Goal: Transaction & Acquisition: Purchase product/service

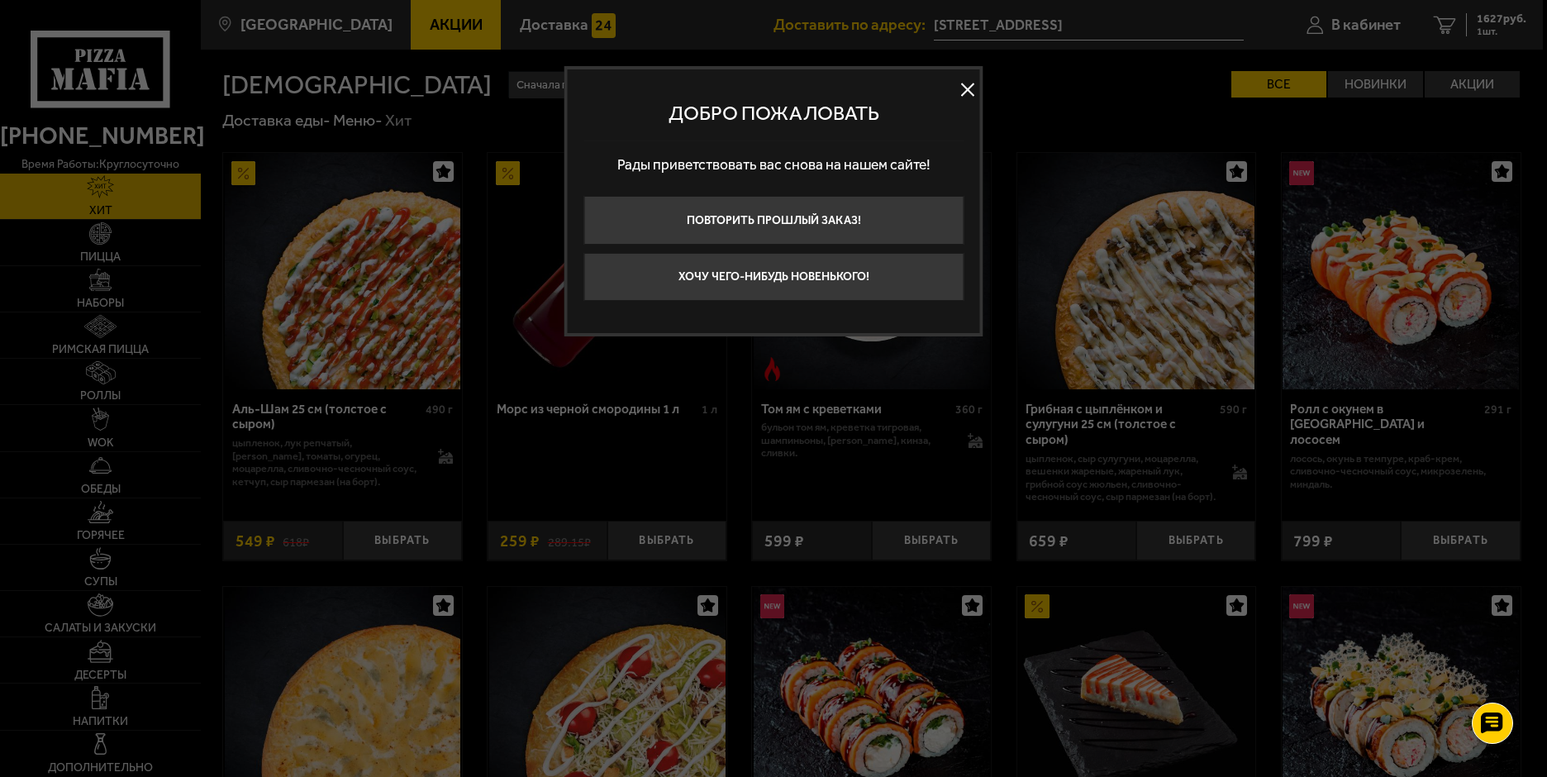
click at [970, 87] on button at bounding box center [967, 89] width 25 height 25
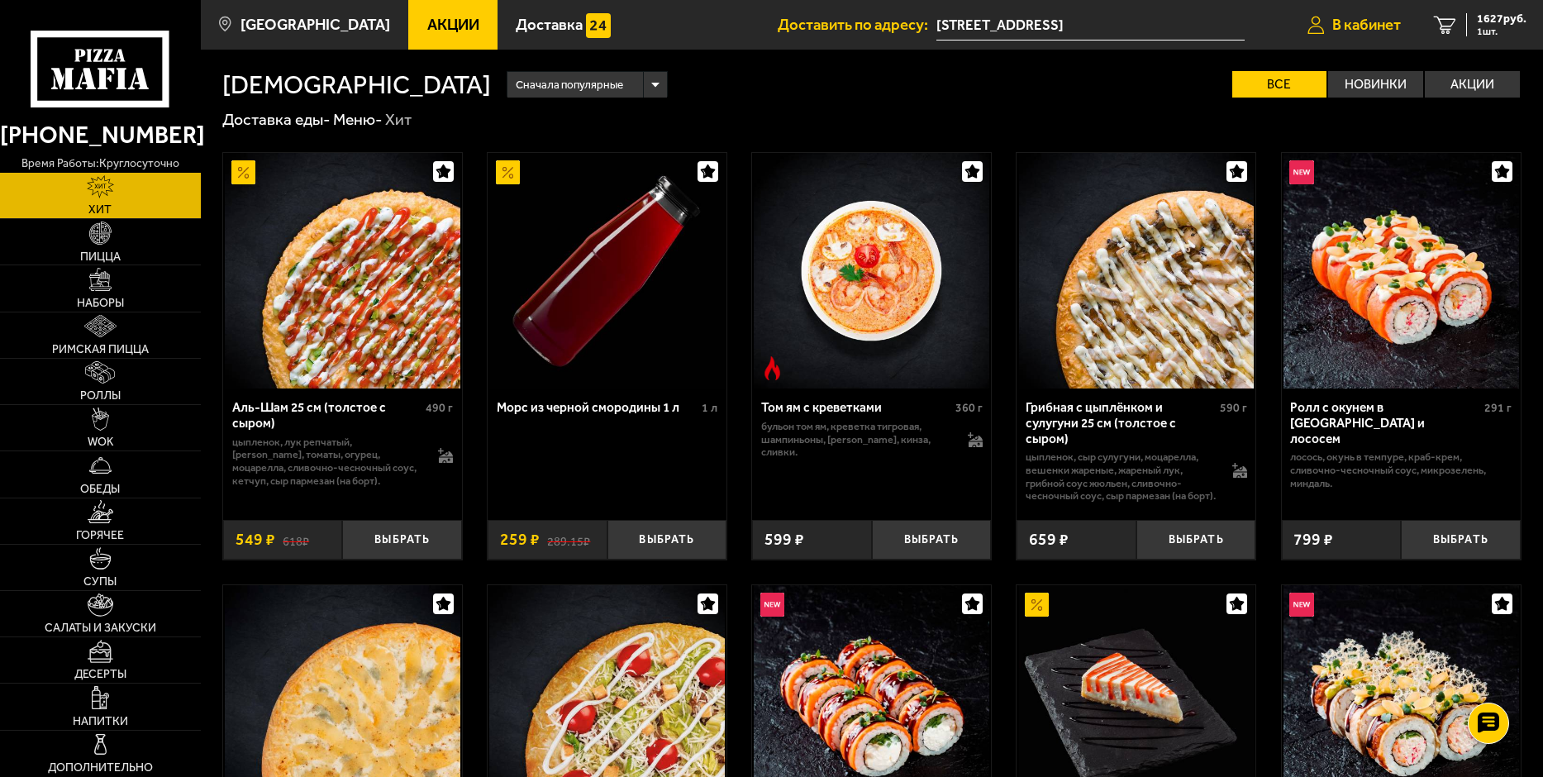
click at [1336, 22] on span "В кабинет" at bounding box center [1366, 25] width 69 height 16
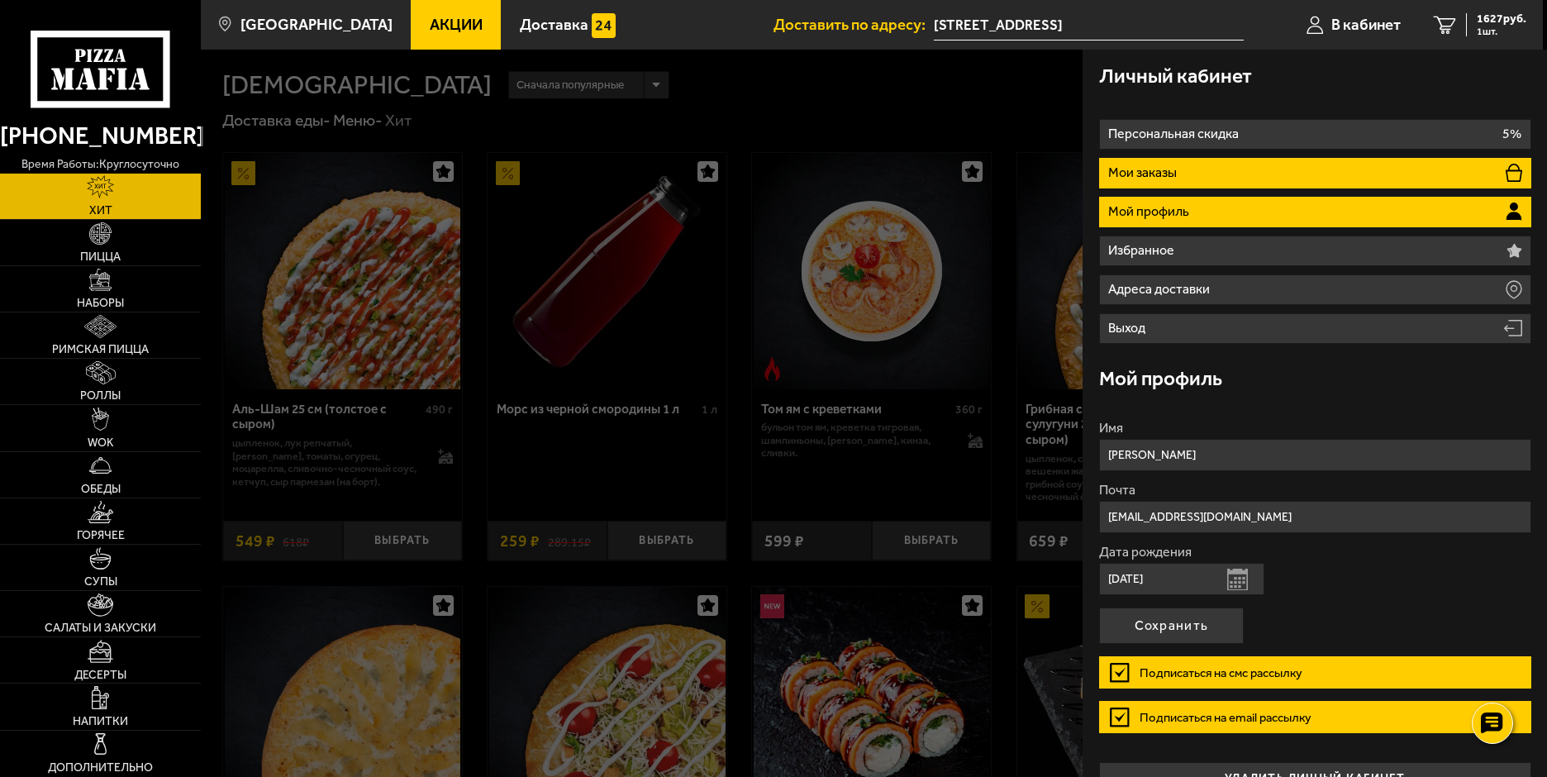
click at [1415, 166] on li "Мои заказы" at bounding box center [1315, 173] width 432 height 31
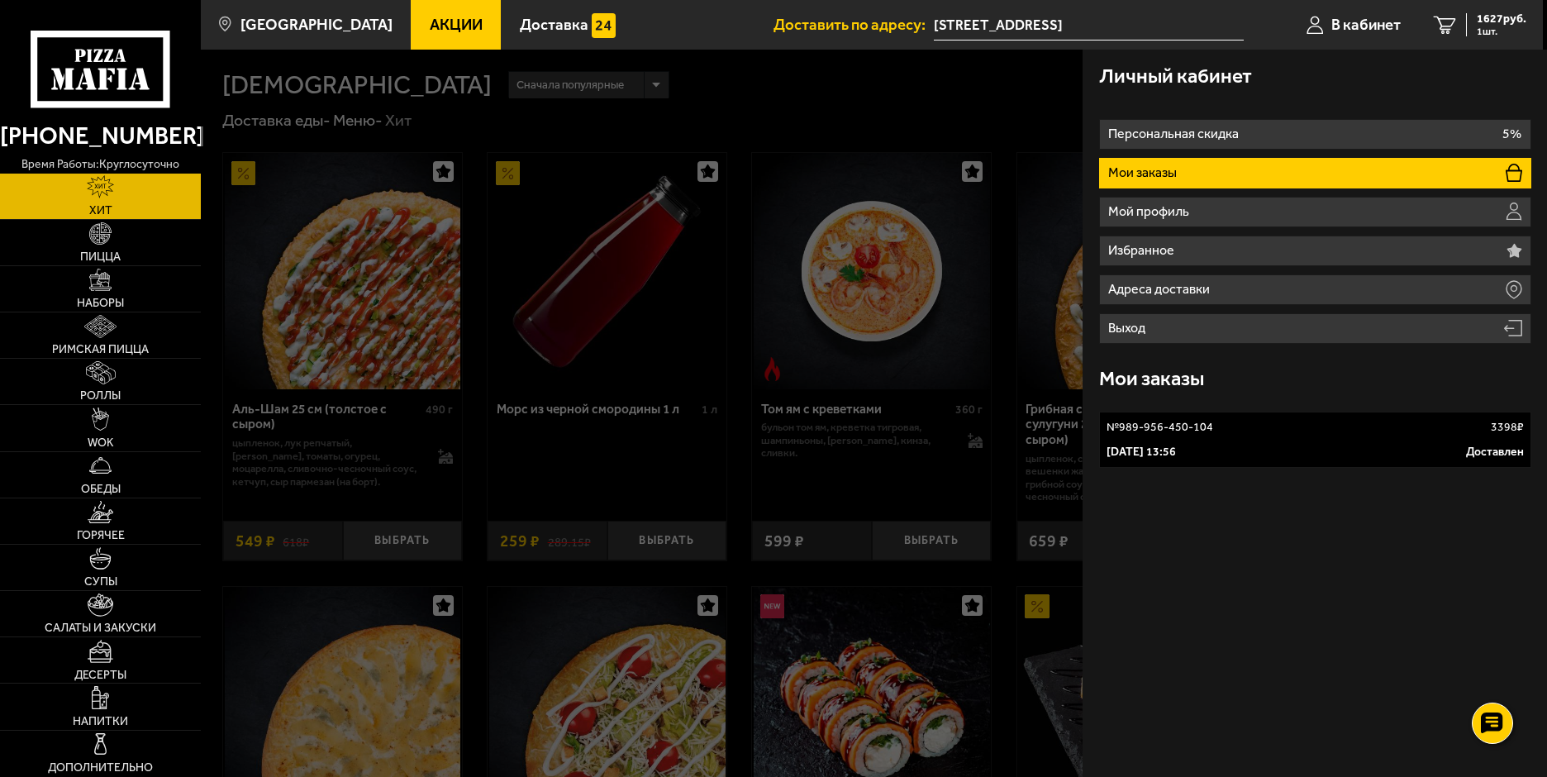
click at [1415, 166] on li "Мои заказы" at bounding box center [1315, 173] width 432 height 31
click at [1167, 170] on p "Мои заказы" at bounding box center [1144, 172] width 73 height 13
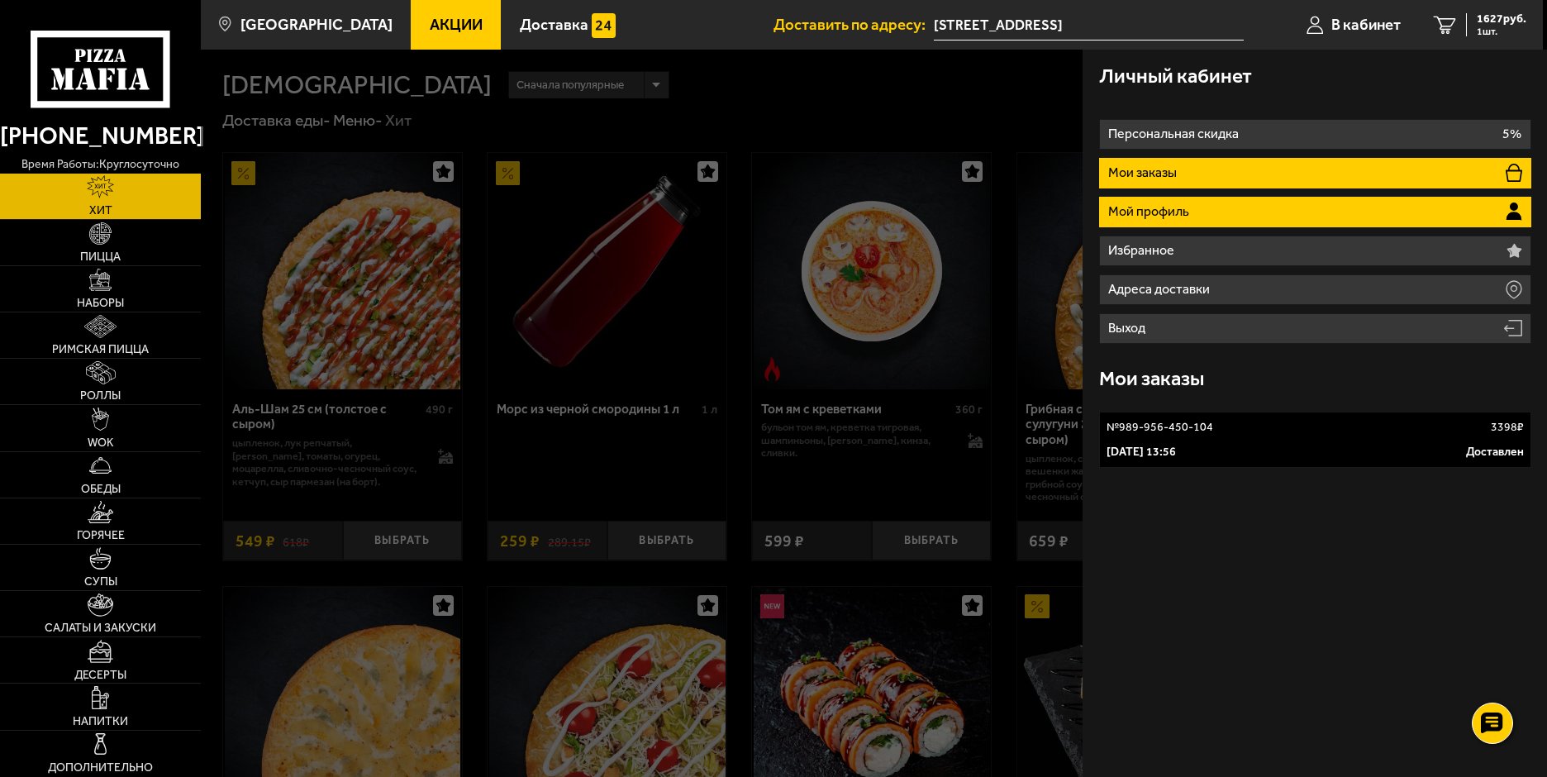
click at [1154, 209] on p "Мой профиль" at bounding box center [1150, 211] width 85 height 13
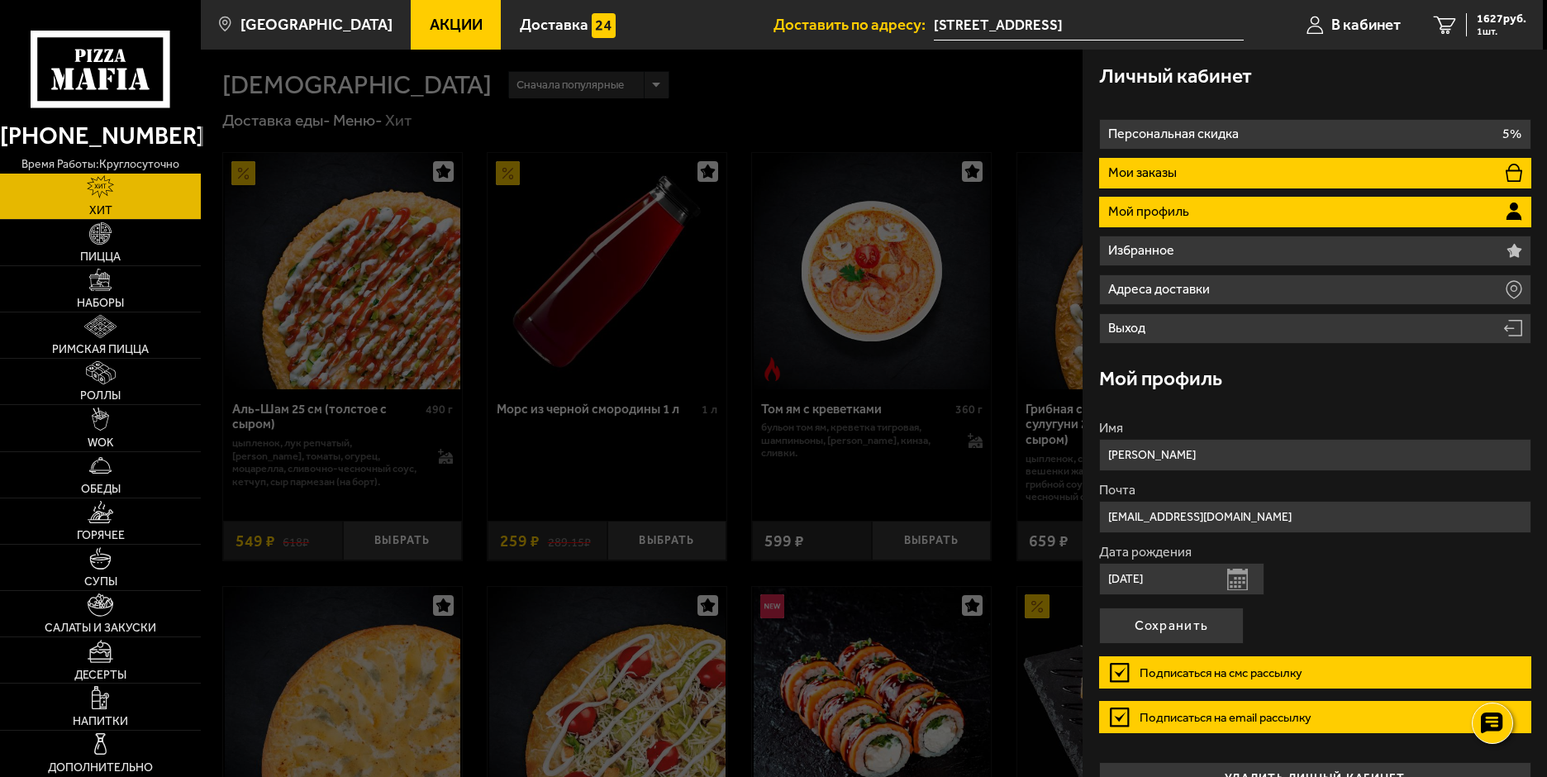
click at [1125, 172] on p "Мои заказы" at bounding box center [1144, 172] width 73 height 13
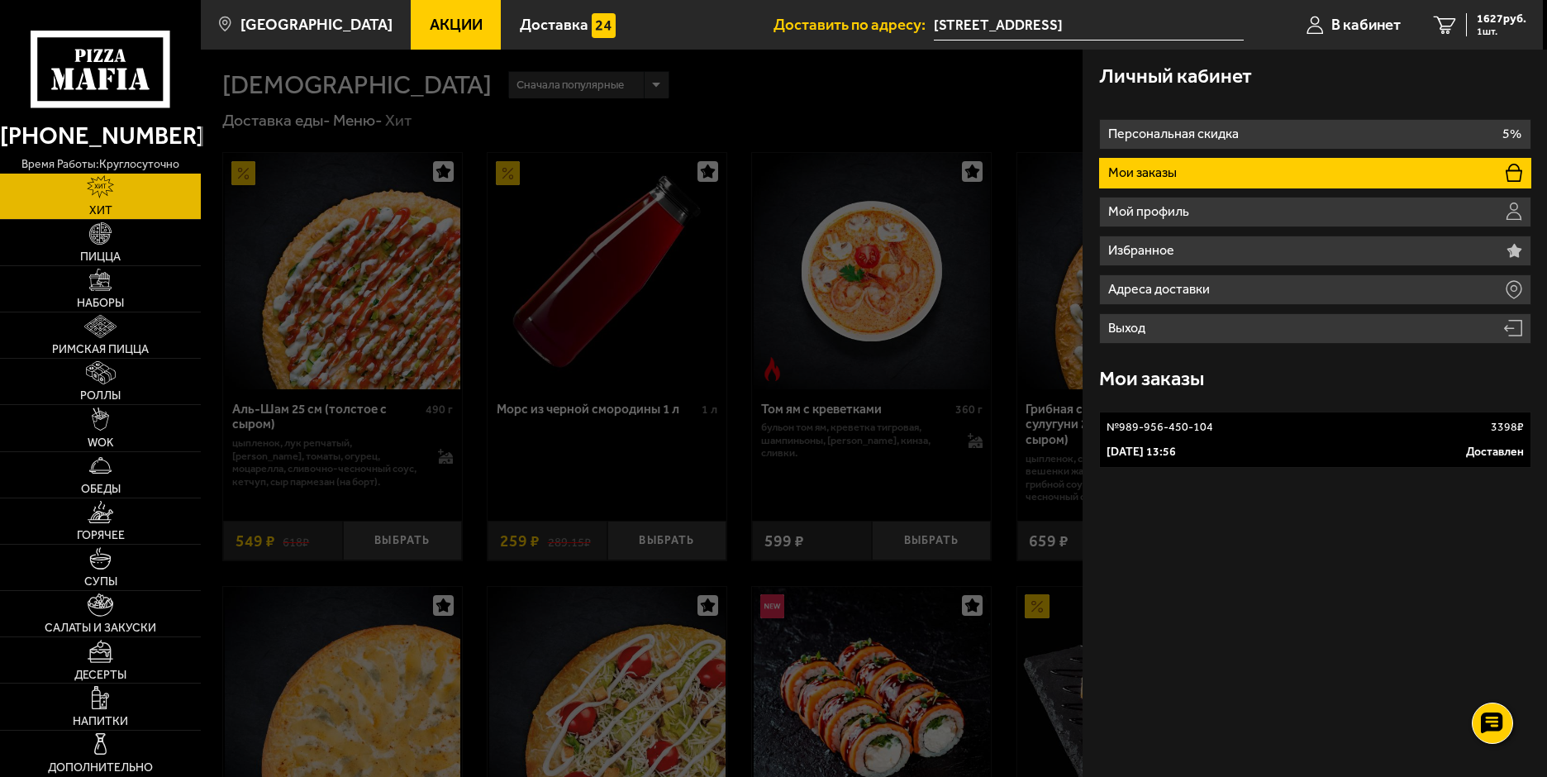
click at [1034, 84] on div at bounding box center [974, 438] width 1547 height 777
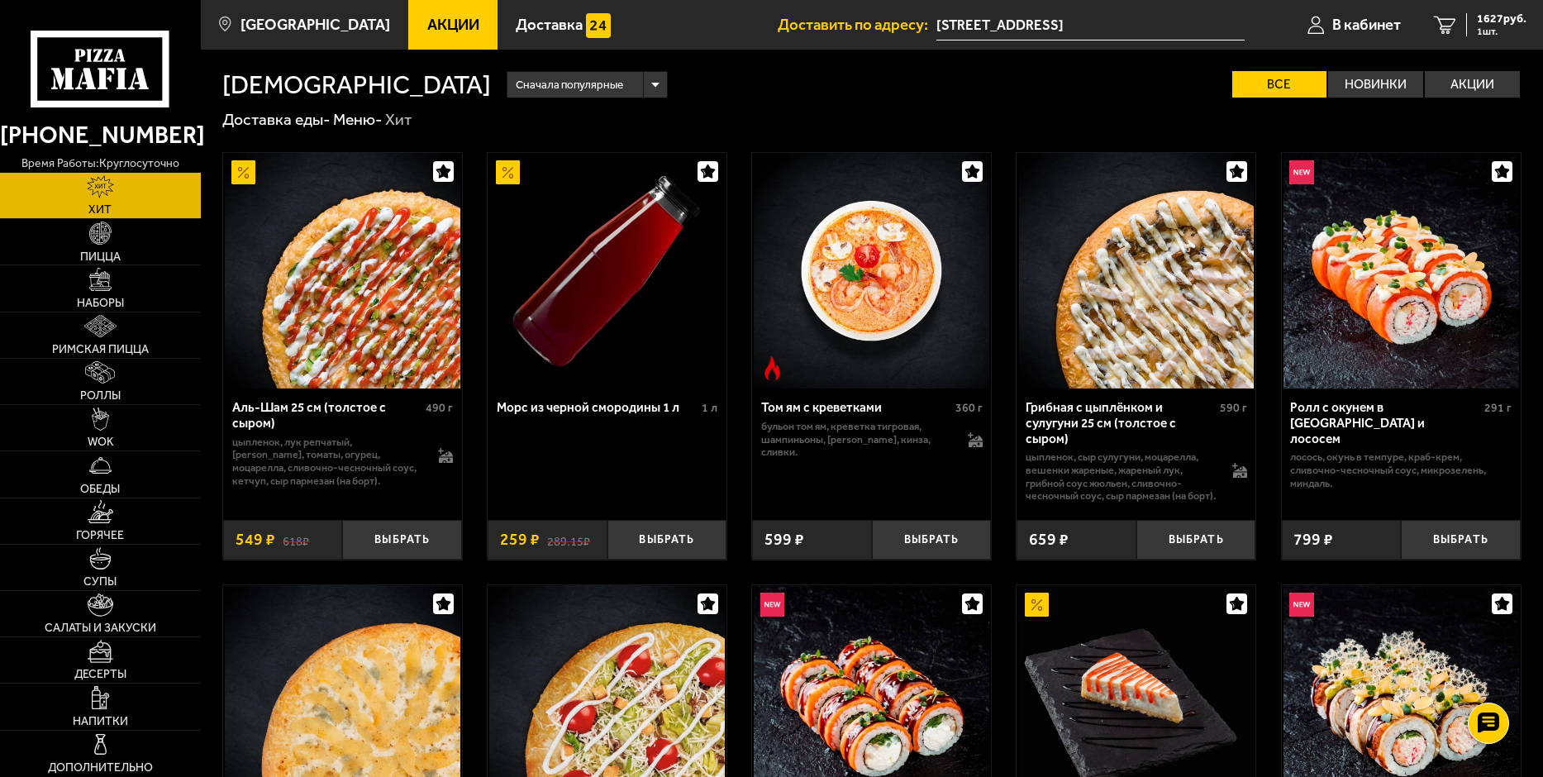
click at [427, 25] on span "Акции" at bounding box center [453, 25] width 52 height 16
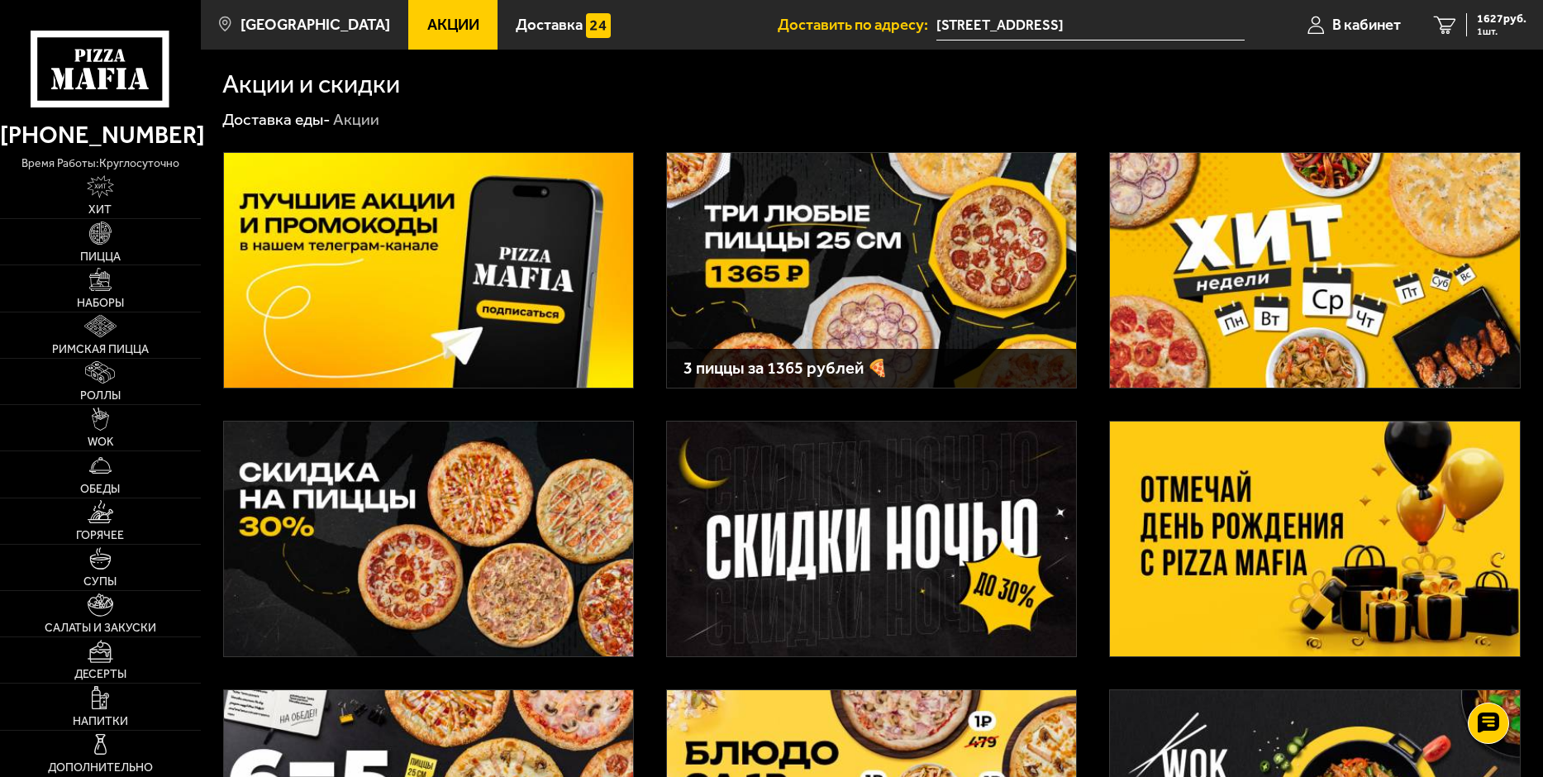
click at [1242, 336] on img at bounding box center [1314, 270] width 409 height 235
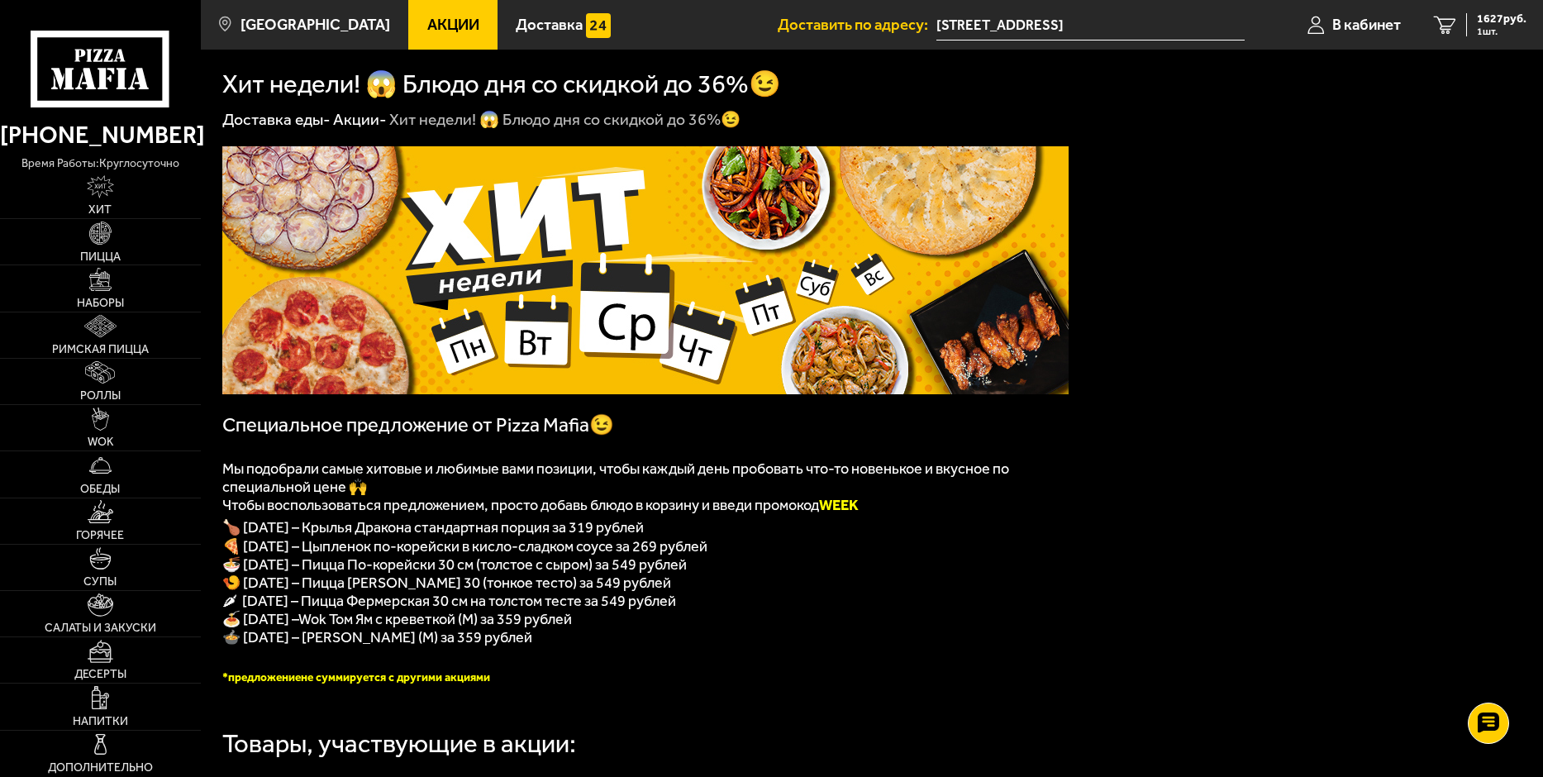
click at [442, 28] on span "Акции" at bounding box center [453, 25] width 52 height 16
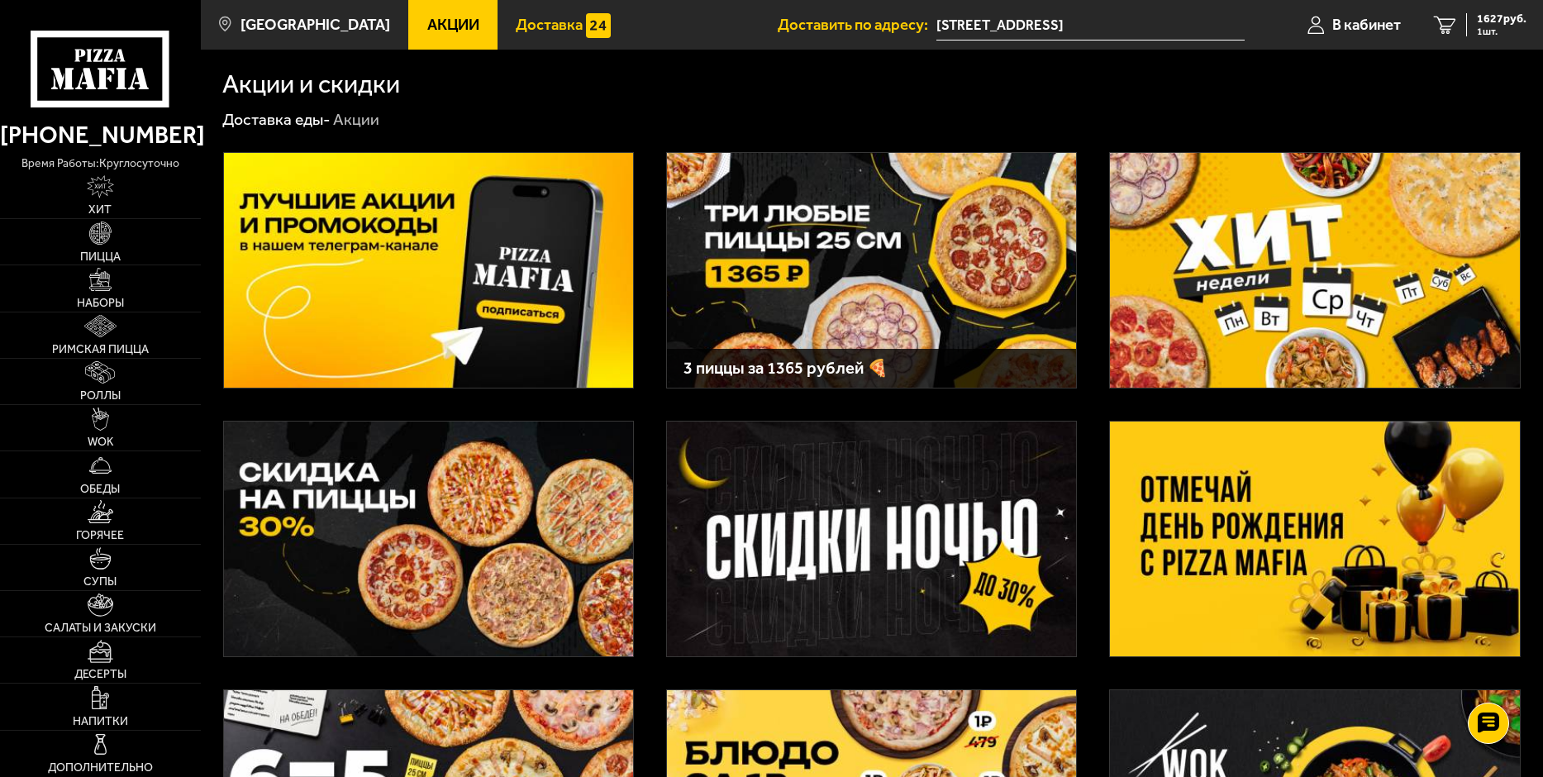
click at [525, 4] on link "Доставка" at bounding box center [562, 25] width 131 height 50
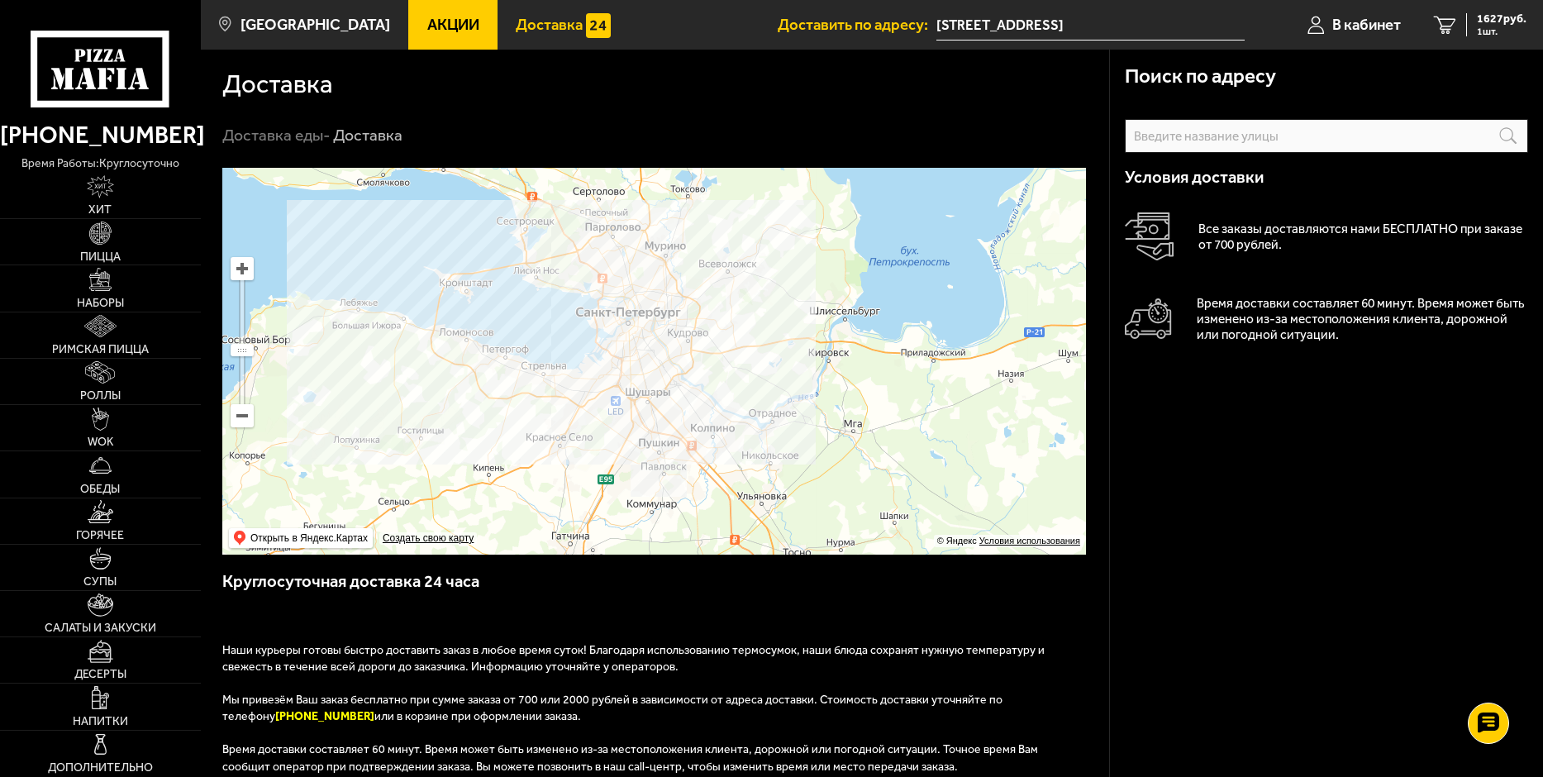
scroll to position [83, 0]
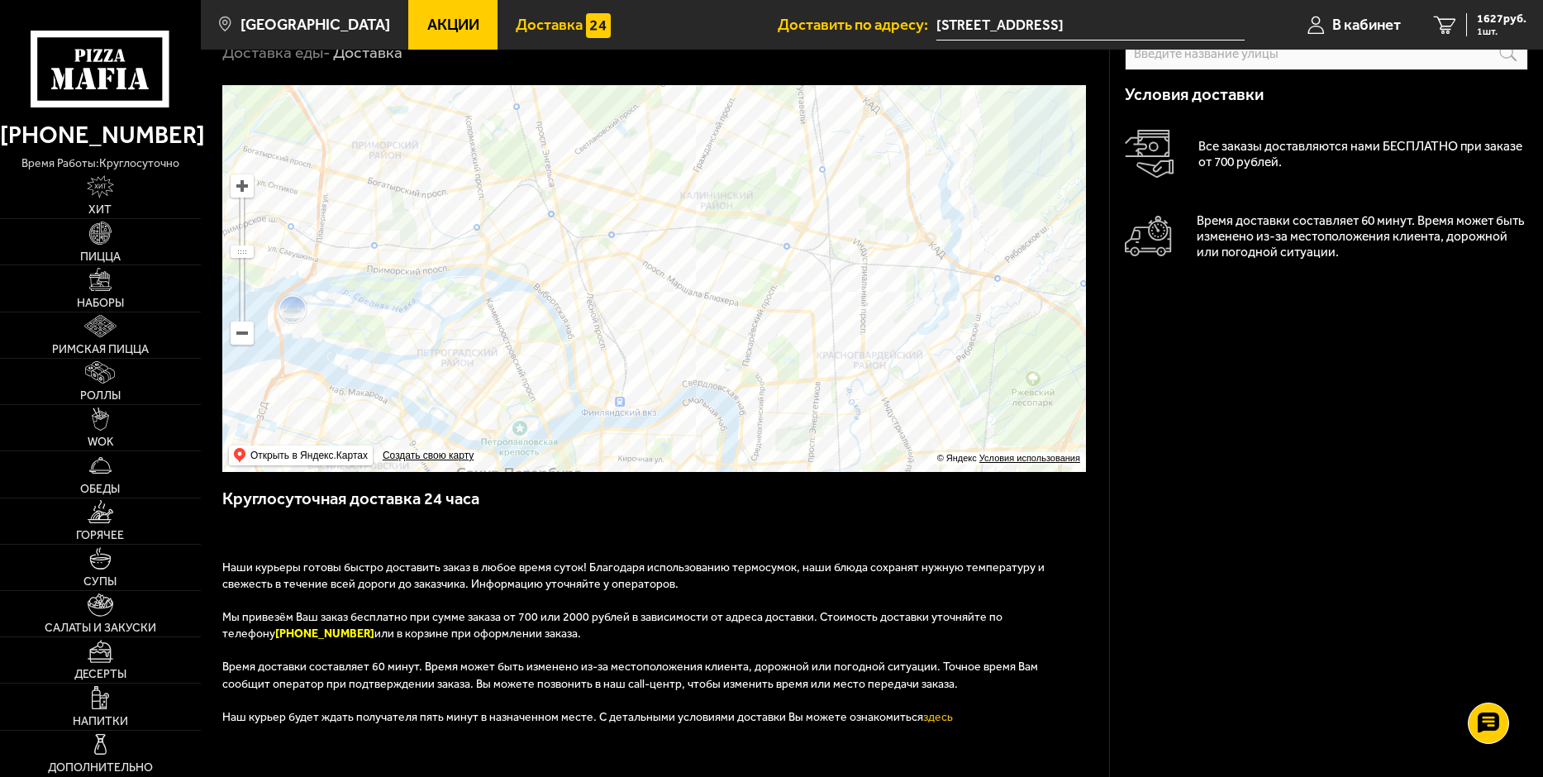
drag, startPoint x: 617, startPoint y: 213, endPoint x: 615, endPoint y: 358, distance: 144.6
click at [615, 358] on ymaps at bounding box center [653, 278] width 863 height 387
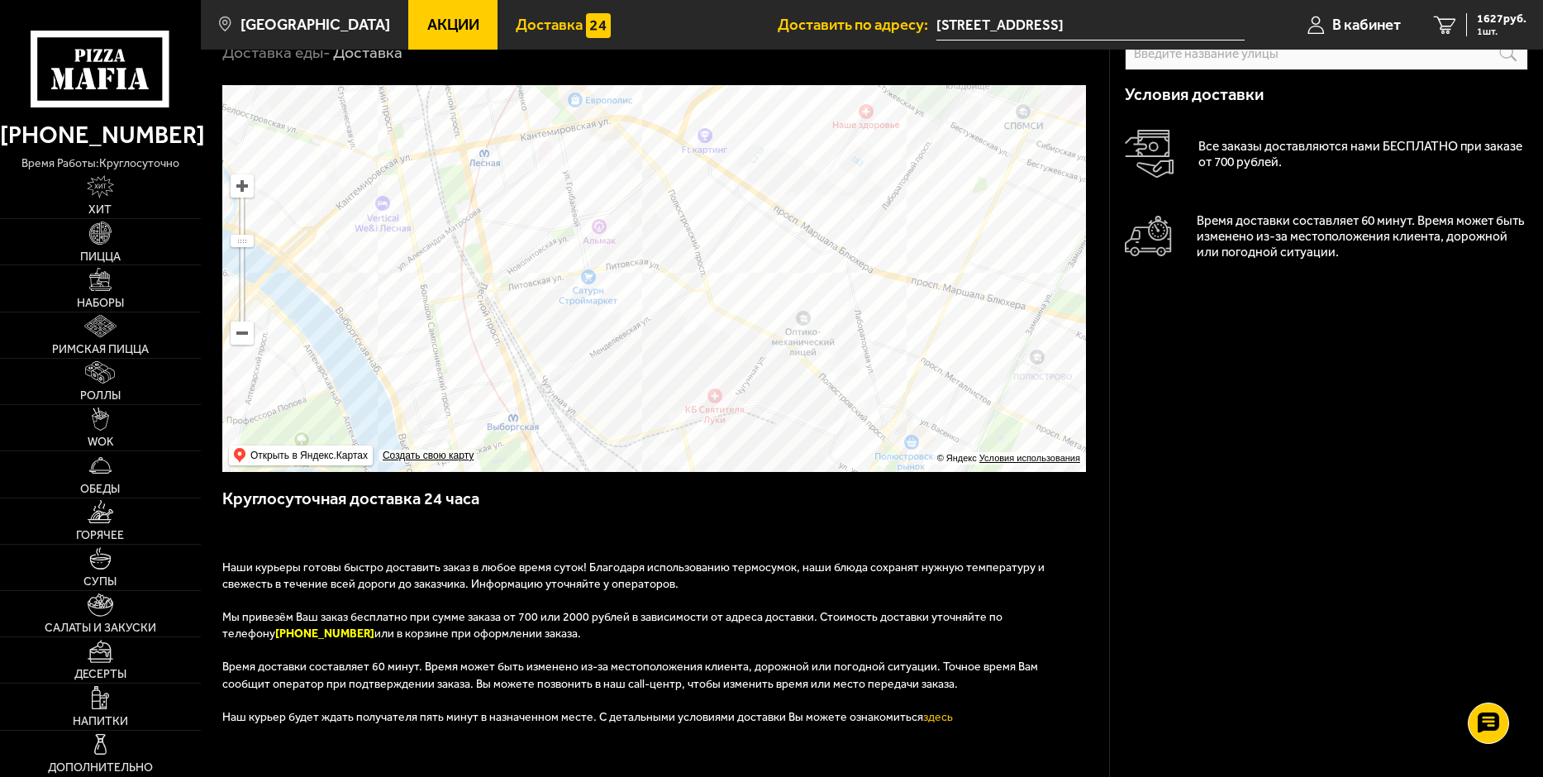
click at [1283, 53] on input "text" at bounding box center [1326, 53] width 402 height 34
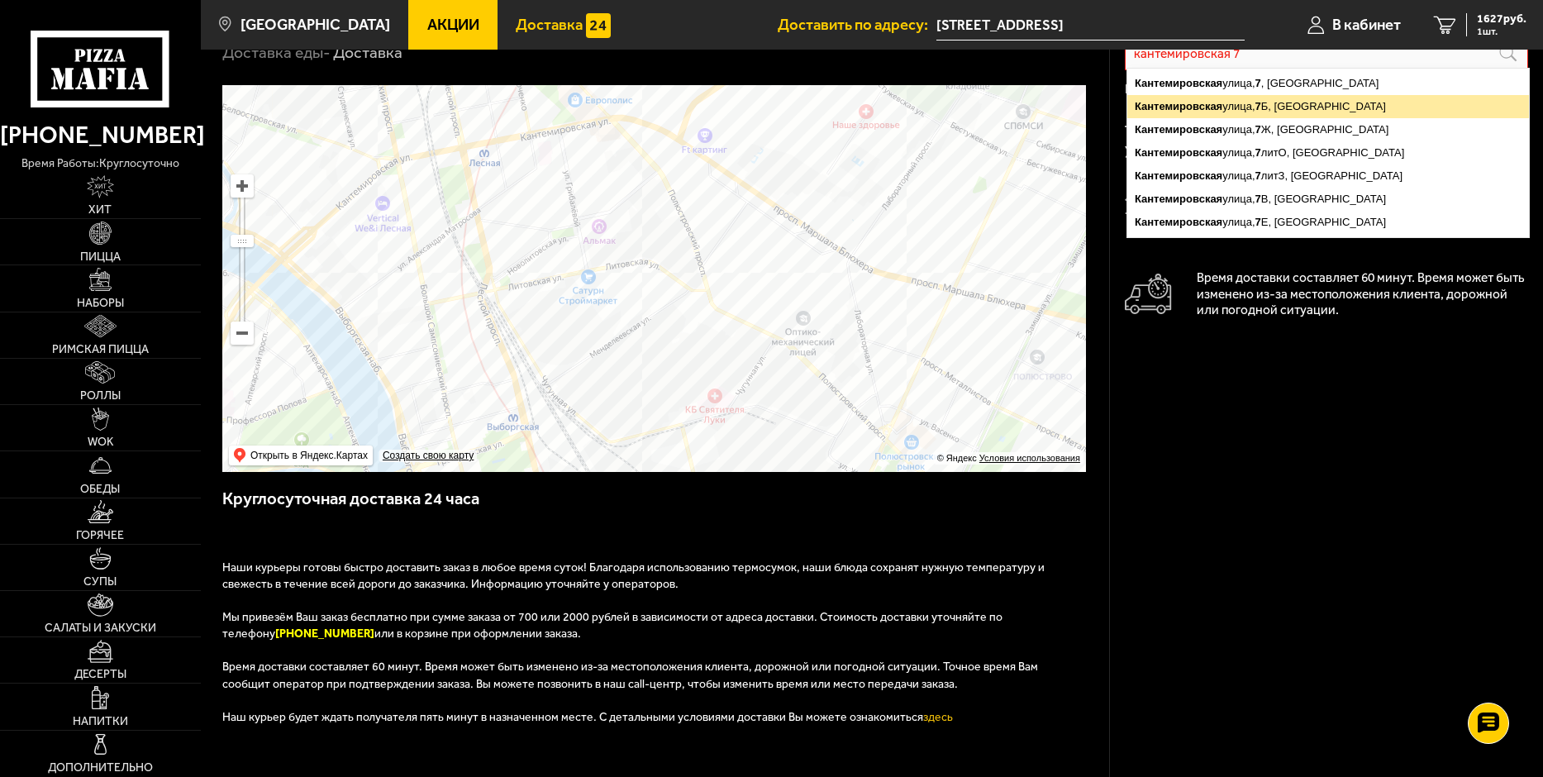
click at [1332, 101] on ymaps "[STREET_ADDRESS]" at bounding box center [1328, 106] width 402 height 23
type input "[STREET_ADDRESS]"
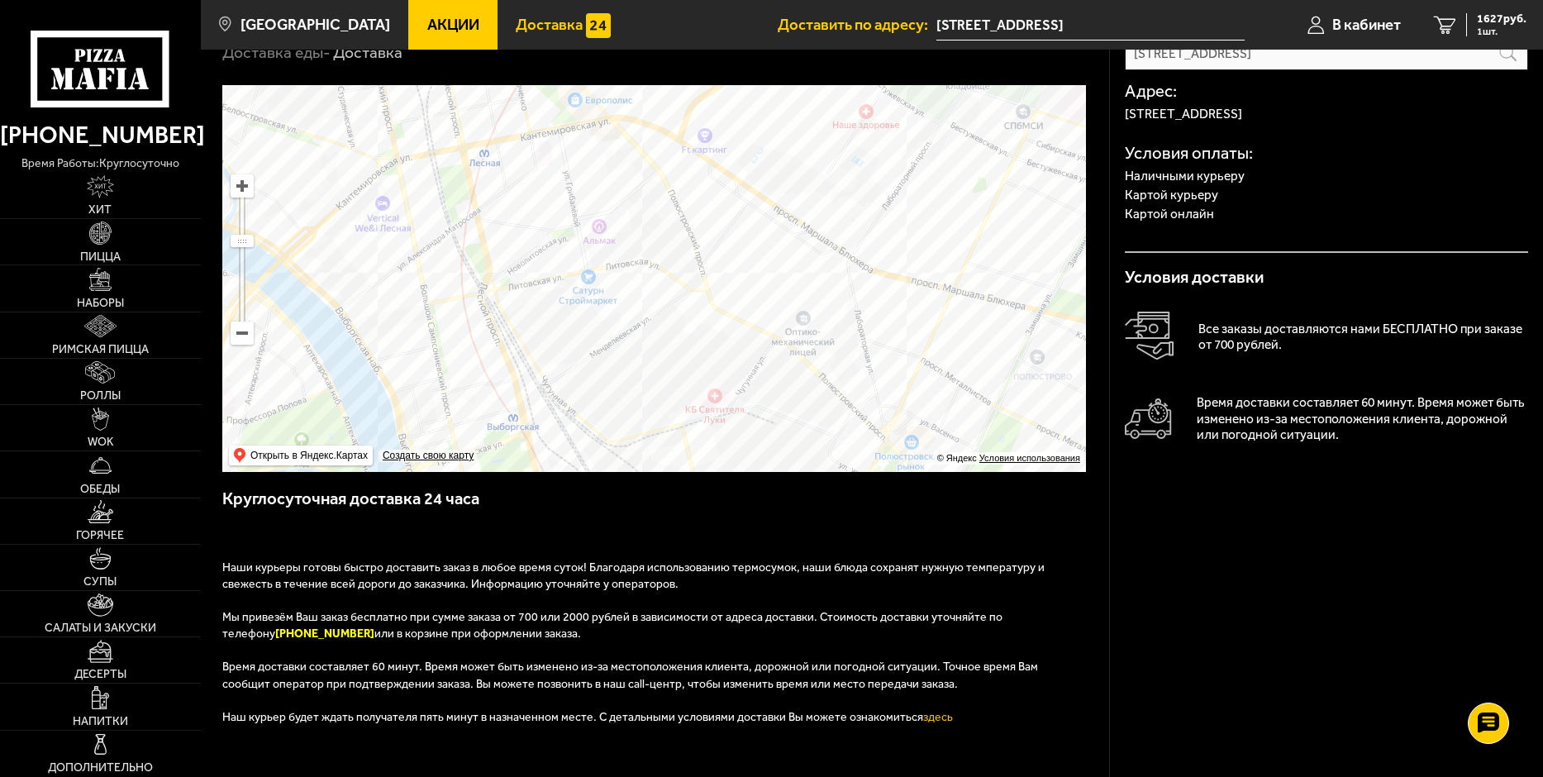
click at [462, 17] on link "Акции" at bounding box center [452, 25] width 89 height 50
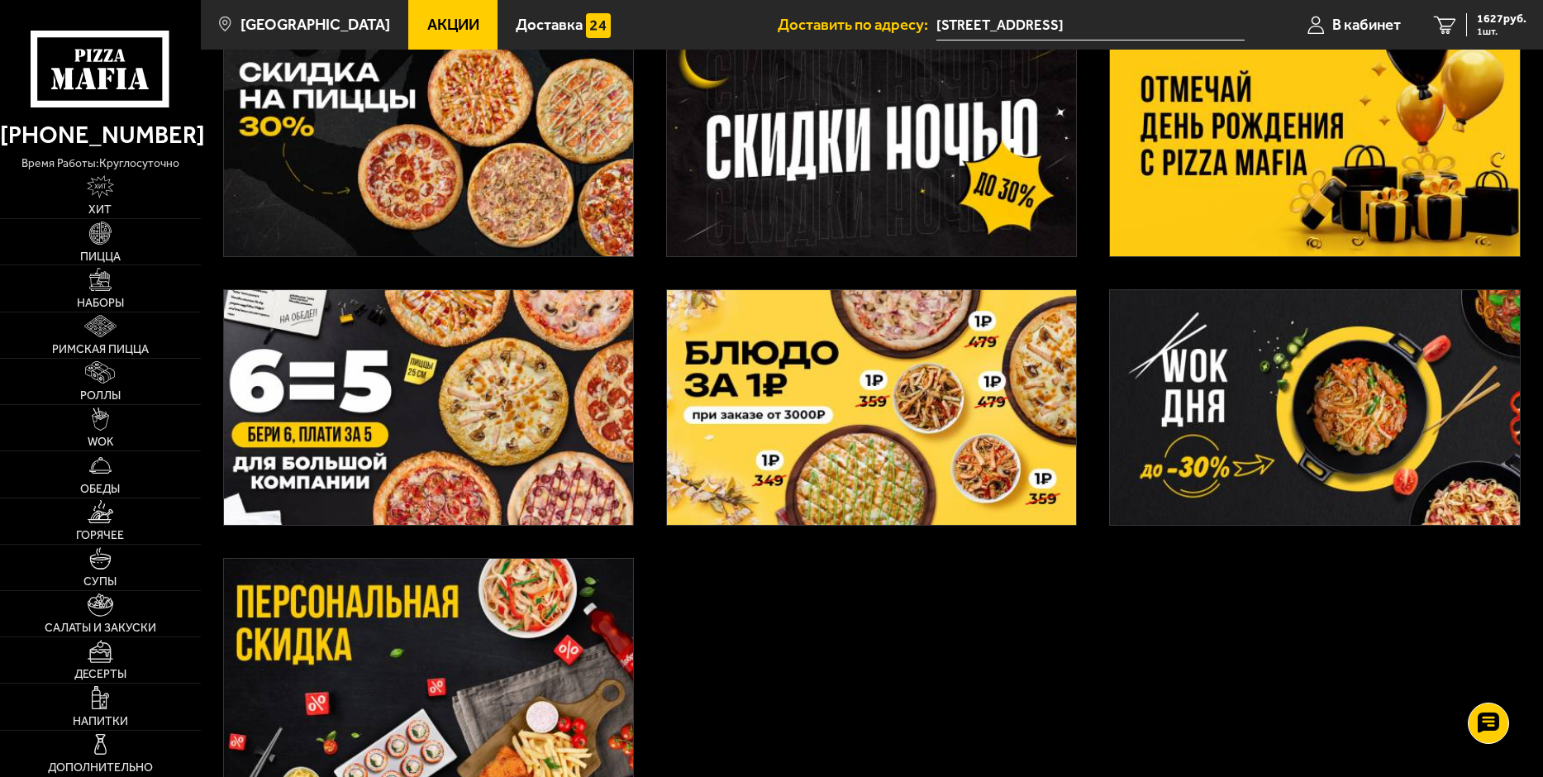
scroll to position [575, 0]
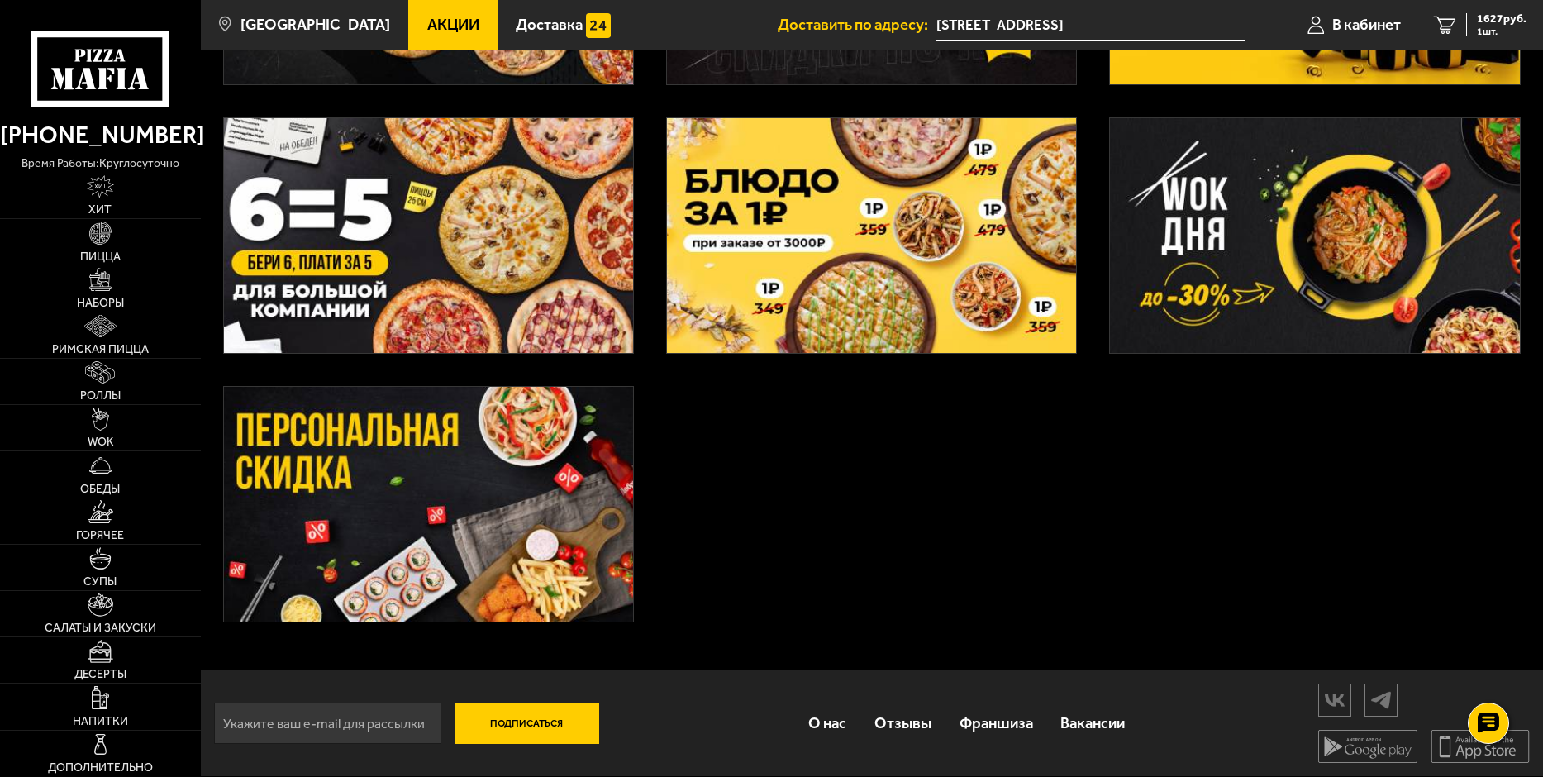
click at [494, 547] on img at bounding box center [428, 504] width 409 height 235
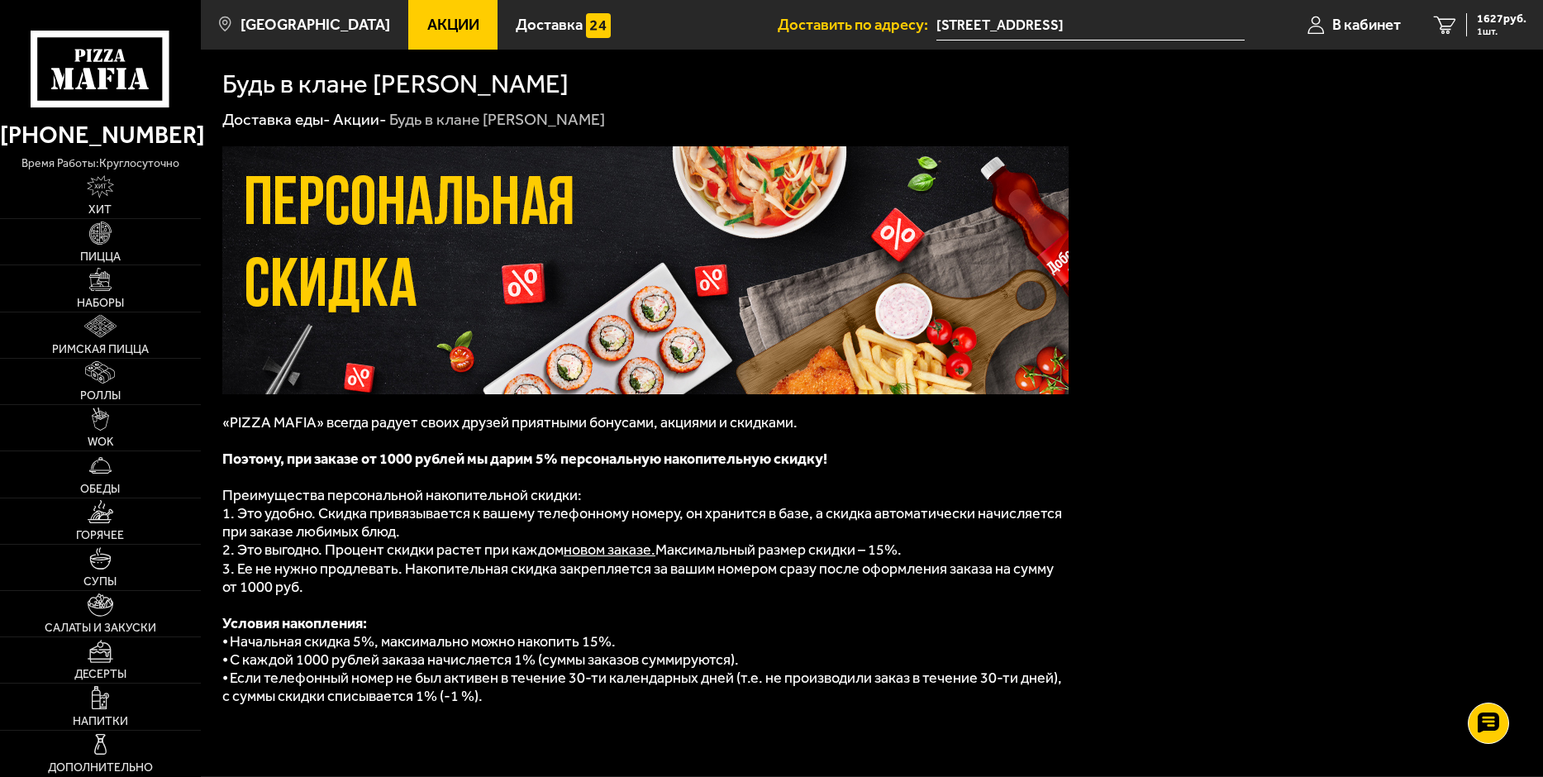
click at [427, 23] on span "Акции" at bounding box center [453, 25] width 52 height 16
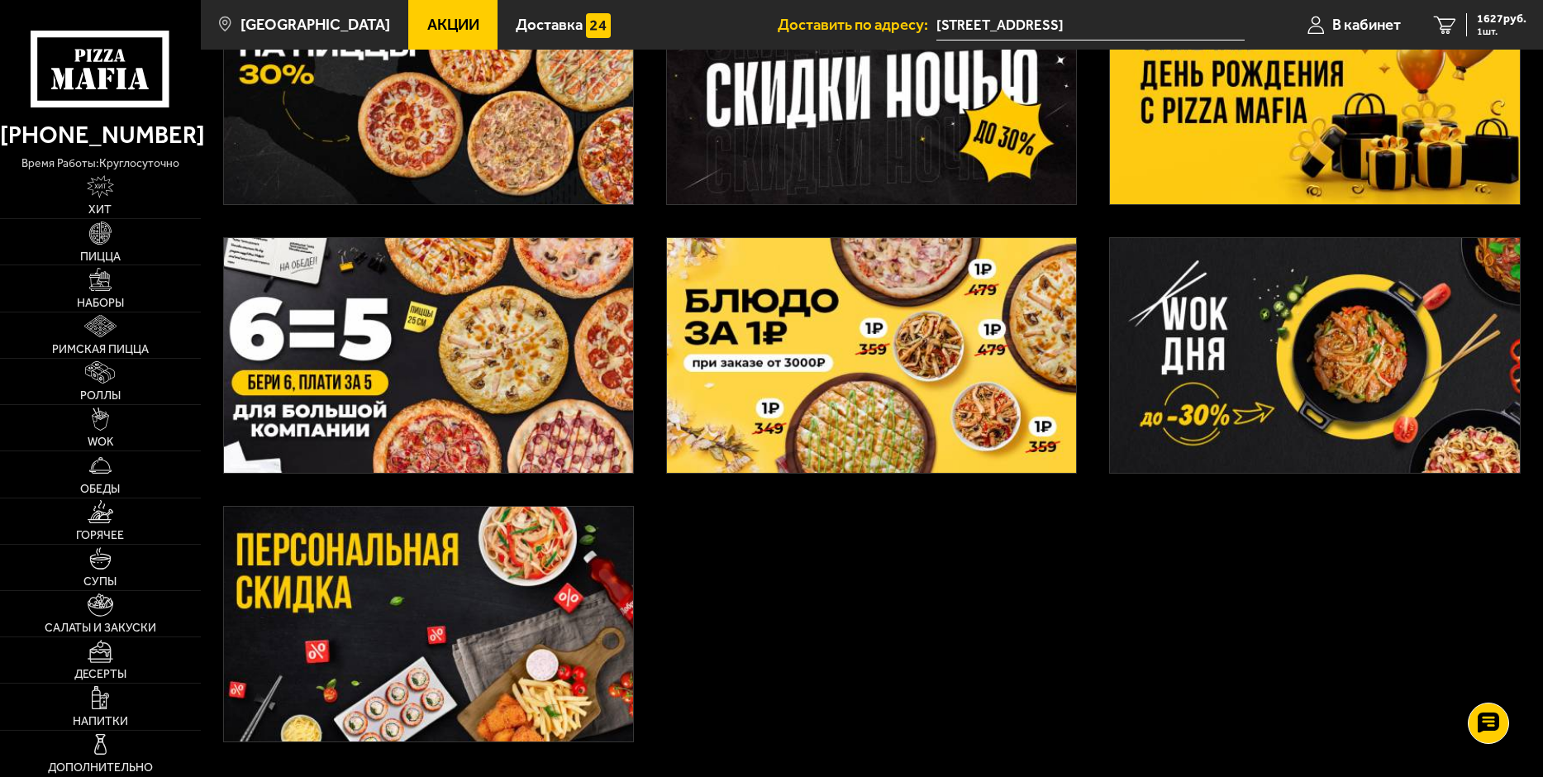
scroll to position [575, 0]
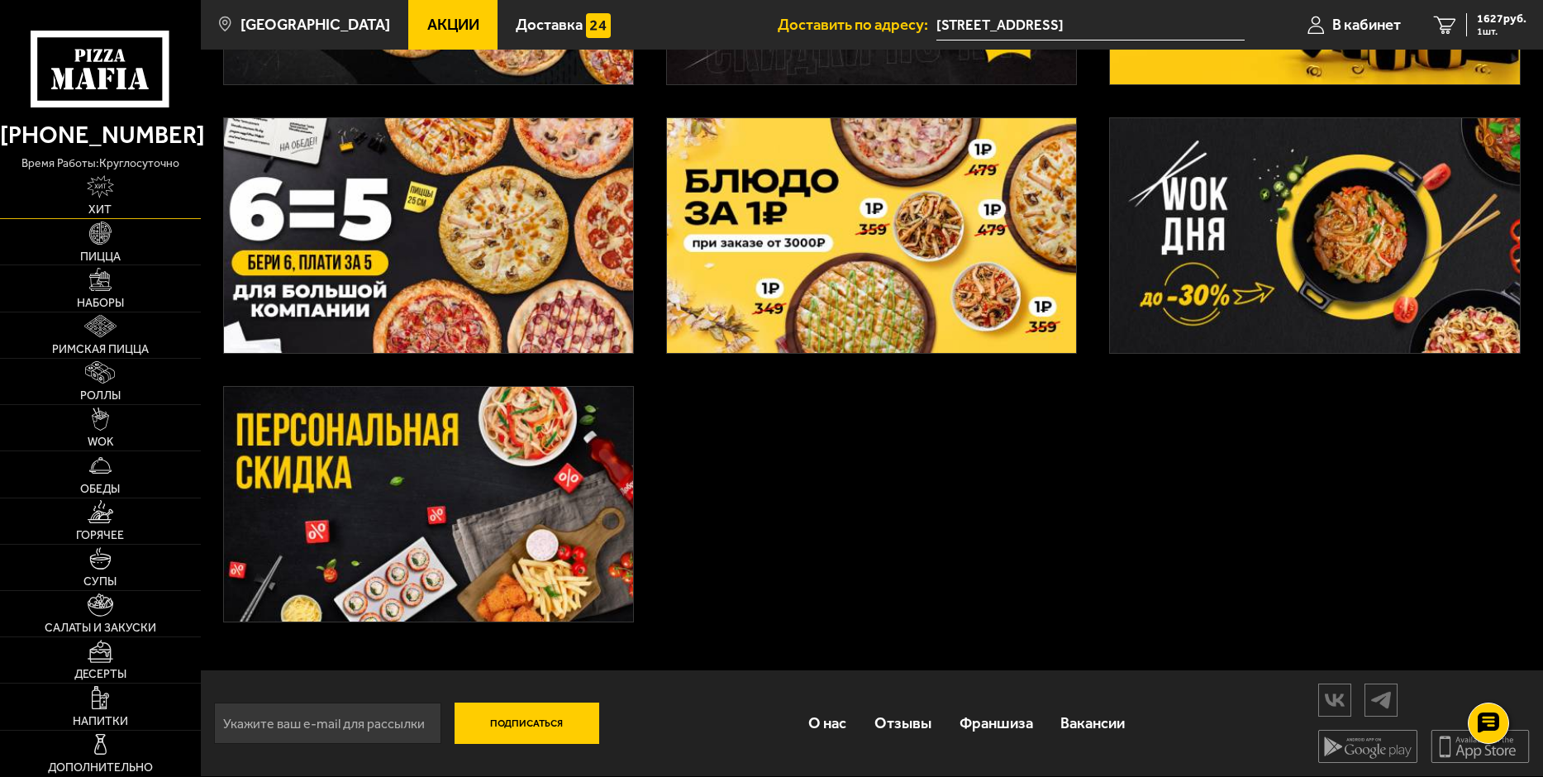
click at [93, 186] on img at bounding box center [100, 186] width 27 height 23
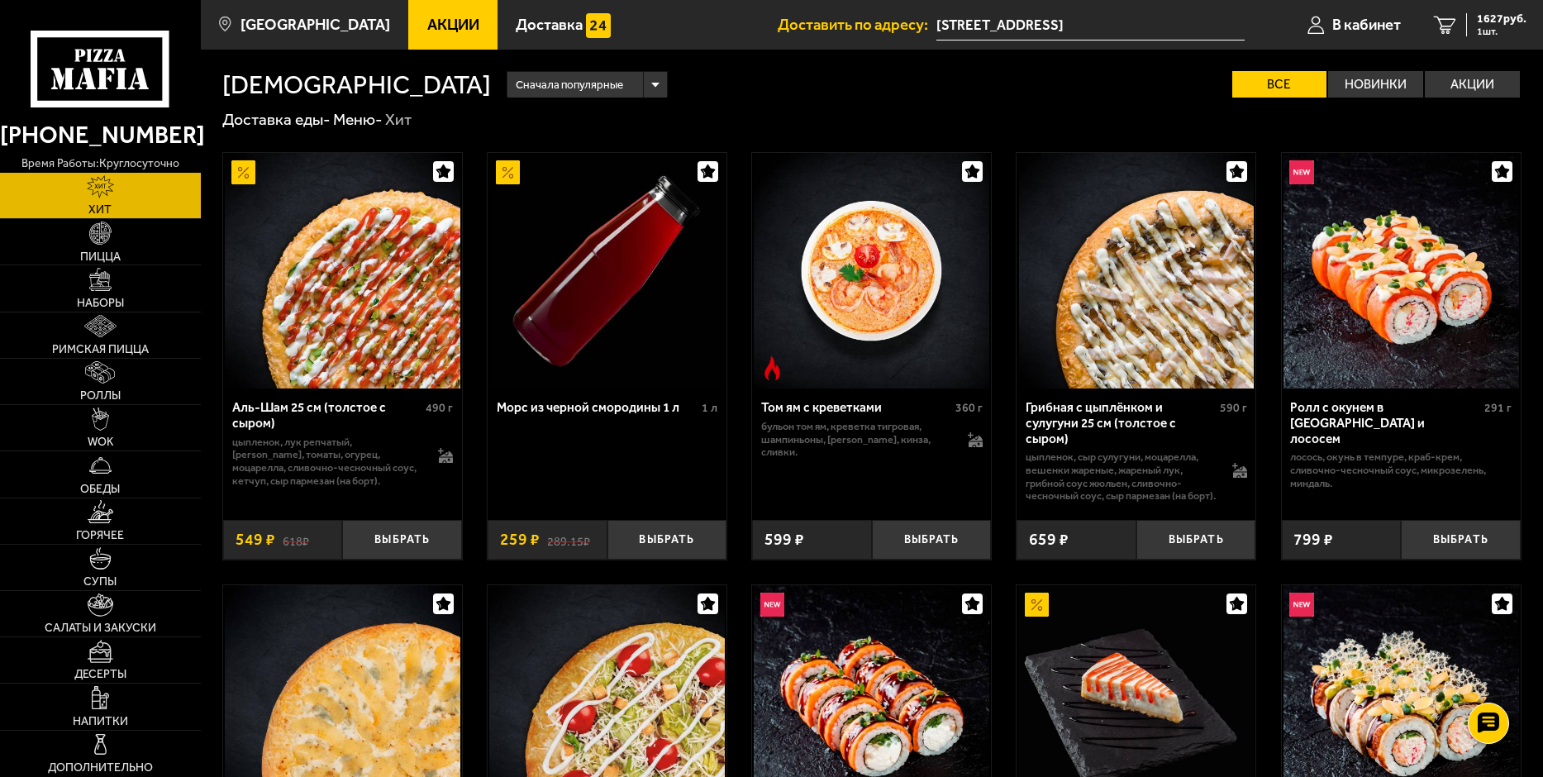
click at [507, 88] on div "Сначала популярные" at bounding box center [586, 85] width 159 height 26
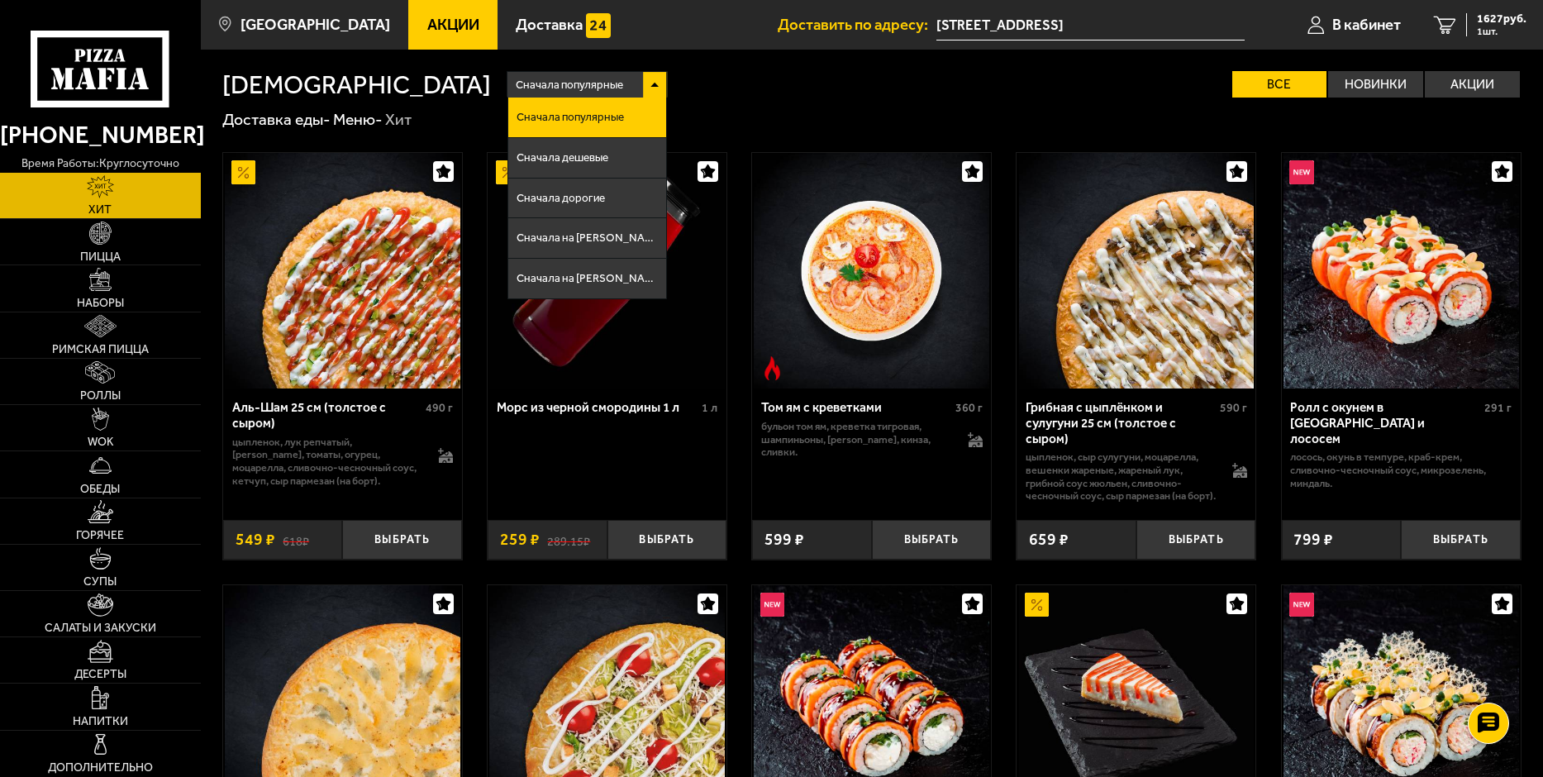
click at [507, 88] on div "Сначала популярные" at bounding box center [586, 85] width 159 height 26
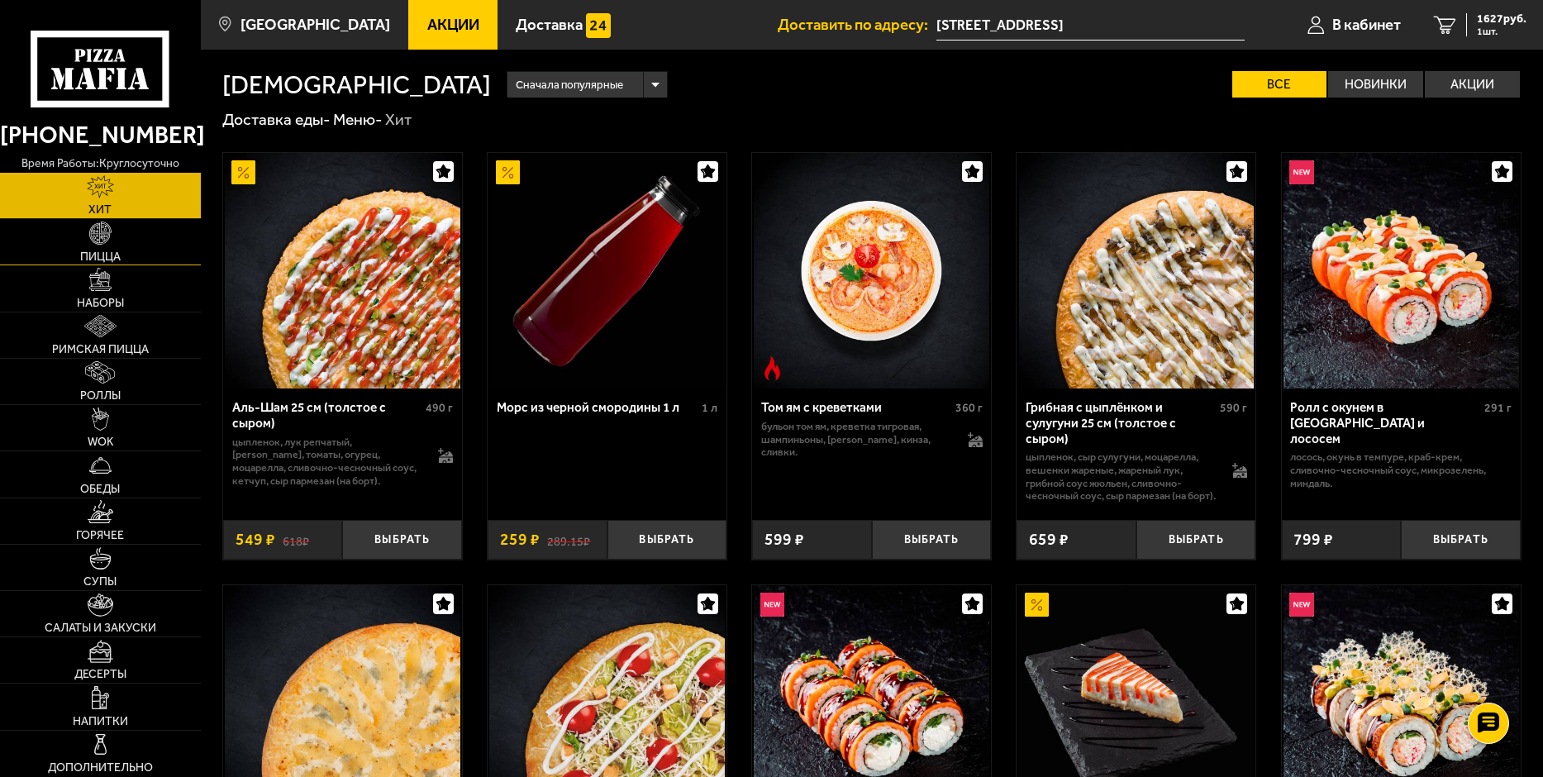
click at [97, 239] on img at bounding box center [100, 232] width 23 height 23
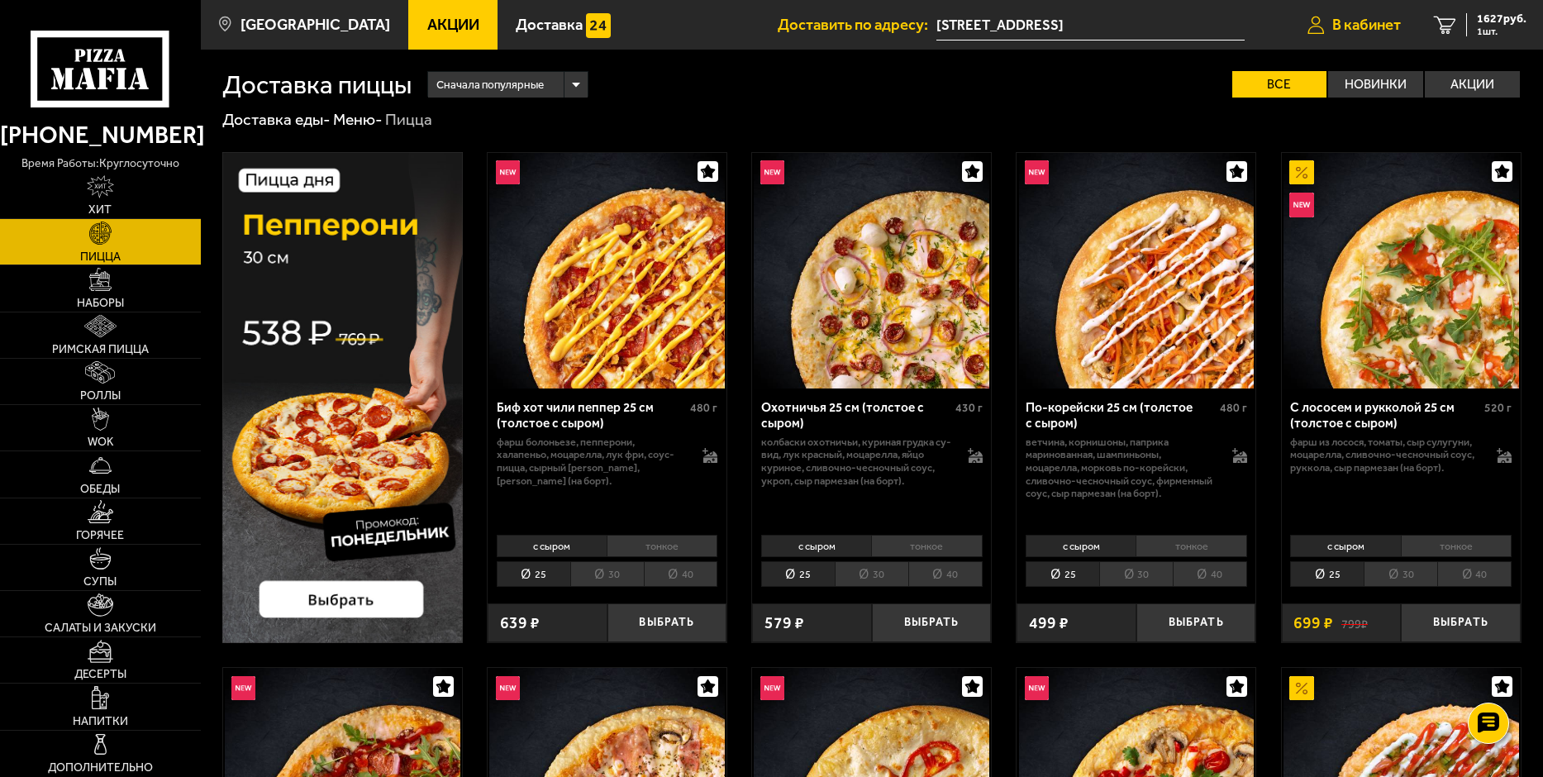
click at [1380, 22] on span "В кабинет" at bounding box center [1366, 25] width 69 height 16
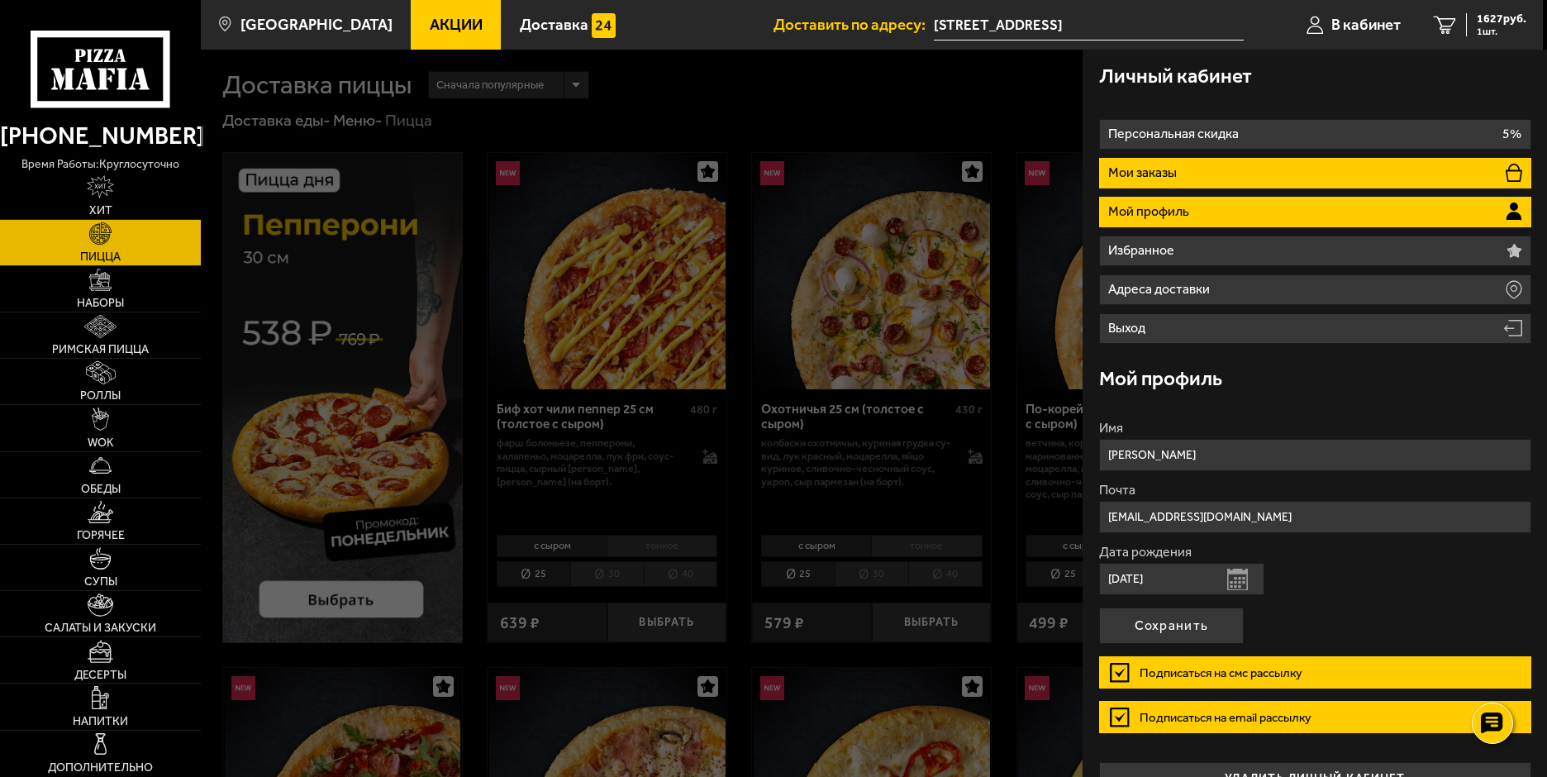
click at [1163, 177] on p "Мои заказы" at bounding box center [1144, 172] width 73 height 13
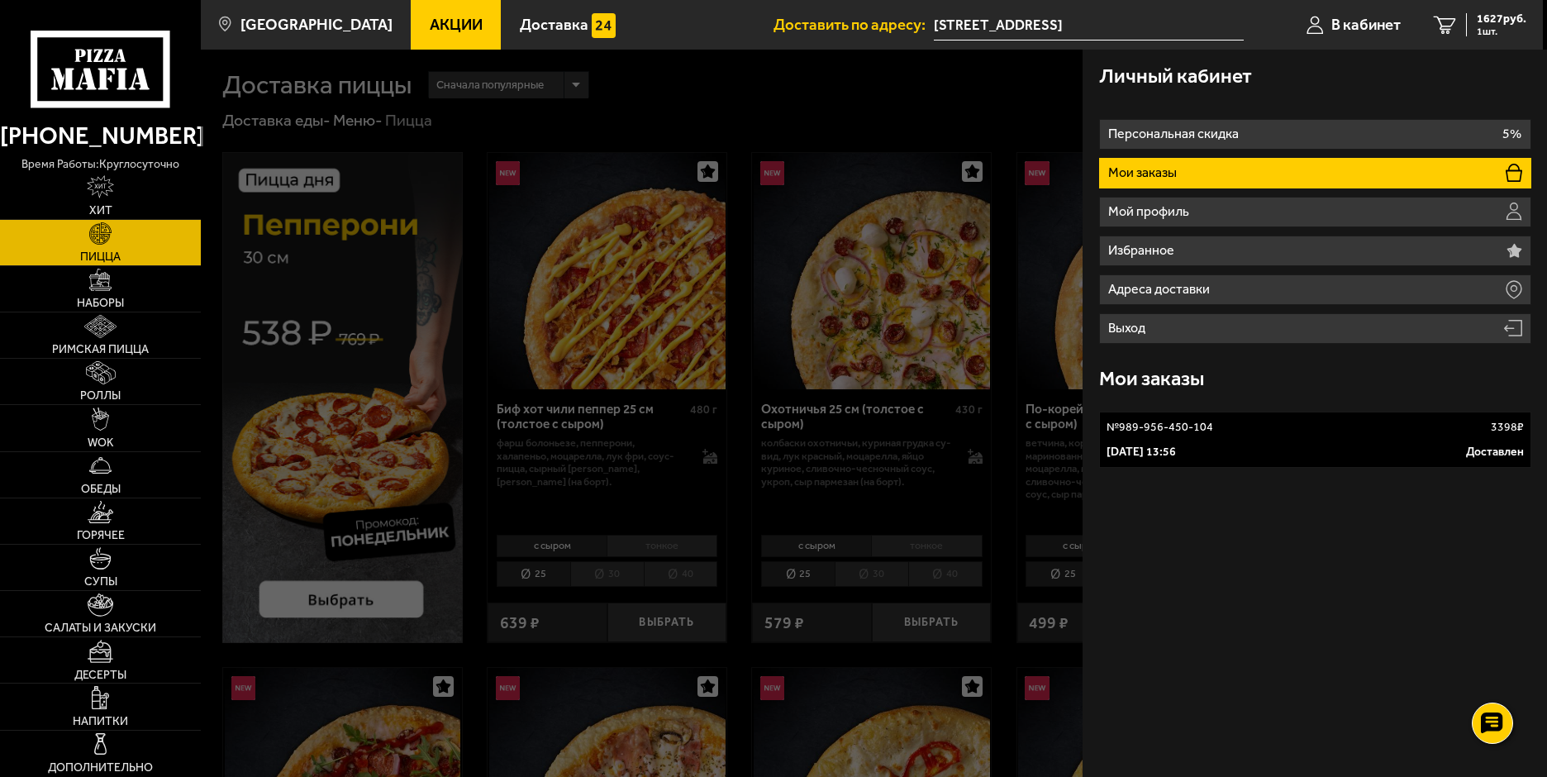
click at [1182, 428] on p "№ 989-956-450-104" at bounding box center [1159, 427] width 107 height 17
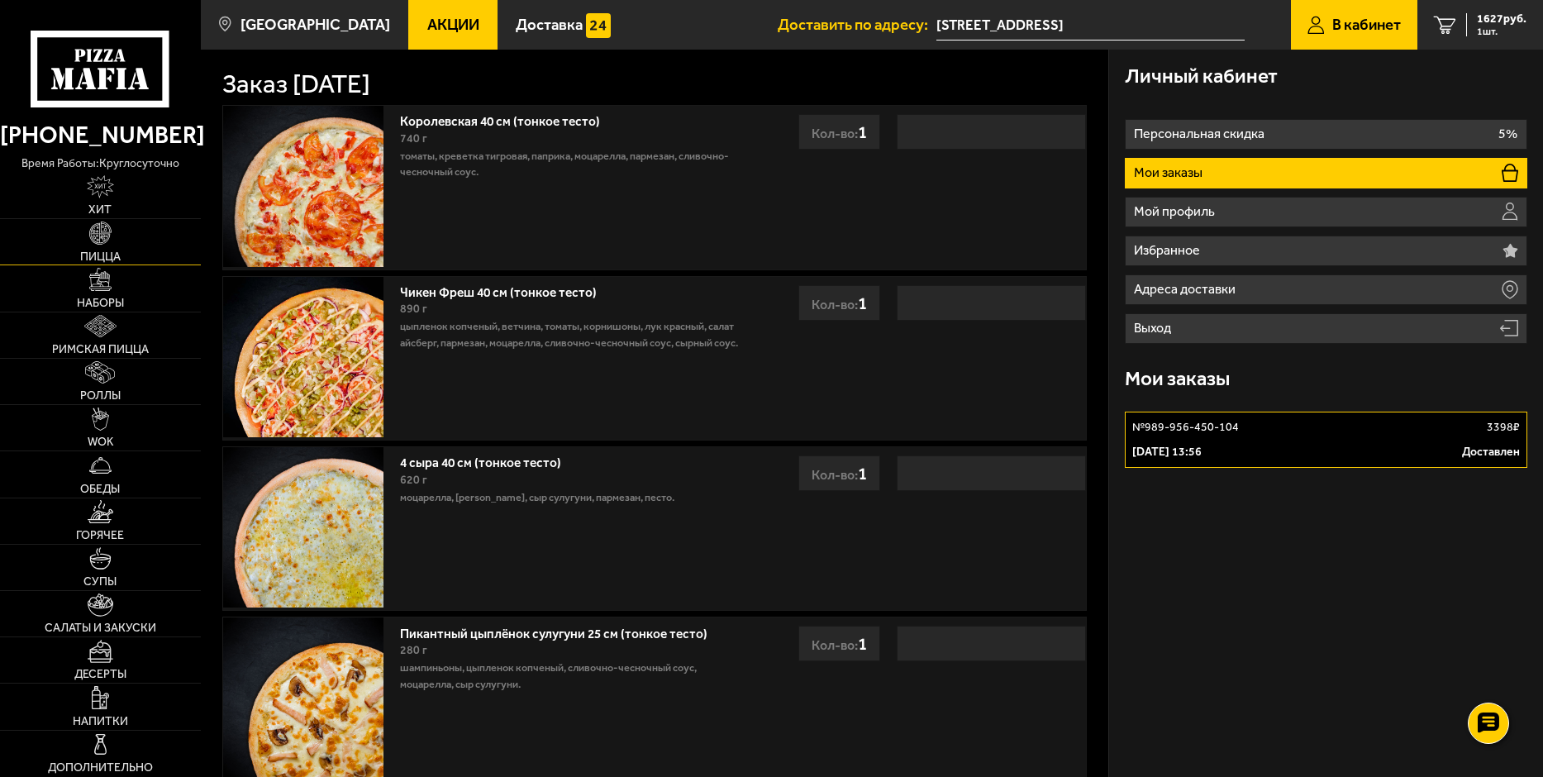
click at [93, 234] on img at bounding box center [100, 232] width 23 height 23
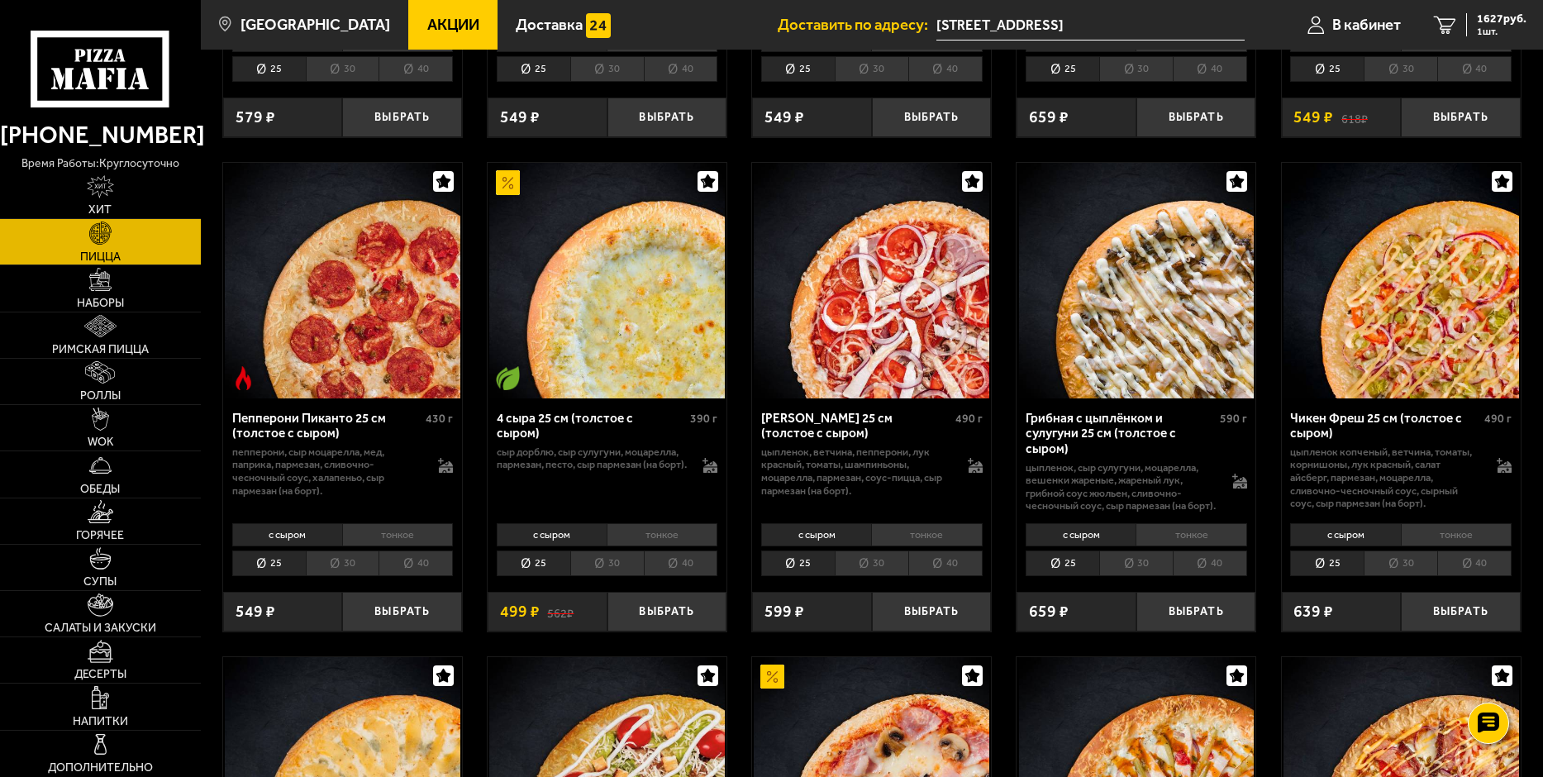
scroll to position [1074, 0]
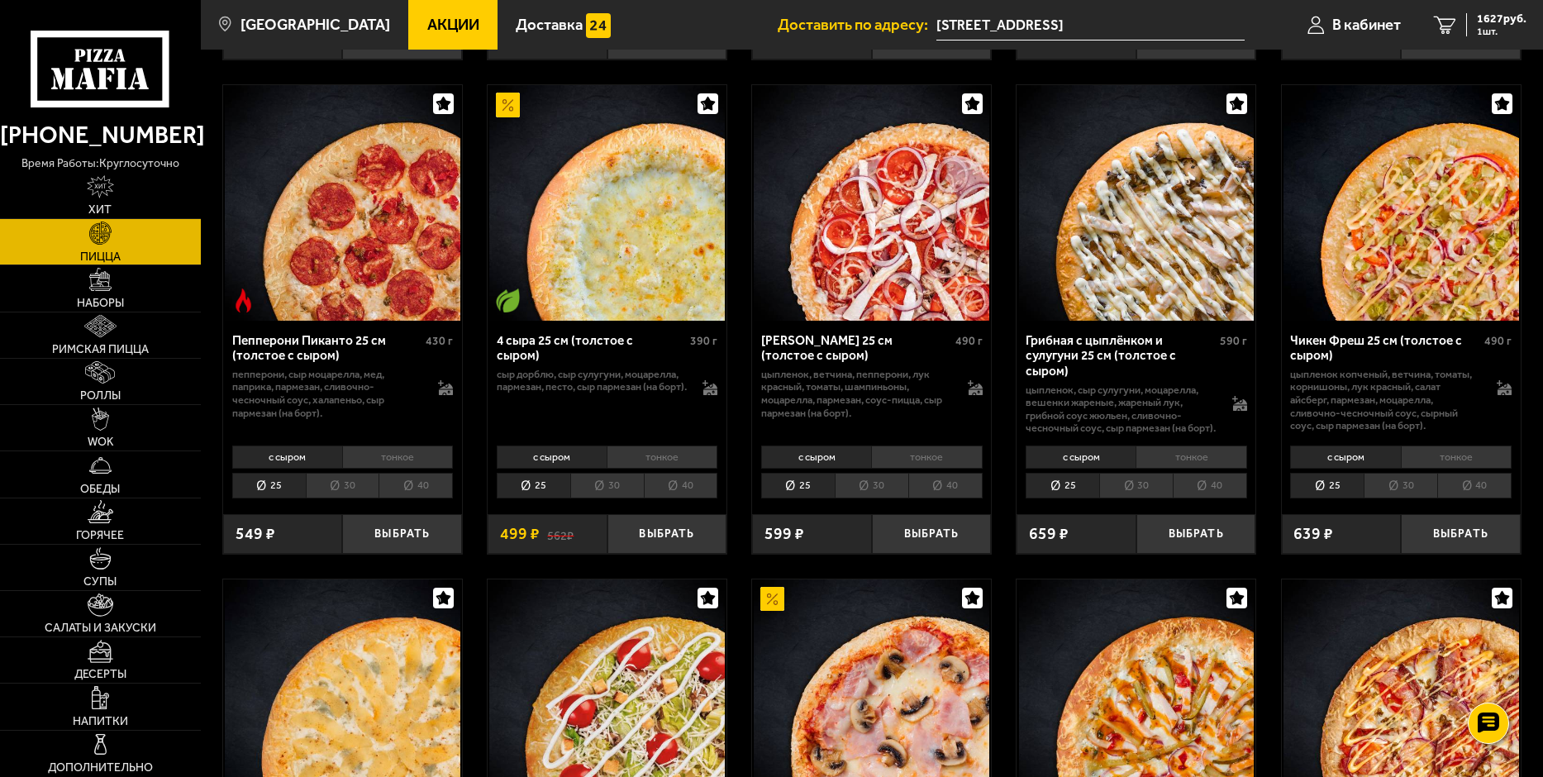
click at [1487, 498] on li "40" at bounding box center [1474, 486] width 74 height 26
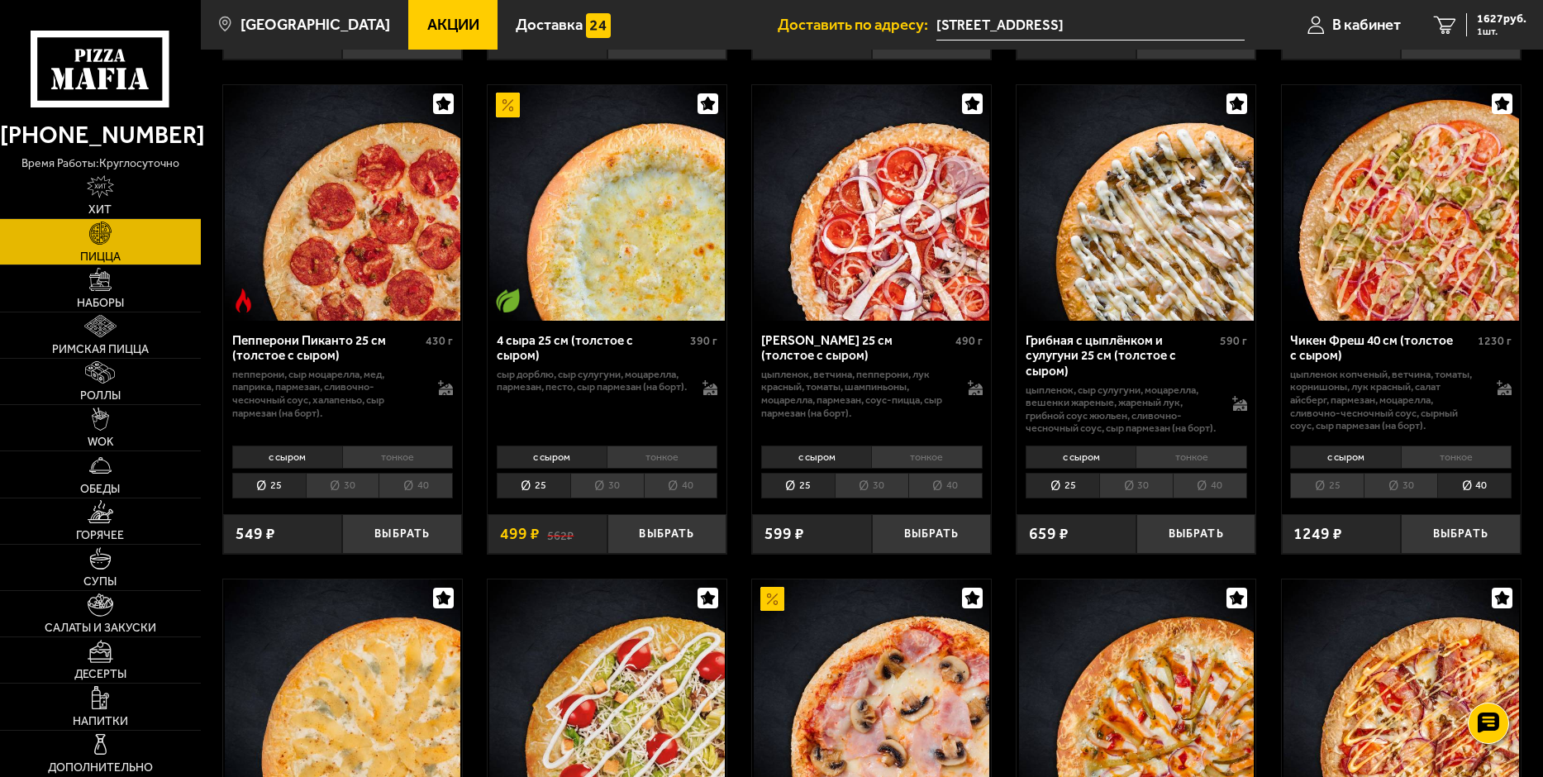
click at [1476, 468] on li "тонкое" at bounding box center [1456, 456] width 111 height 23
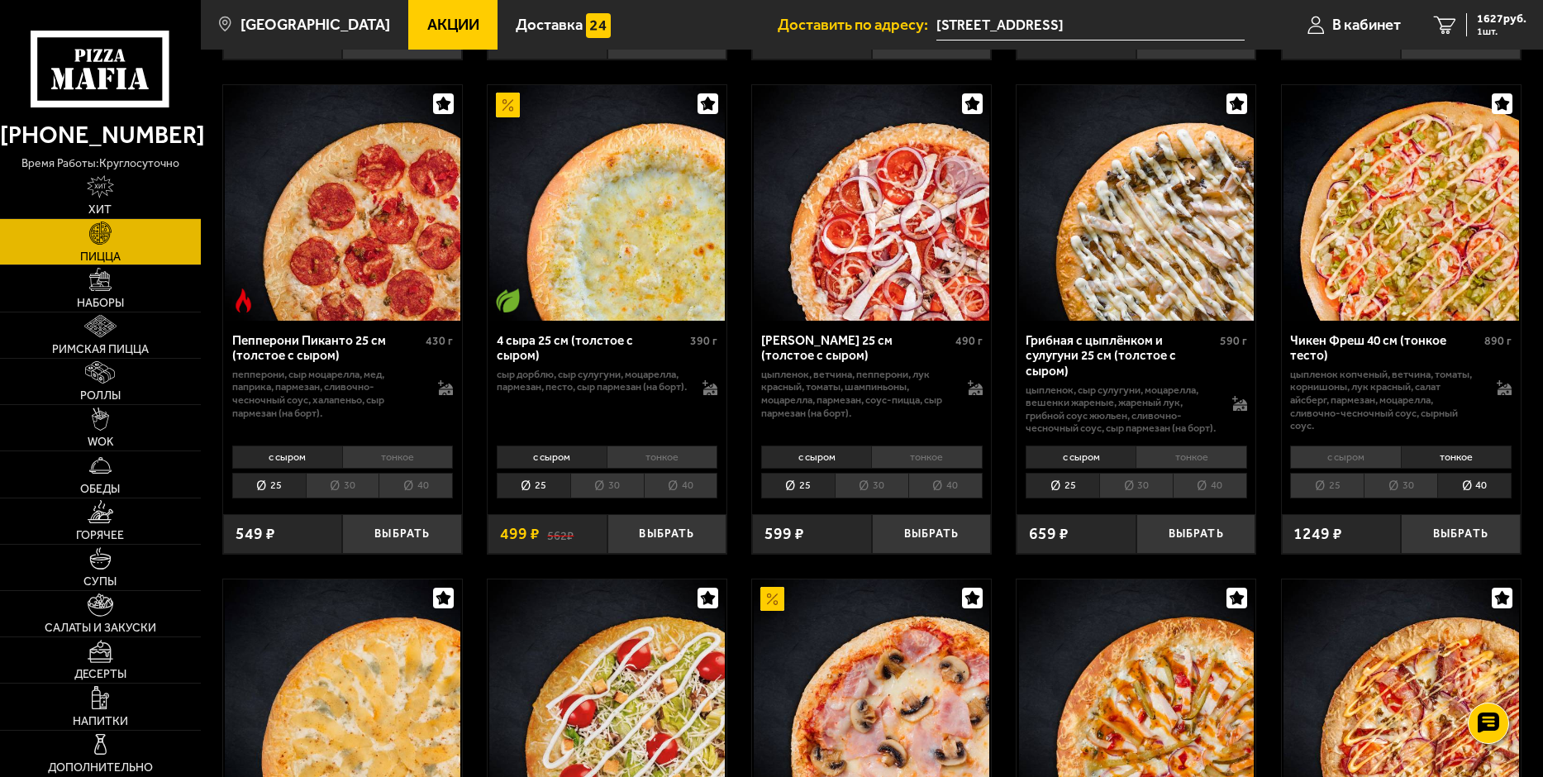
click at [1456, 468] on li "тонкое" at bounding box center [1456, 456] width 111 height 23
click at [1346, 466] on li "с сыром" at bounding box center [1345, 456] width 110 height 23
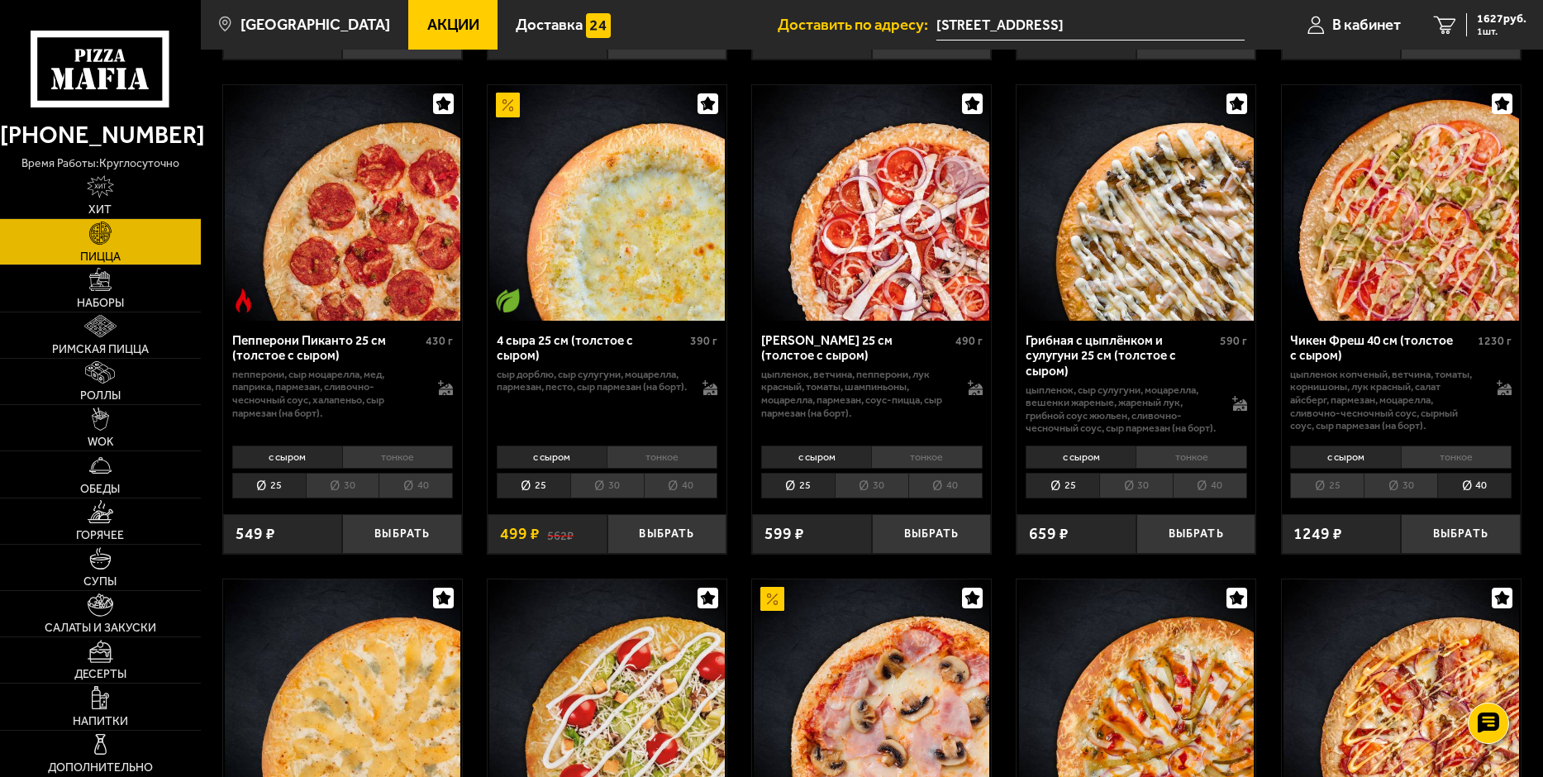
click at [1416, 466] on li "тонкое" at bounding box center [1456, 456] width 111 height 23
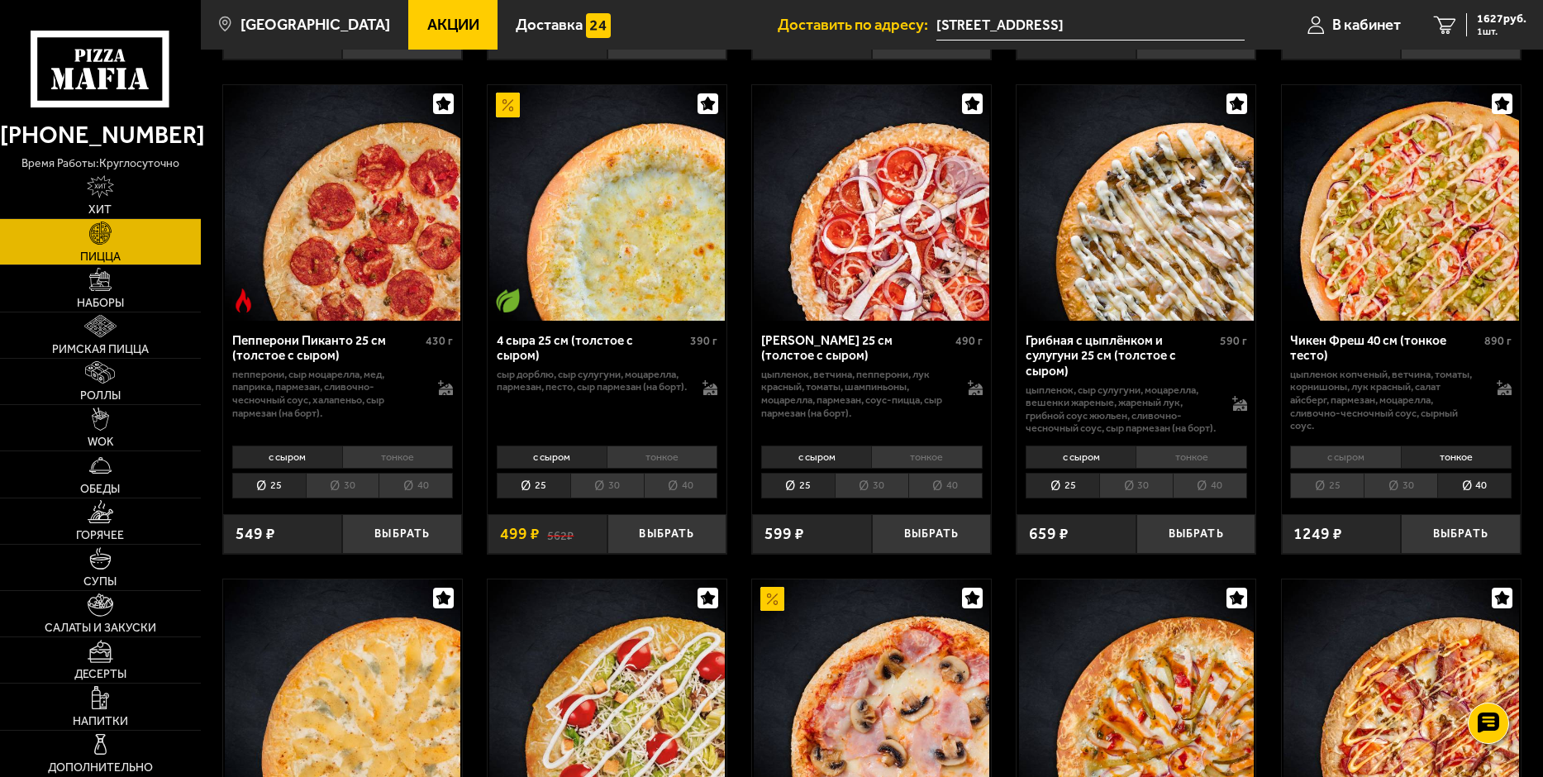
click at [1377, 468] on li "с сыром" at bounding box center [1345, 456] width 110 height 23
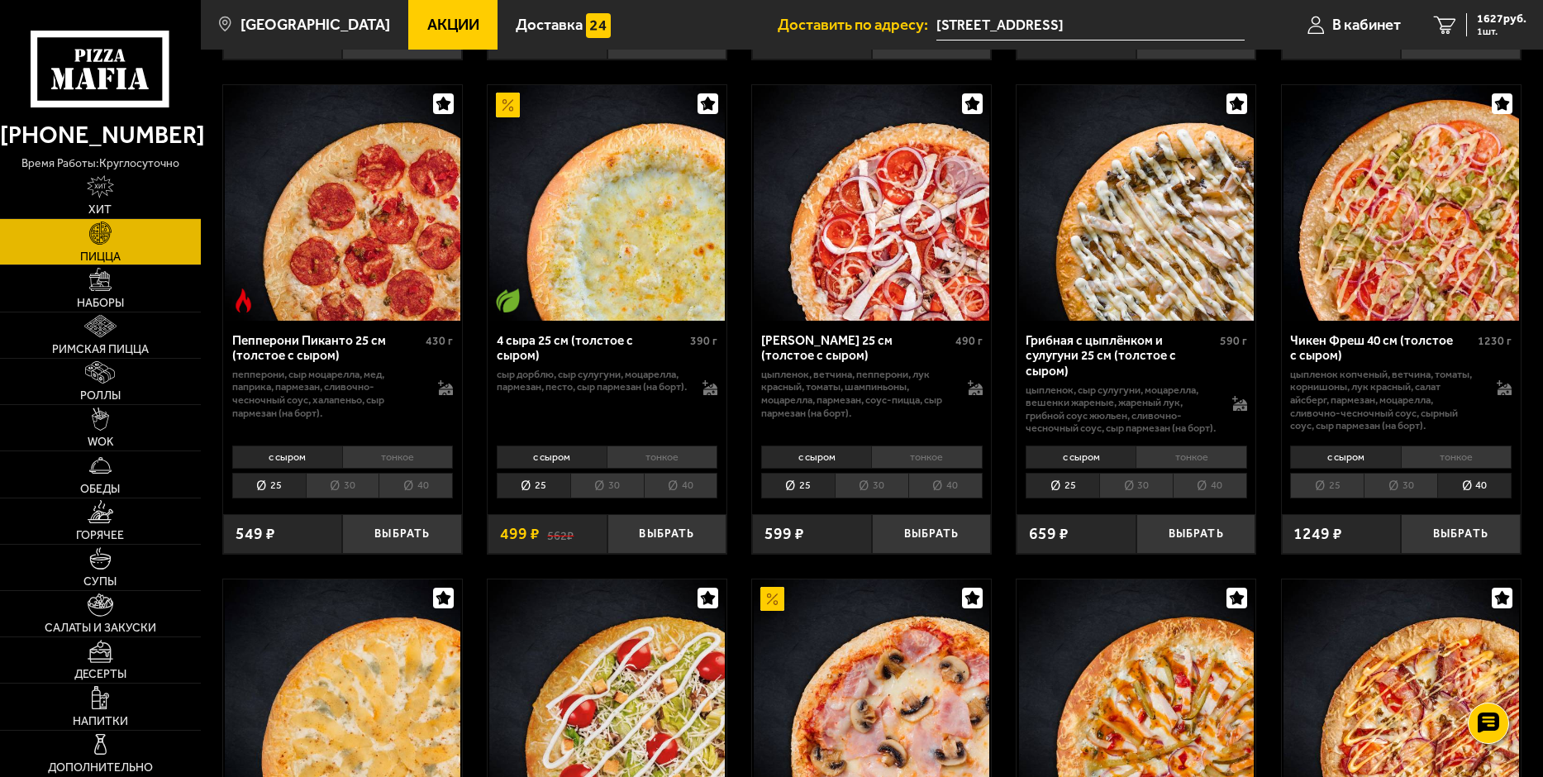
click at [1429, 468] on li "тонкое" at bounding box center [1456, 456] width 111 height 23
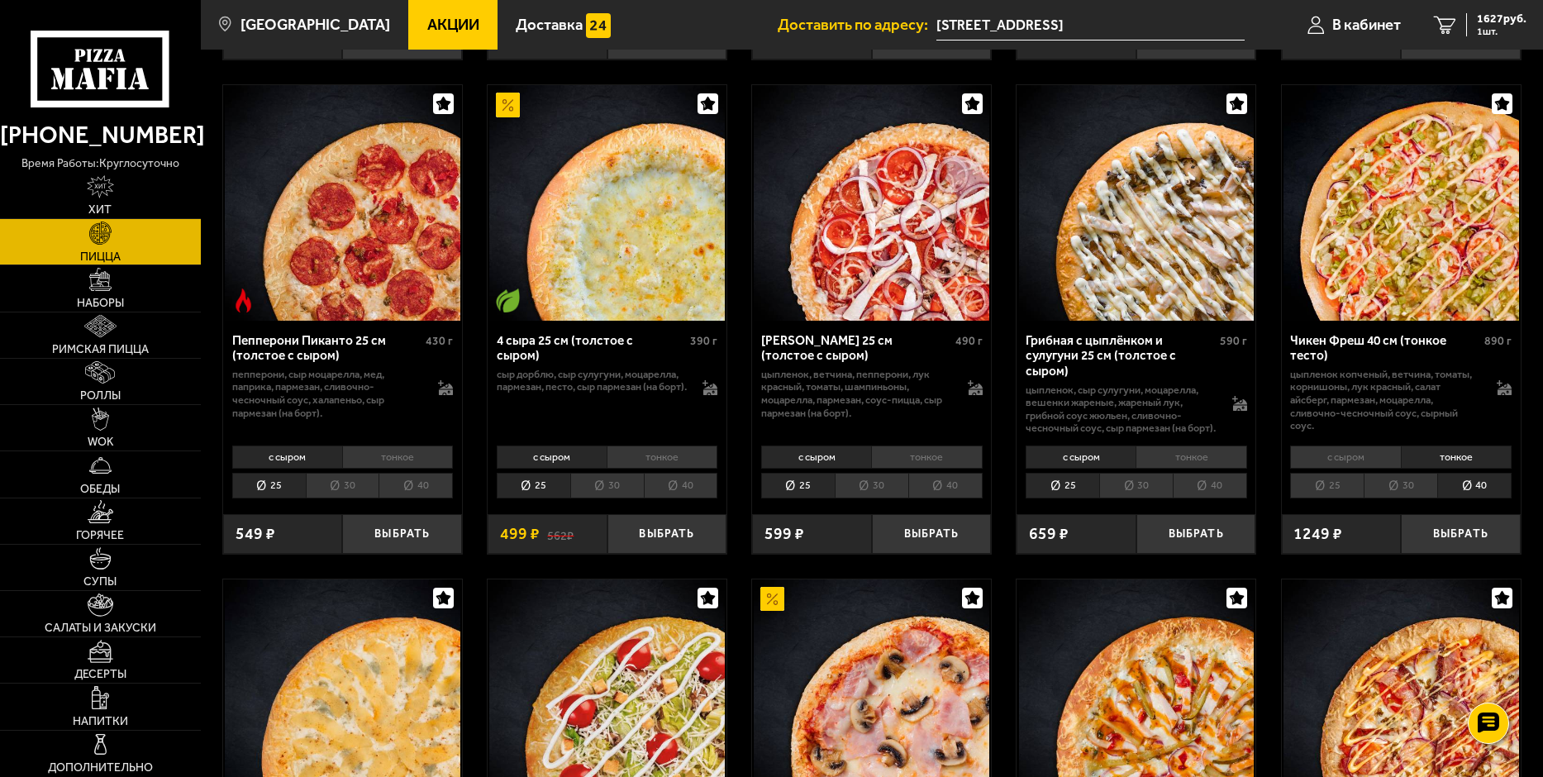
click at [1310, 498] on li "25" at bounding box center [1327, 486] width 74 height 26
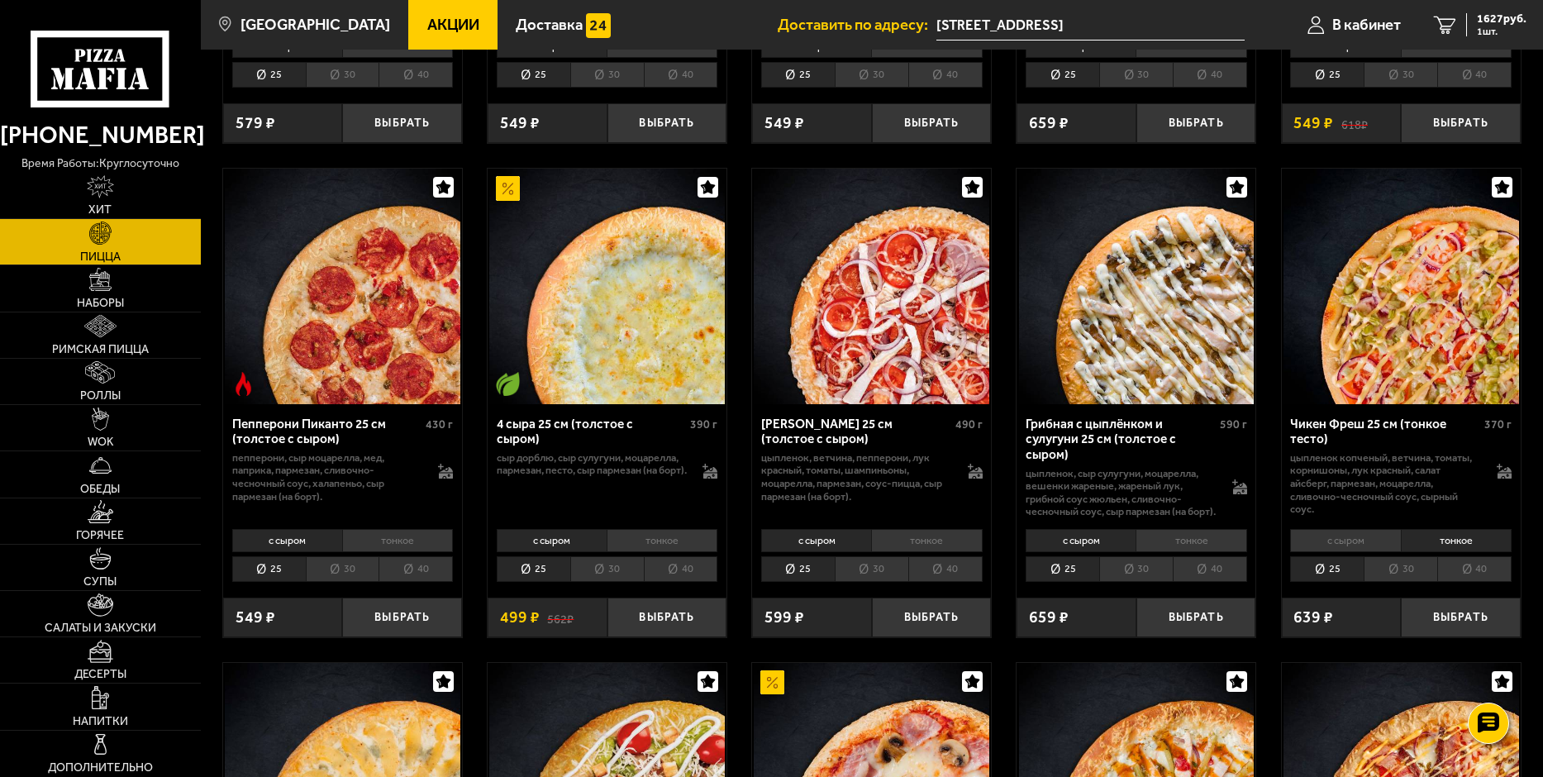
scroll to position [992, 0]
click at [1423, 581] on li "30" at bounding box center [1400, 568] width 74 height 26
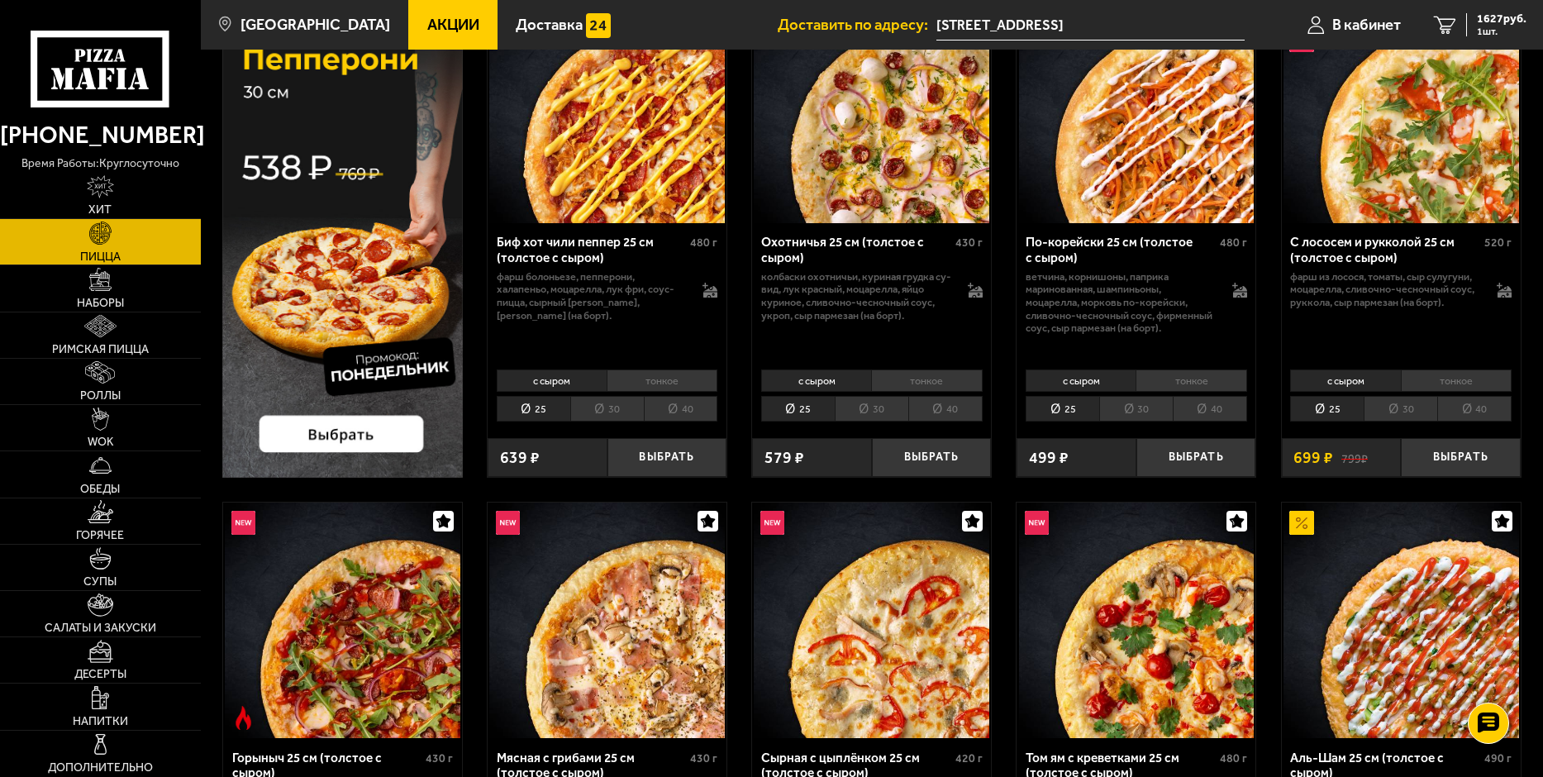
scroll to position [0, 0]
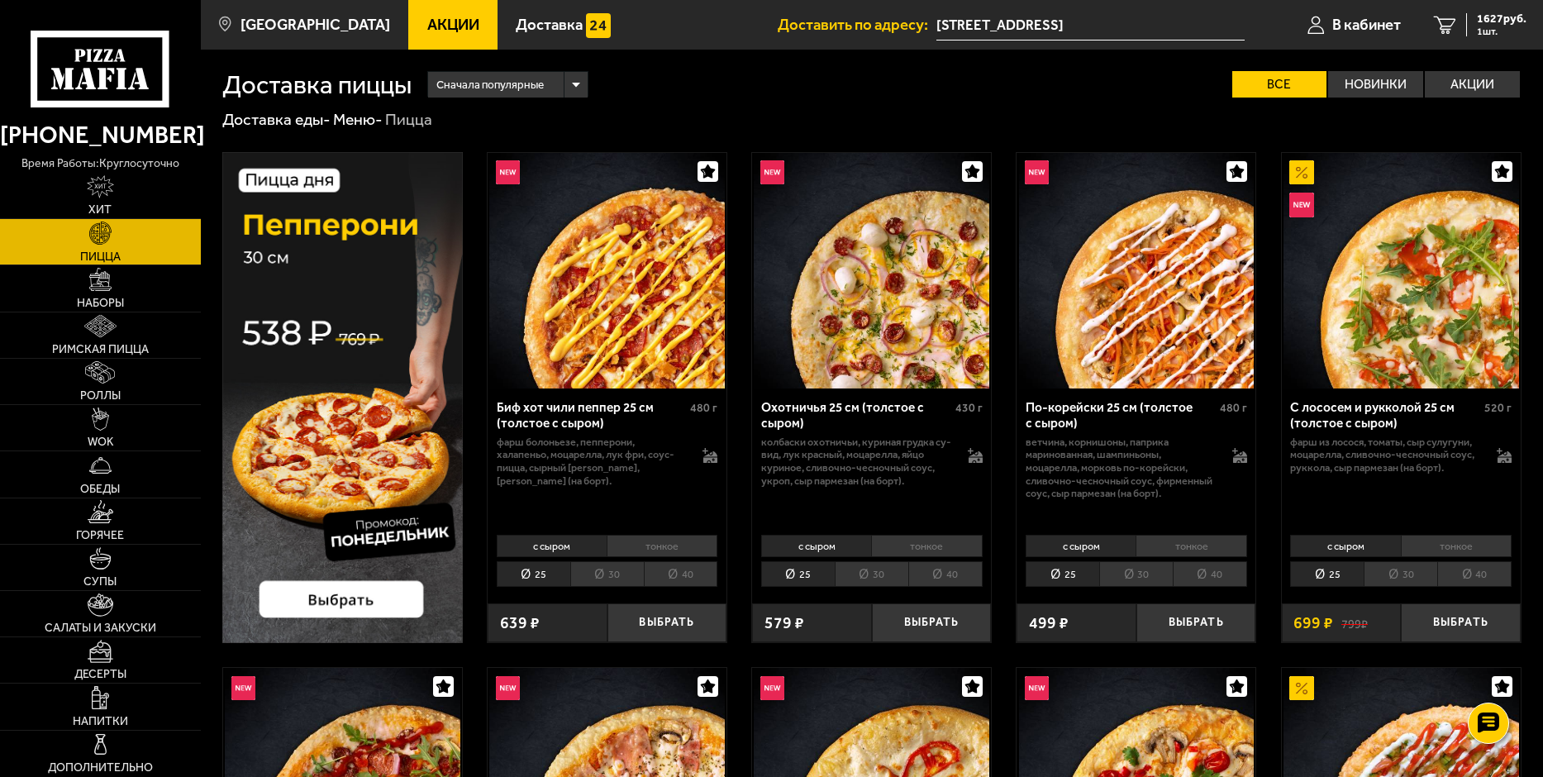
click at [568, 84] on div "Сначала популярные" at bounding box center [507, 85] width 159 height 26
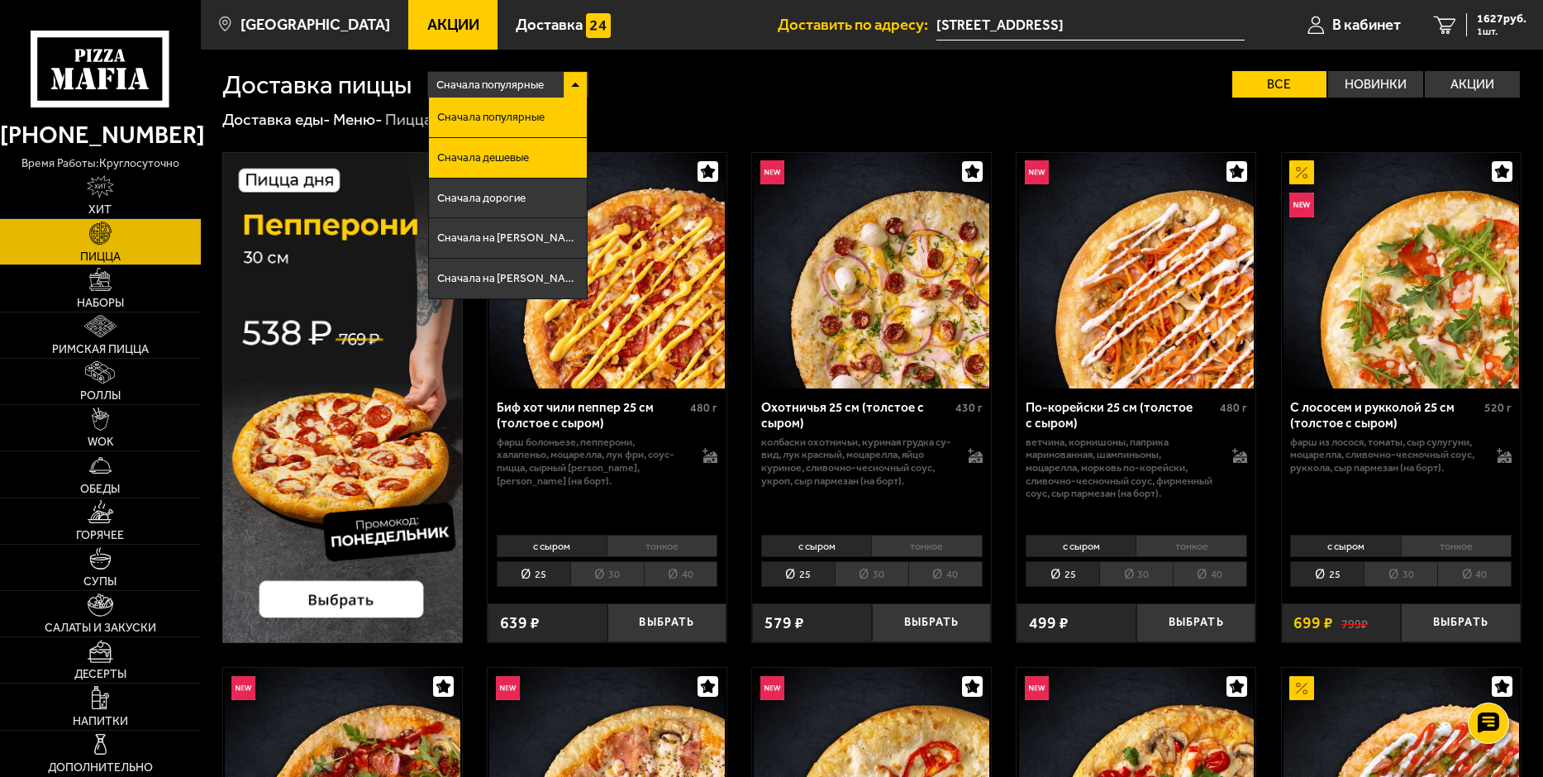
click at [514, 157] on span "Сначала дешевые" at bounding box center [483, 158] width 92 height 12
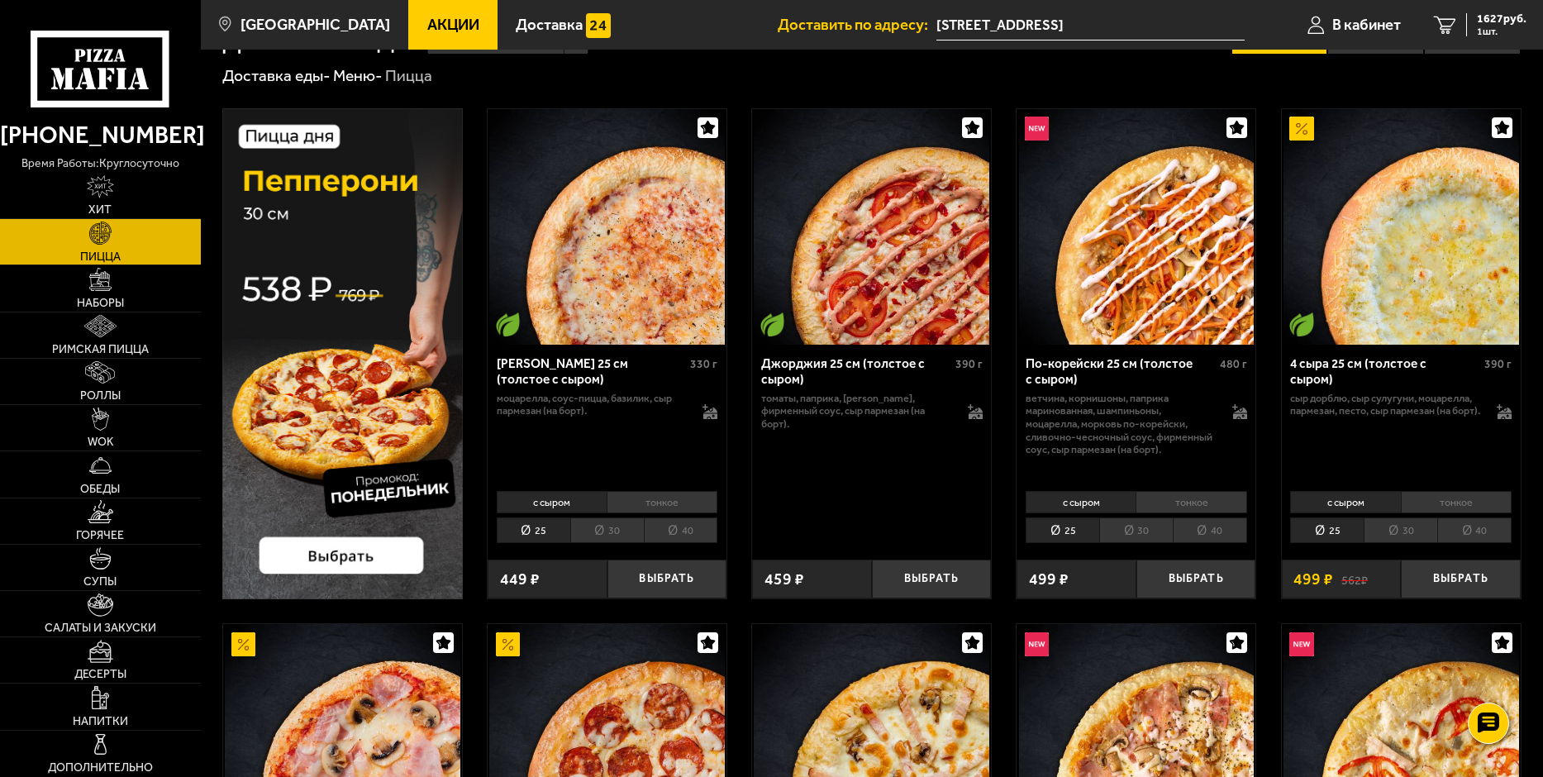
scroll to position [83, 0]
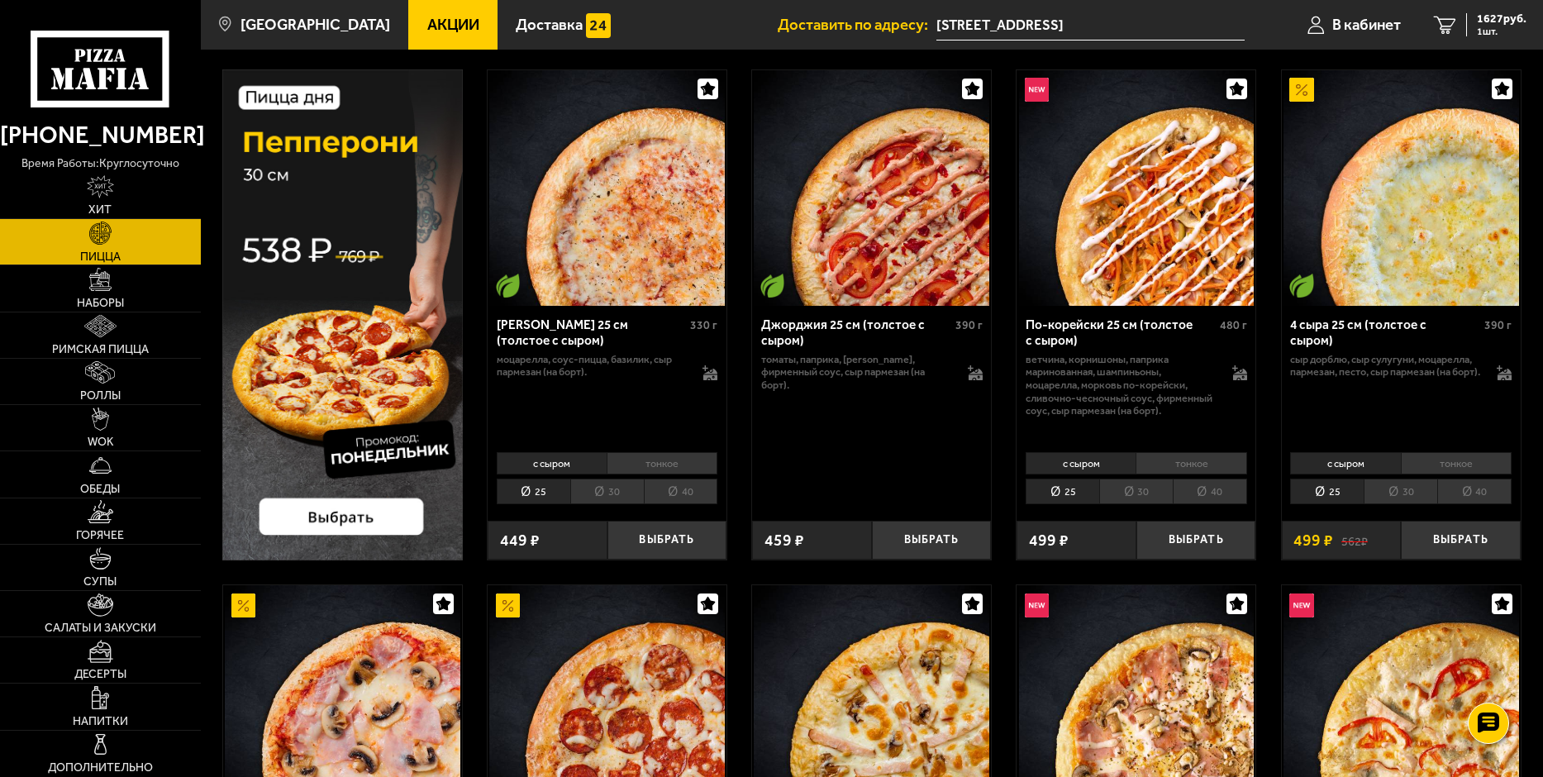
click at [1177, 468] on li "тонкое" at bounding box center [1190, 463] width 111 height 23
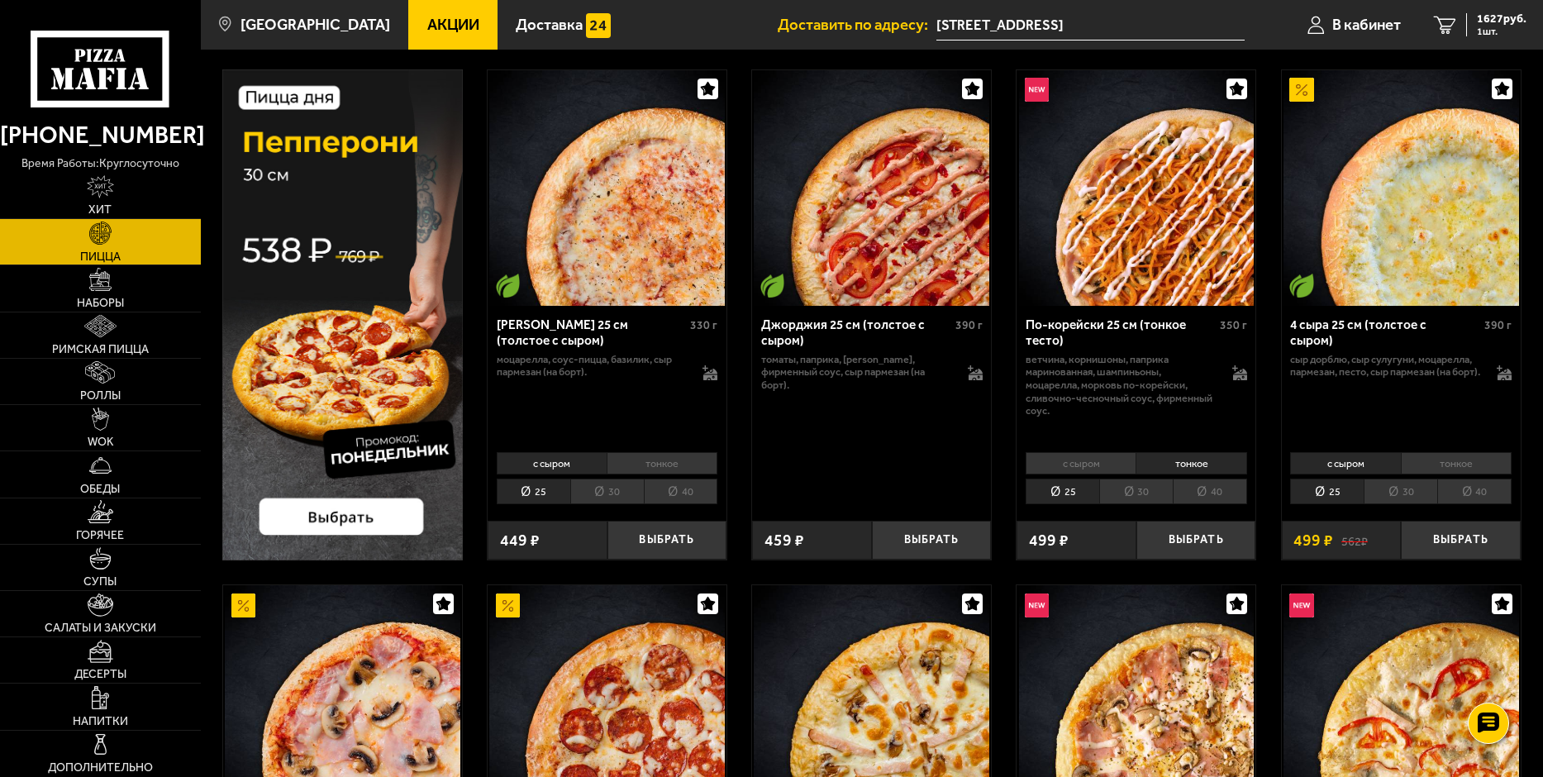
click at [1102, 459] on li "с сыром" at bounding box center [1080, 463] width 110 height 23
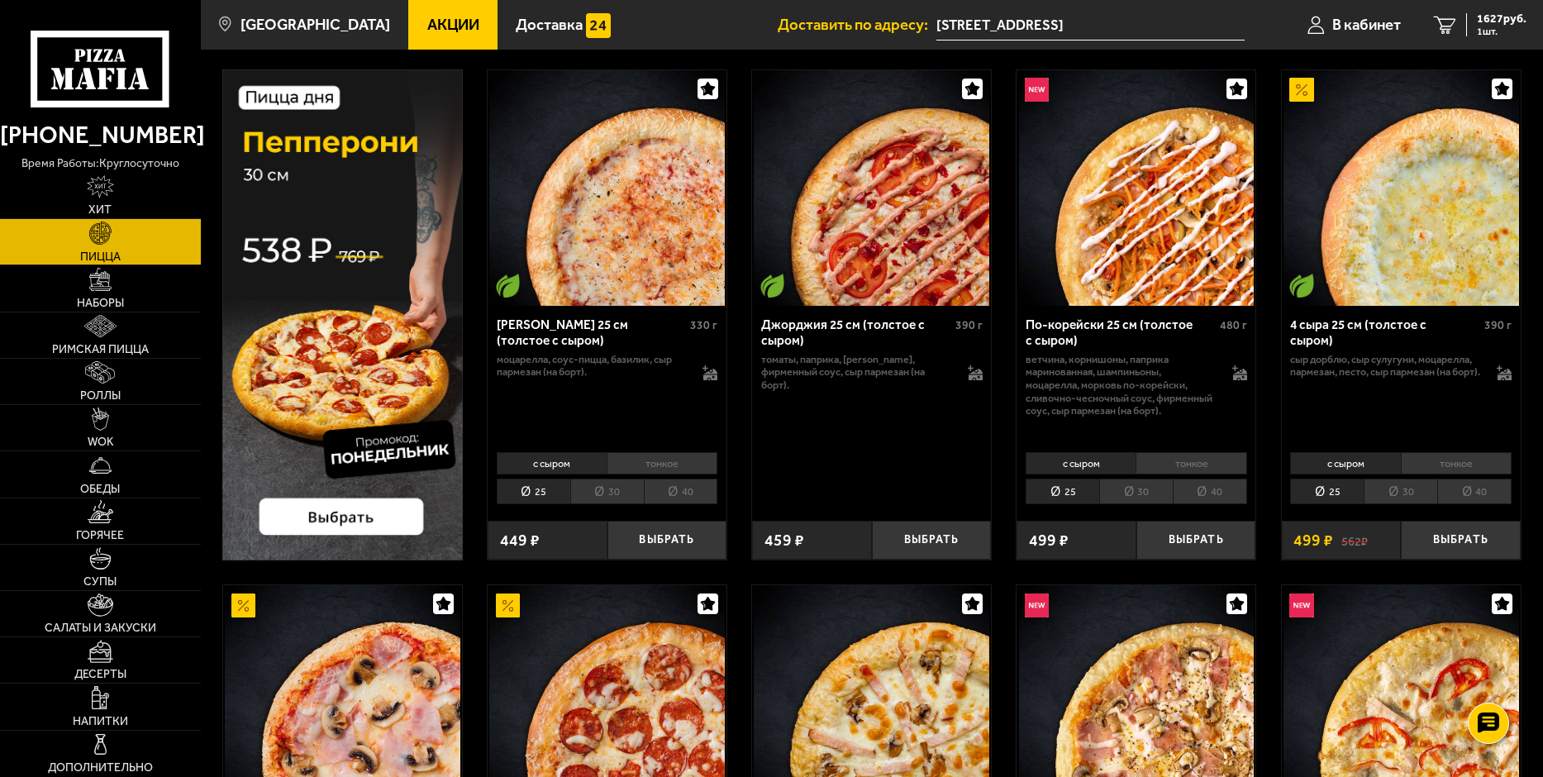
click at [1182, 458] on li "тонкое" at bounding box center [1190, 463] width 111 height 23
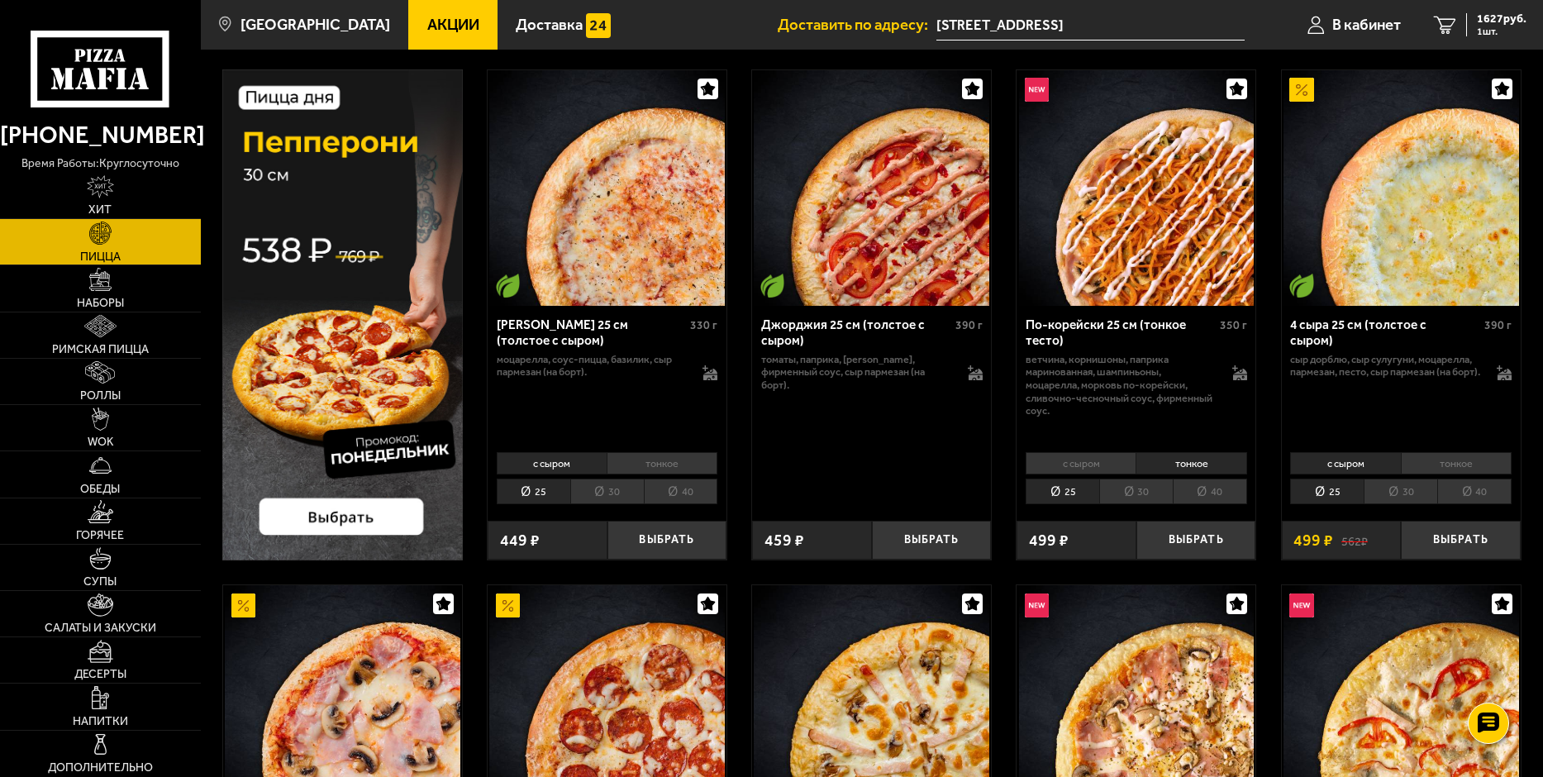
click at [1105, 458] on li "с сыром" at bounding box center [1080, 463] width 110 height 23
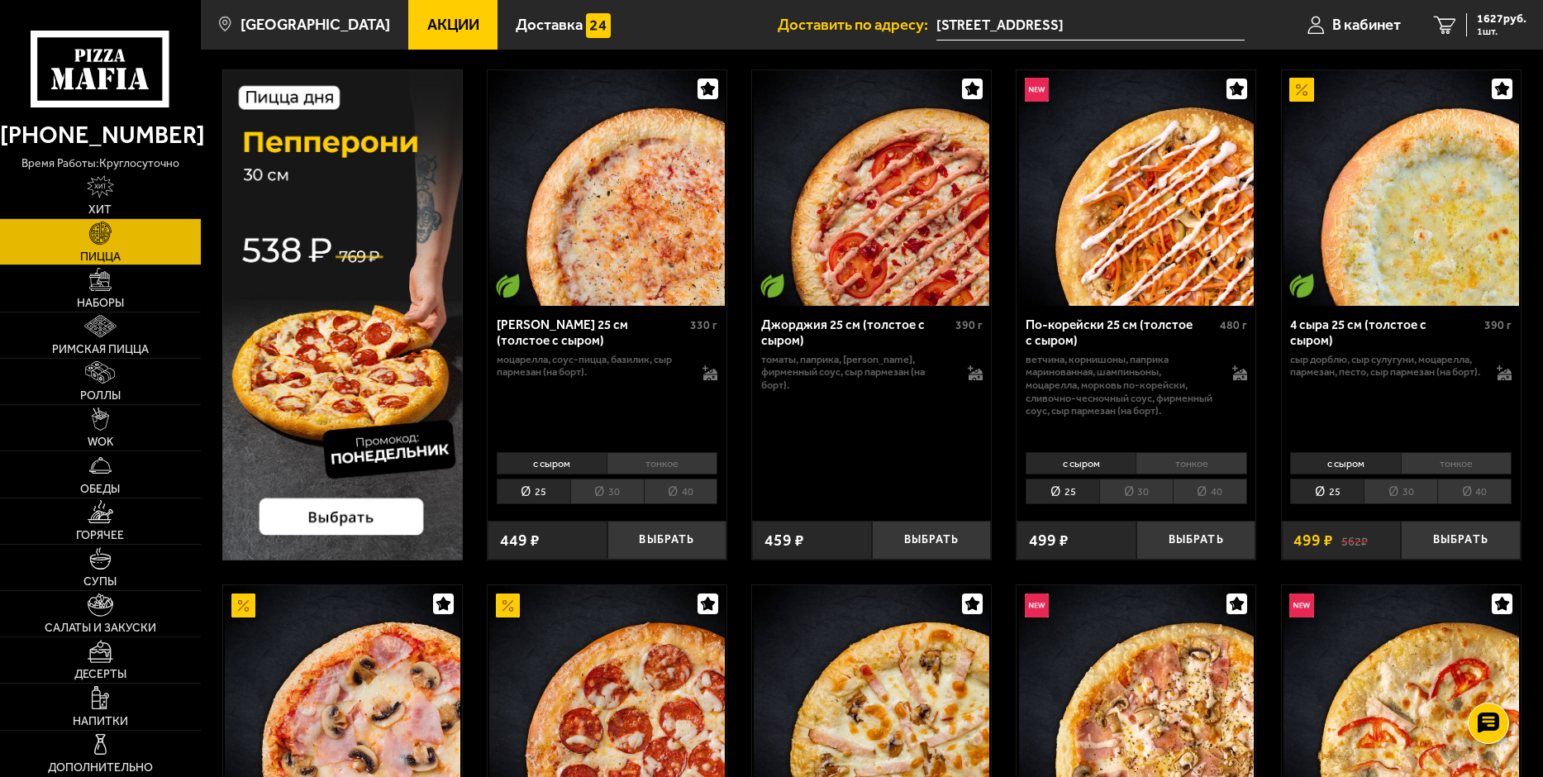
click at [630, 492] on li "30" at bounding box center [607, 491] width 74 height 26
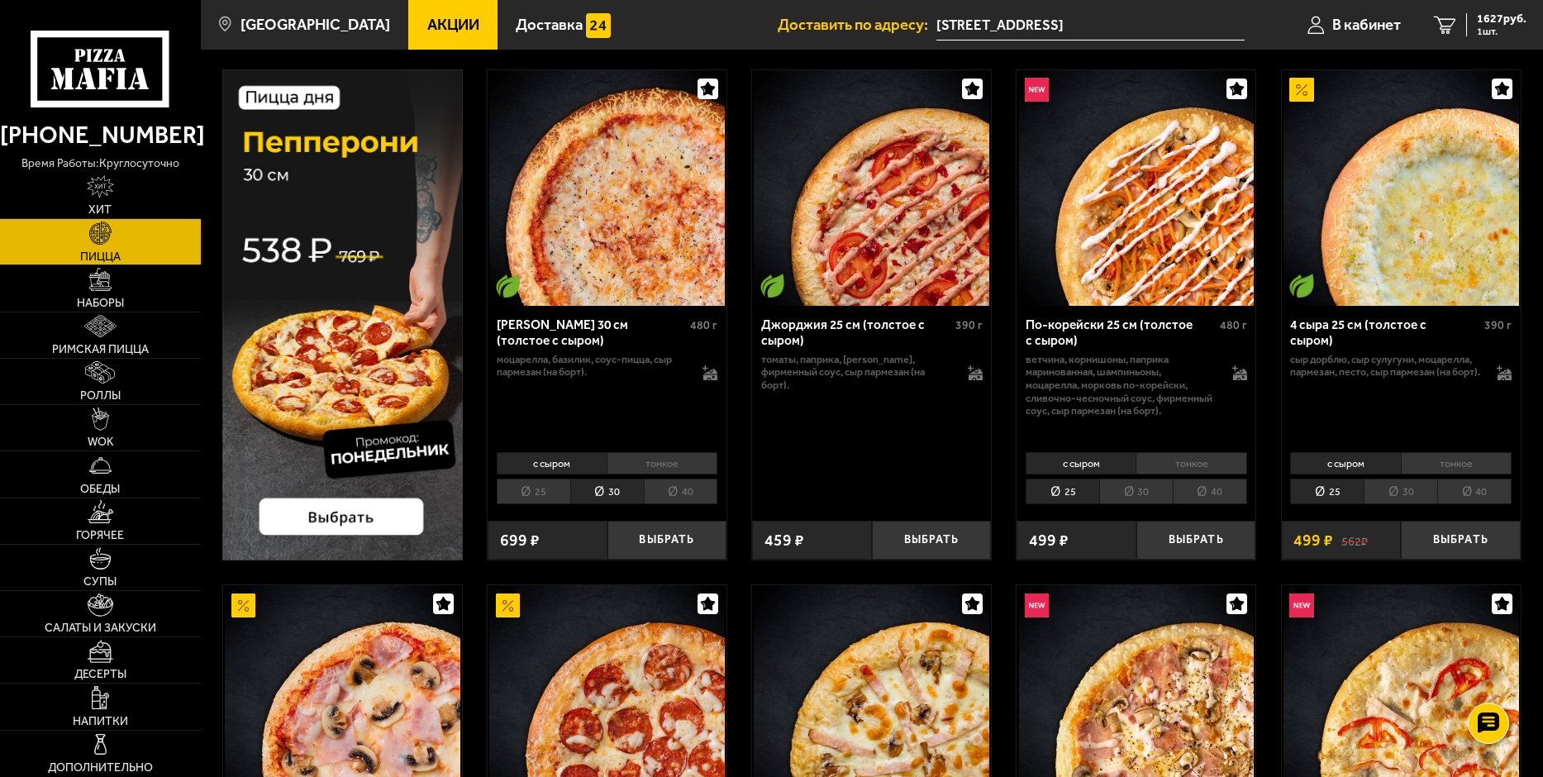
click at [676, 487] on li "40" at bounding box center [681, 491] width 74 height 26
click at [1209, 487] on li "40" at bounding box center [1209, 491] width 74 height 26
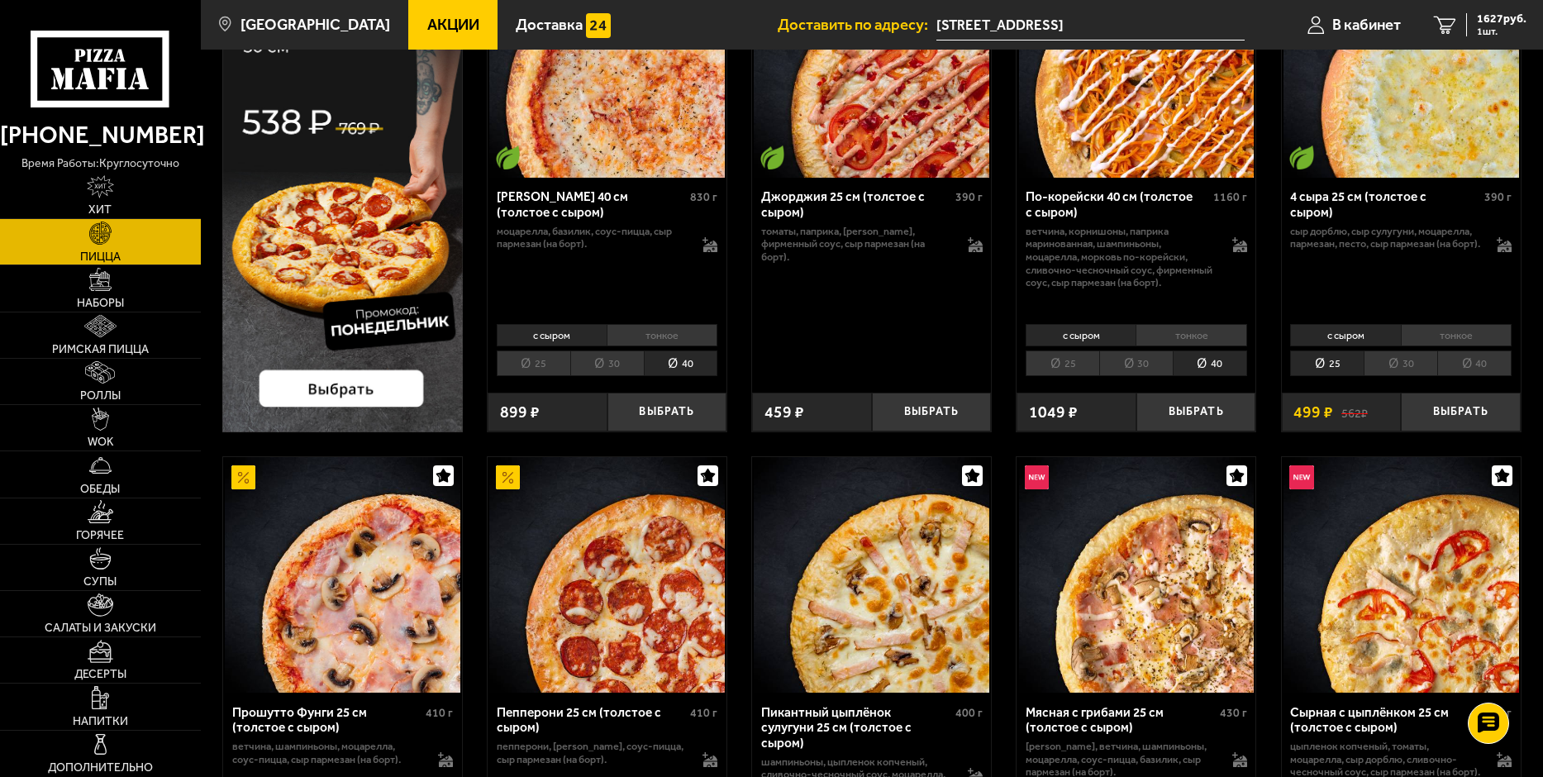
scroll to position [413, 0]
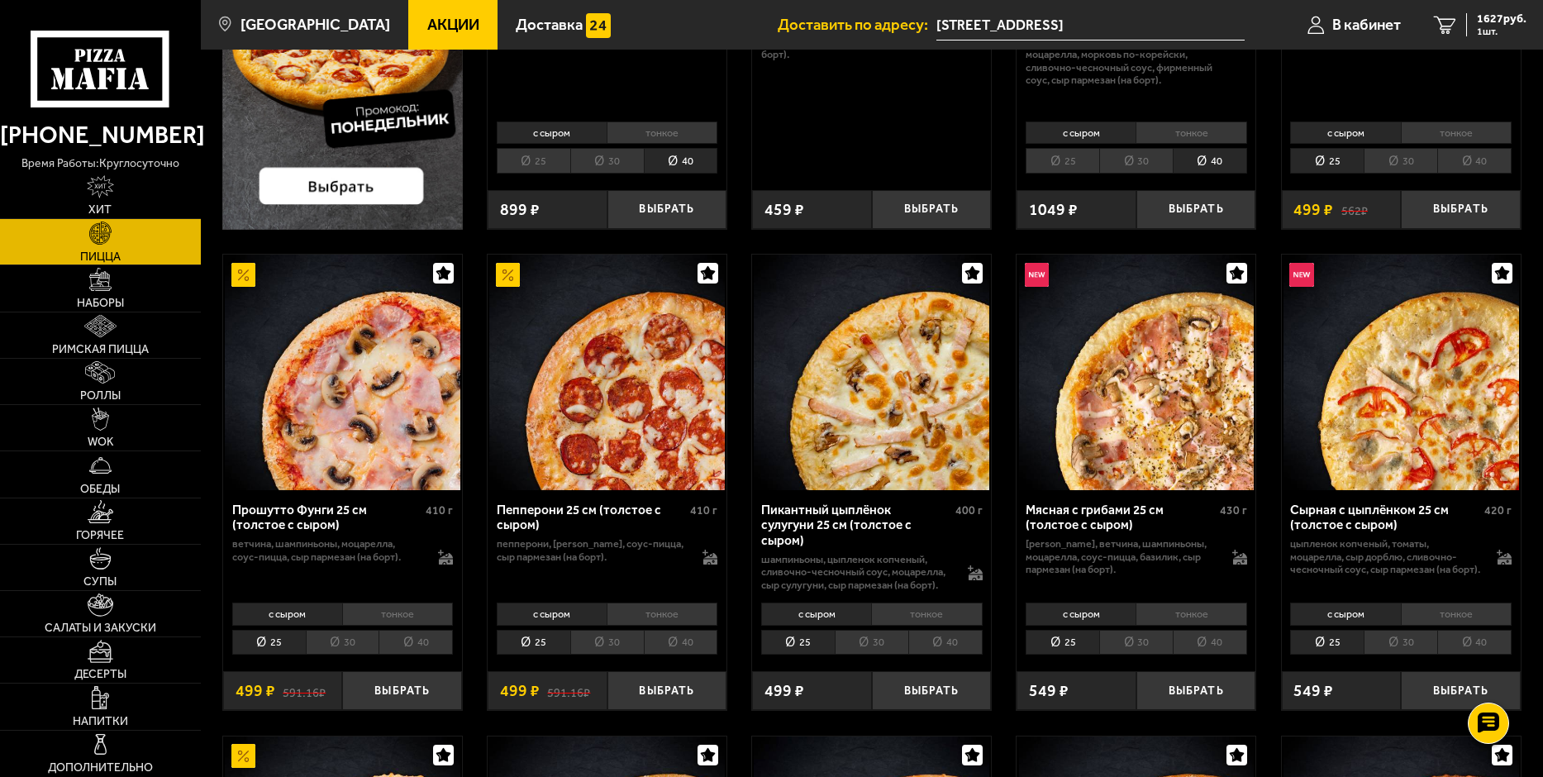
click at [668, 608] on li "тонкое" at bounding box center [661, 613] width 111 height 23
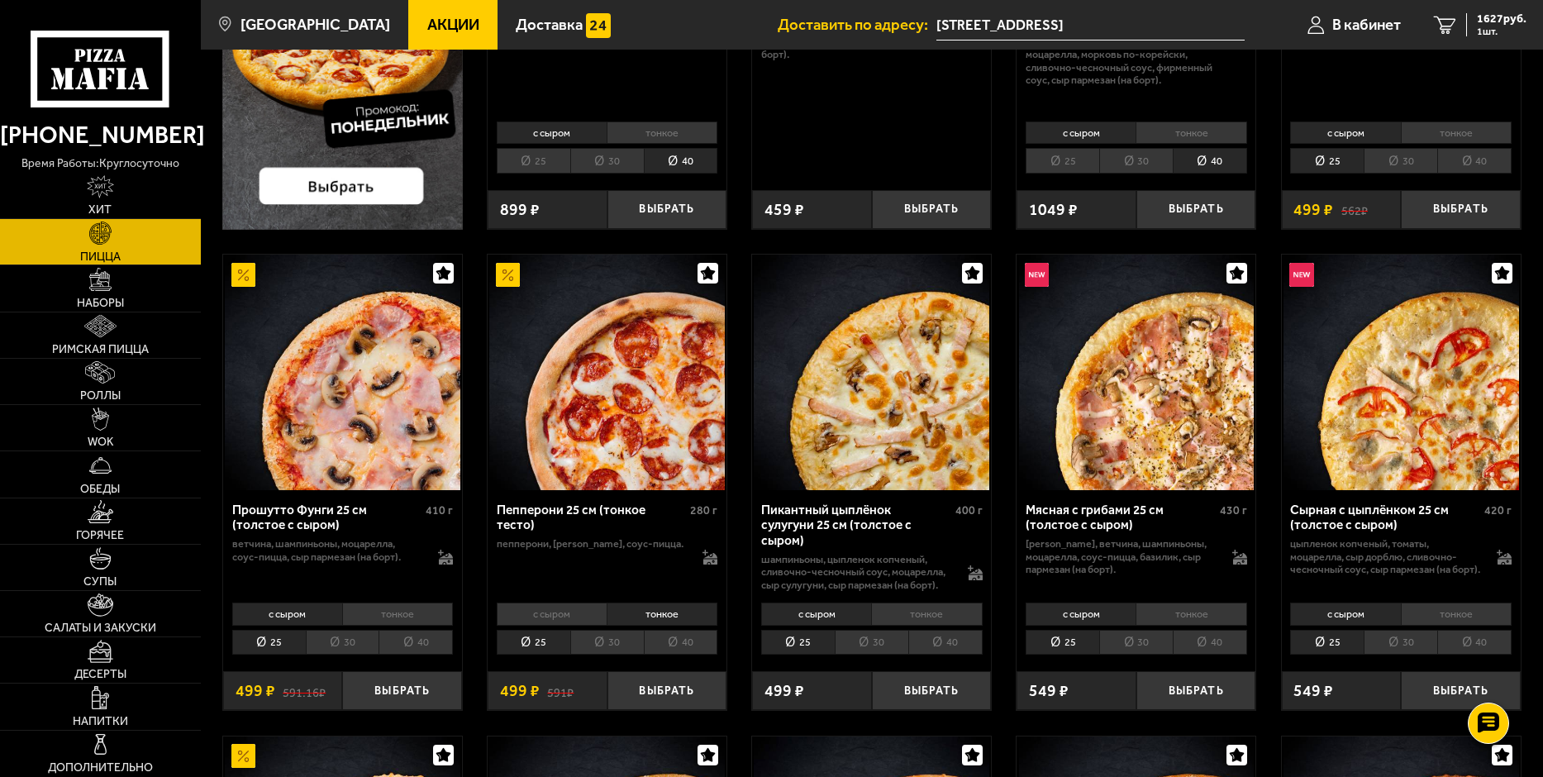
click at [678, 641] on li "40" at bounding box center [681, 643] width 74 height 26
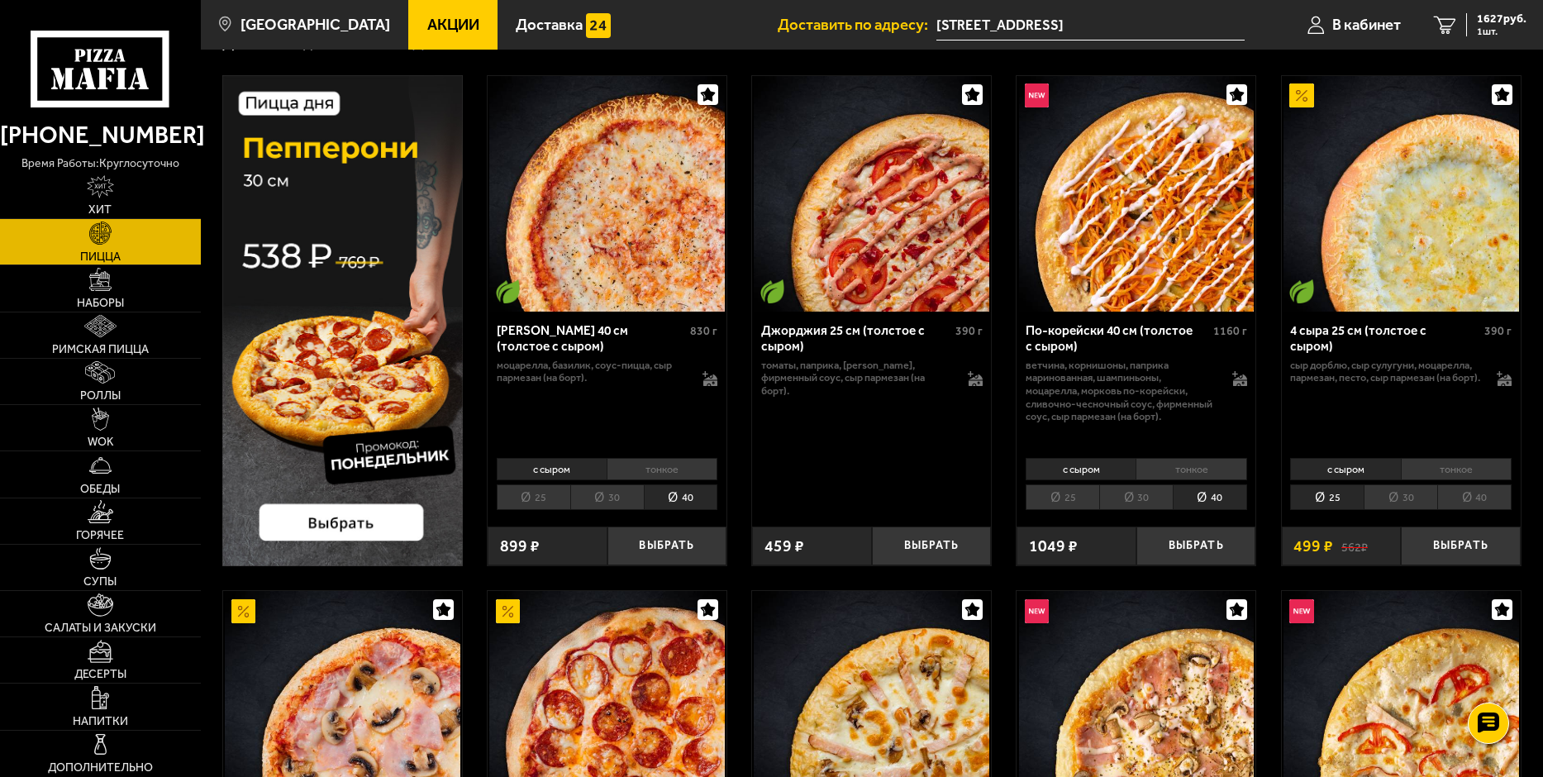
scroll to position [0, 0]
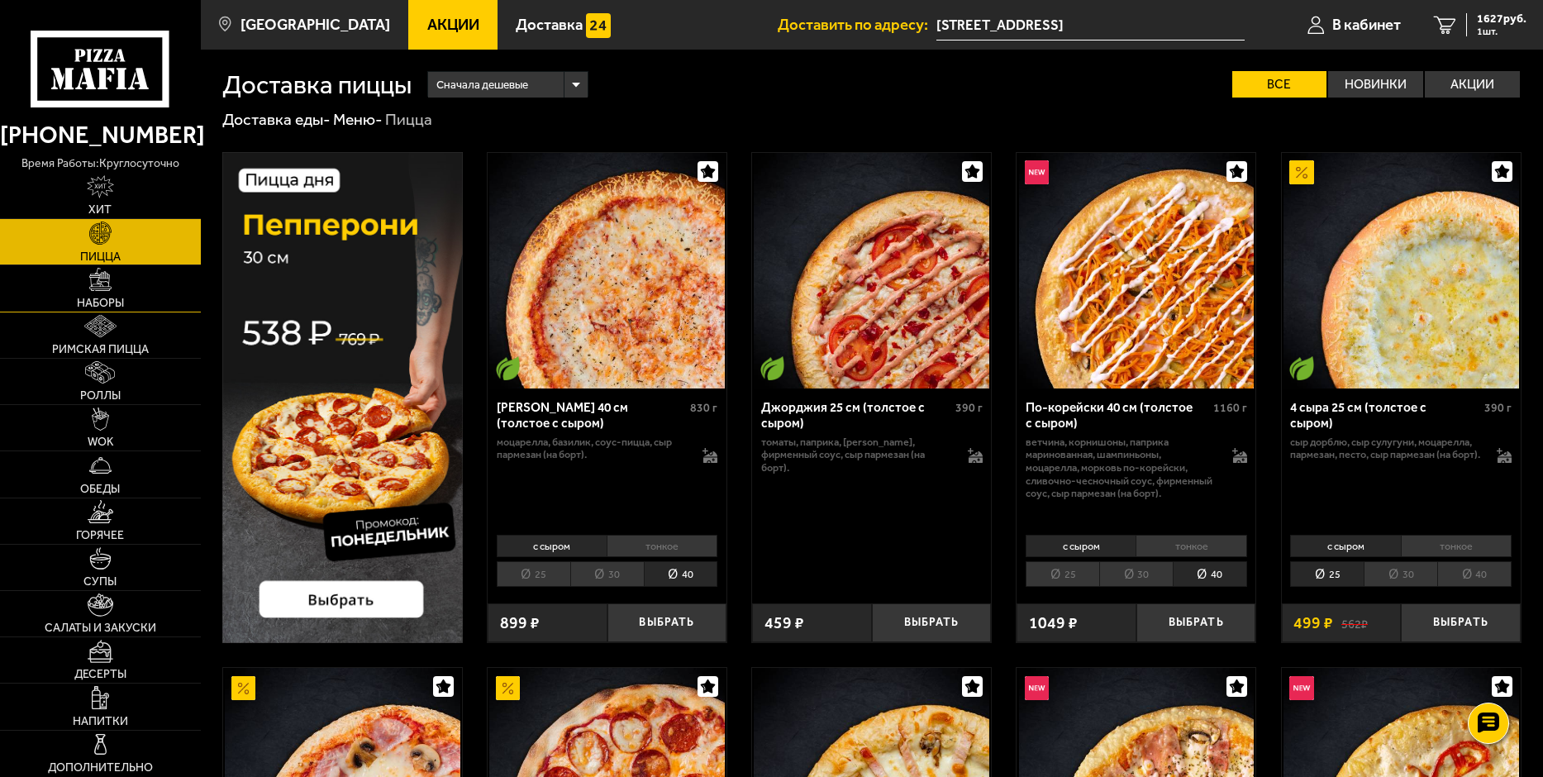
click at [116, 287] on link "Наборы" at bounding box center [100, 287] width 201 height 45
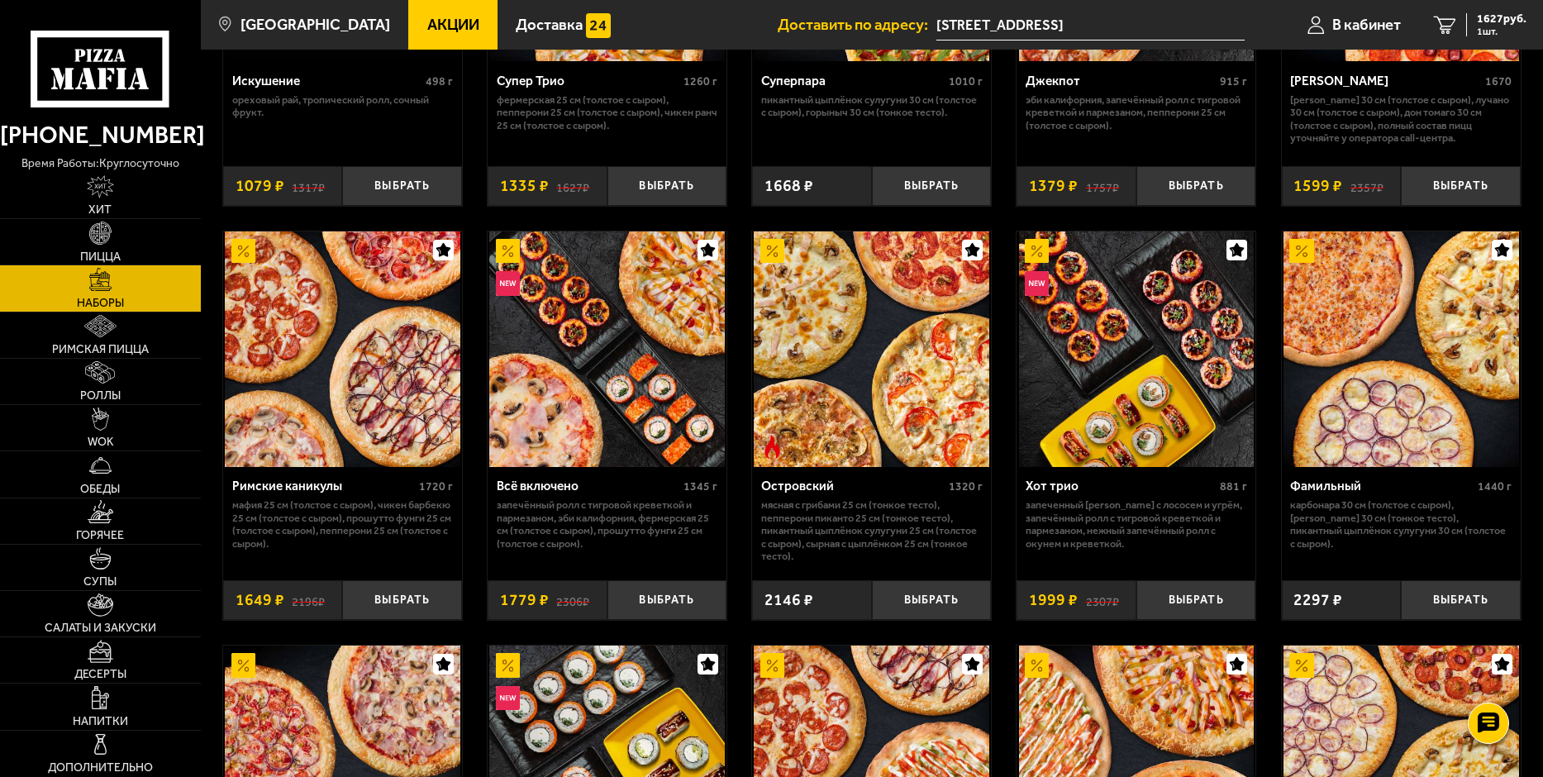
scroll to position [1157, 0]
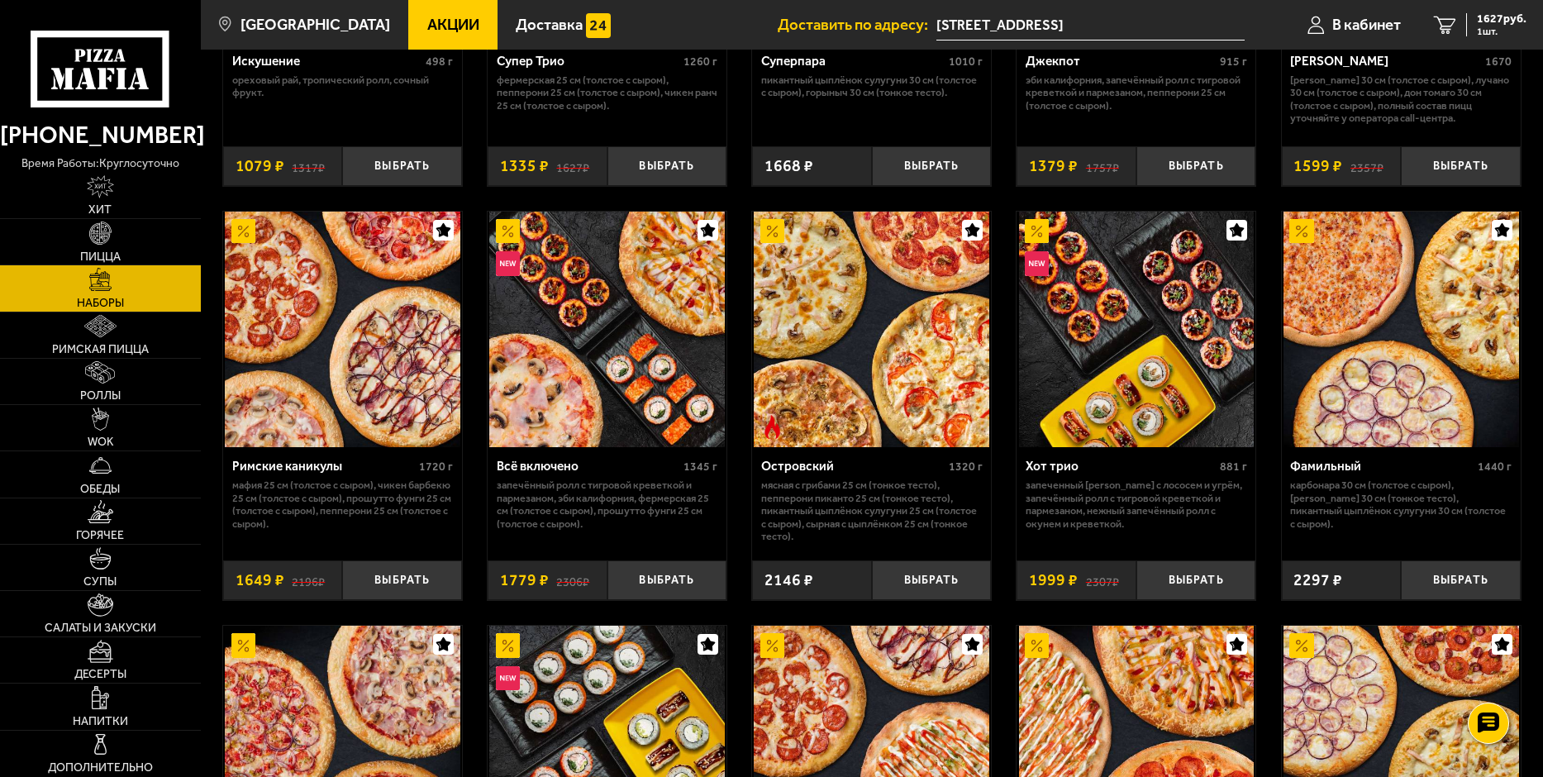
click at [323, 469] on div "Римские каникулы" at bounding box center [323, 467] width 183 height 16
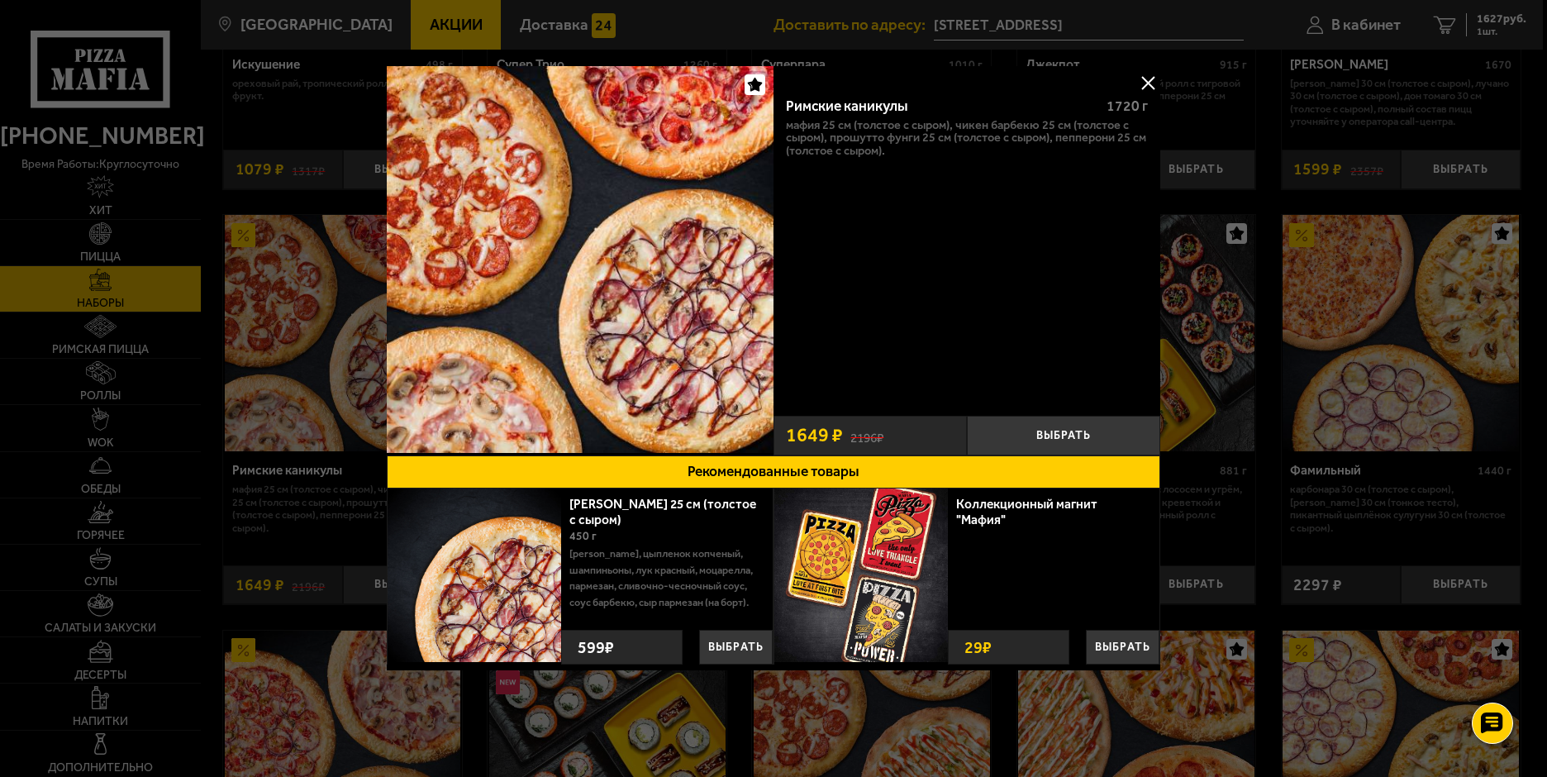
click at [1150, 79] on button at bounding box center [1147, 82] width 25 height 25
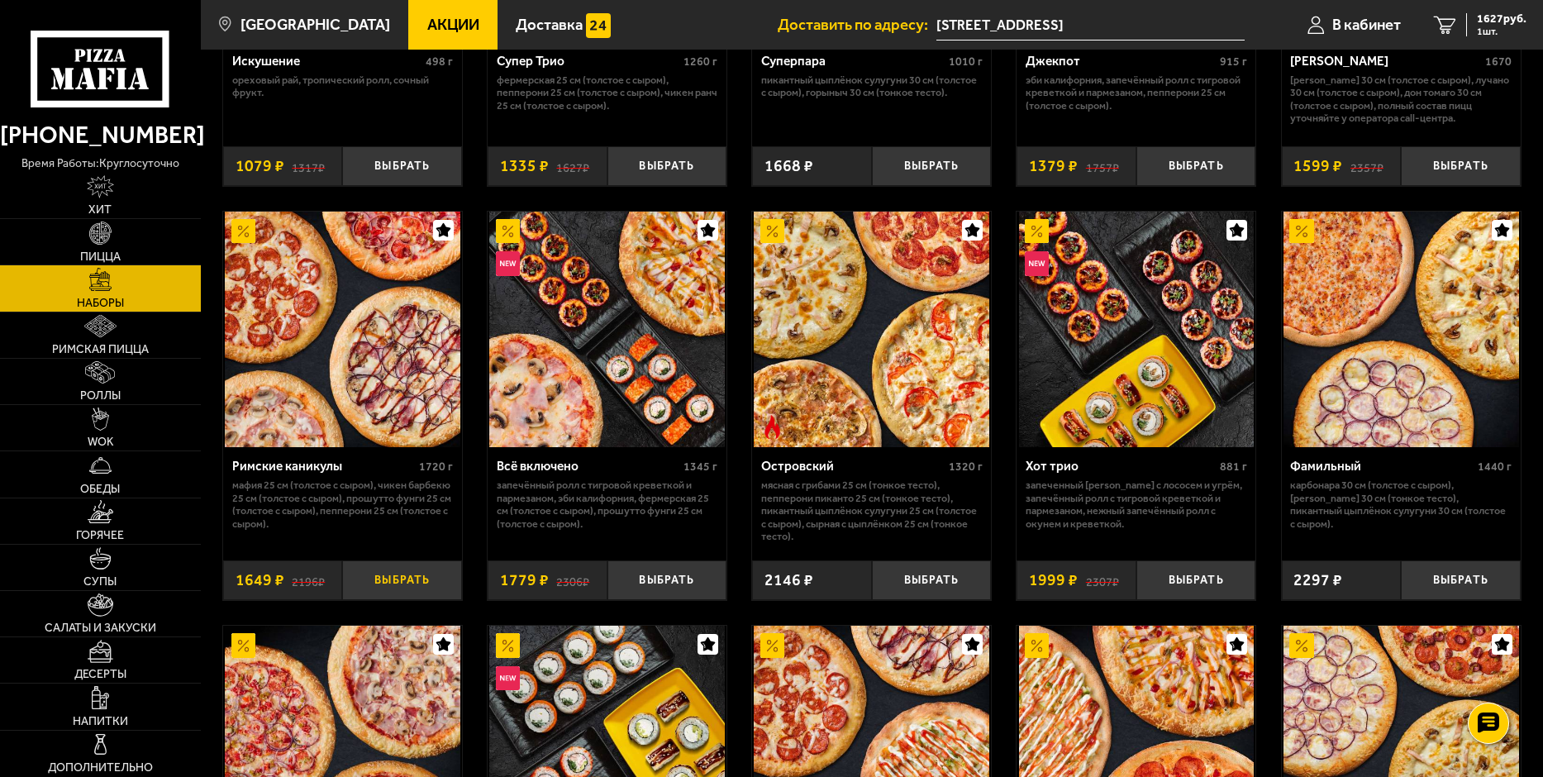
click at [418, 580] on button "Выбрать" at bounding box center [402, 580] width 120 height 40
click at [1472, 22] on div "2898 руб. 2 шт." at bounding box center [1496, 24] width 60 height 23
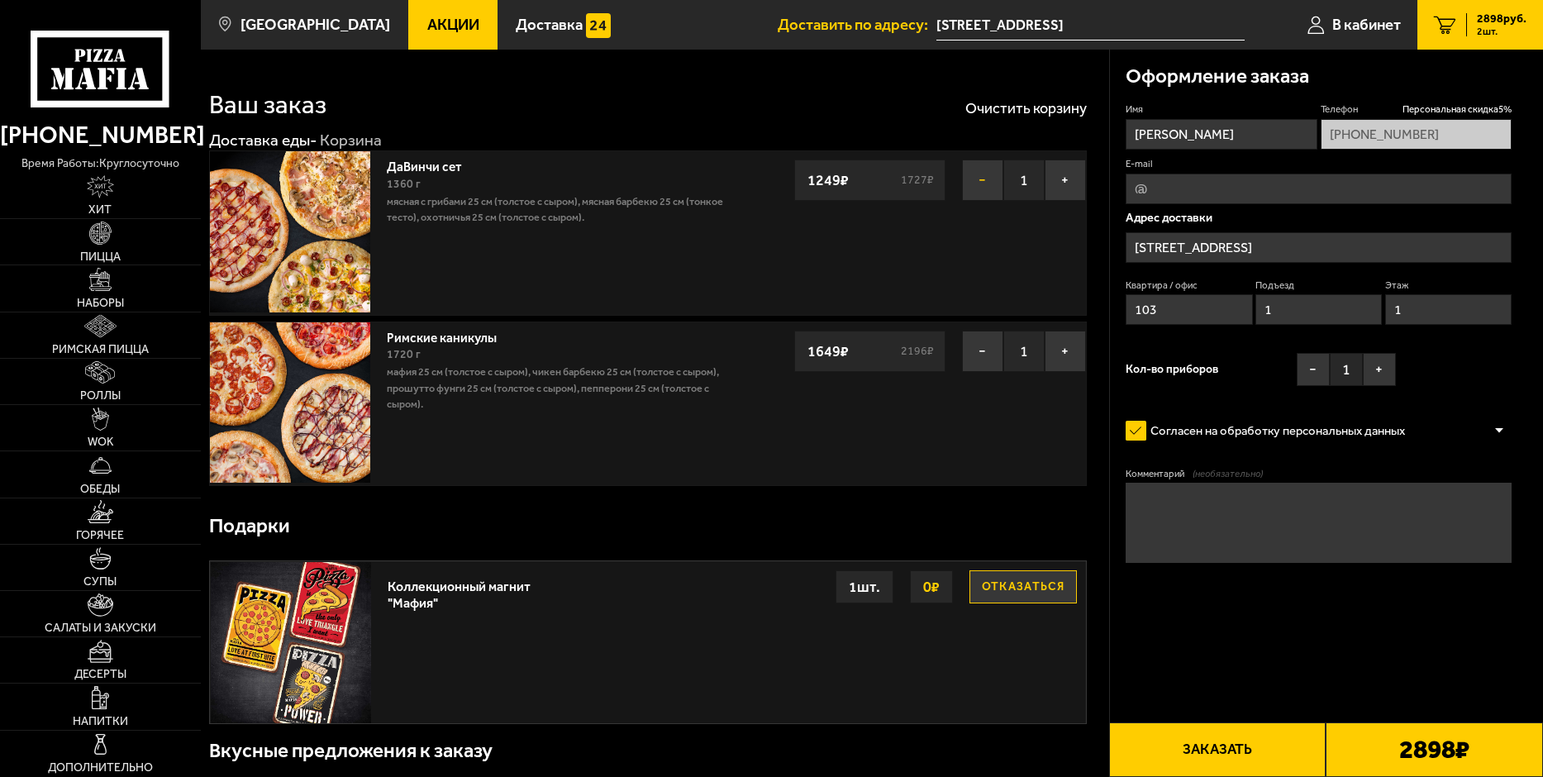
click at [985, 182] on button "−" at bounding box center [982, 179] width 41 height 41
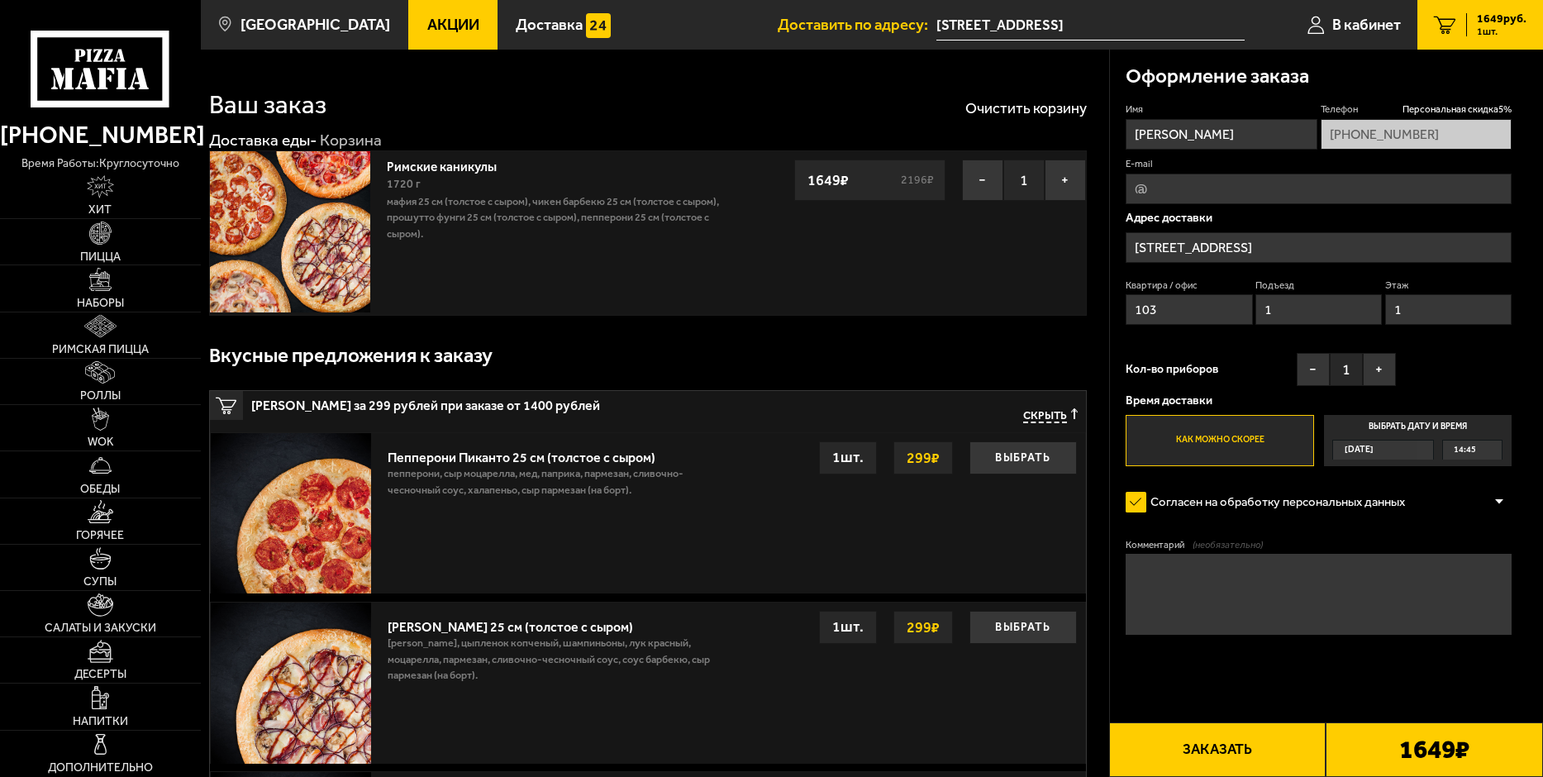
click at [418, 162] on link "Римские каникулы" at bounding box center [450, 164] width 126 height 21
click at [976, 182] on button "−" at bounding box center [982, 179] width 41 height 41
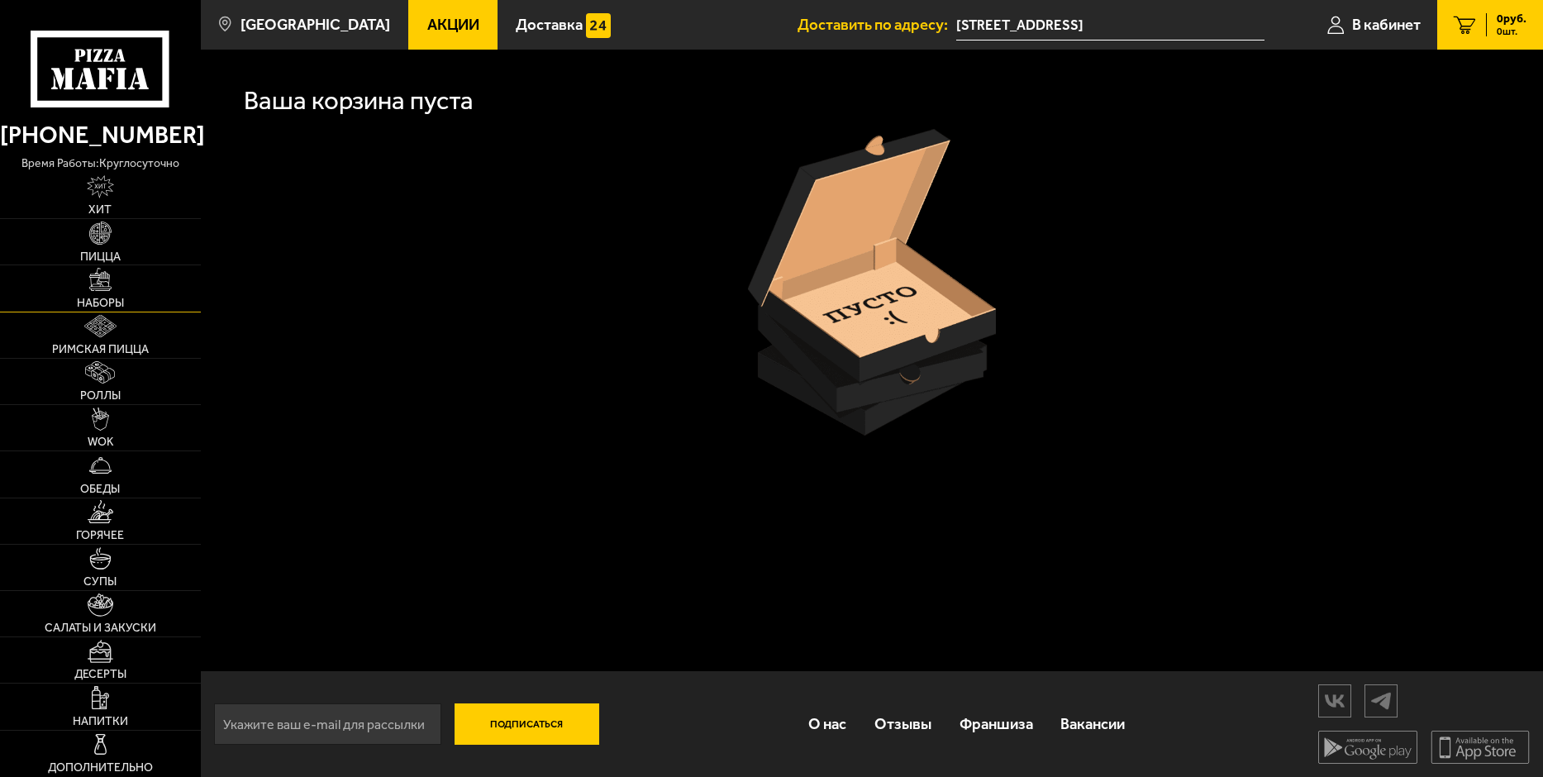
click at [103, 301] on span "Наборы" at bounding box center [100, 303] width 47 height 12
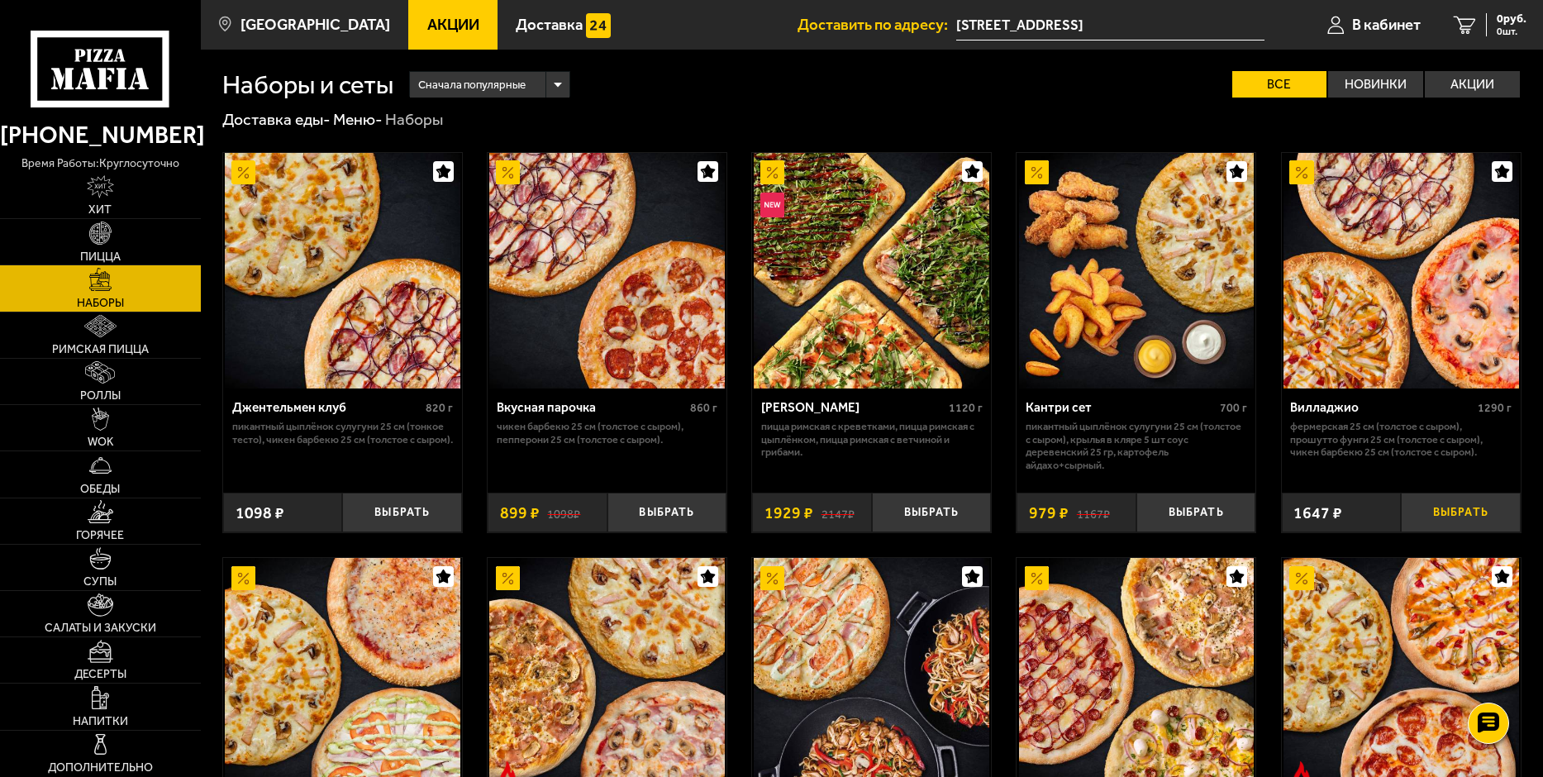
click at [1462, 502] on button "Выбрать" at bounding box center [1461, 512] width 120 height 40
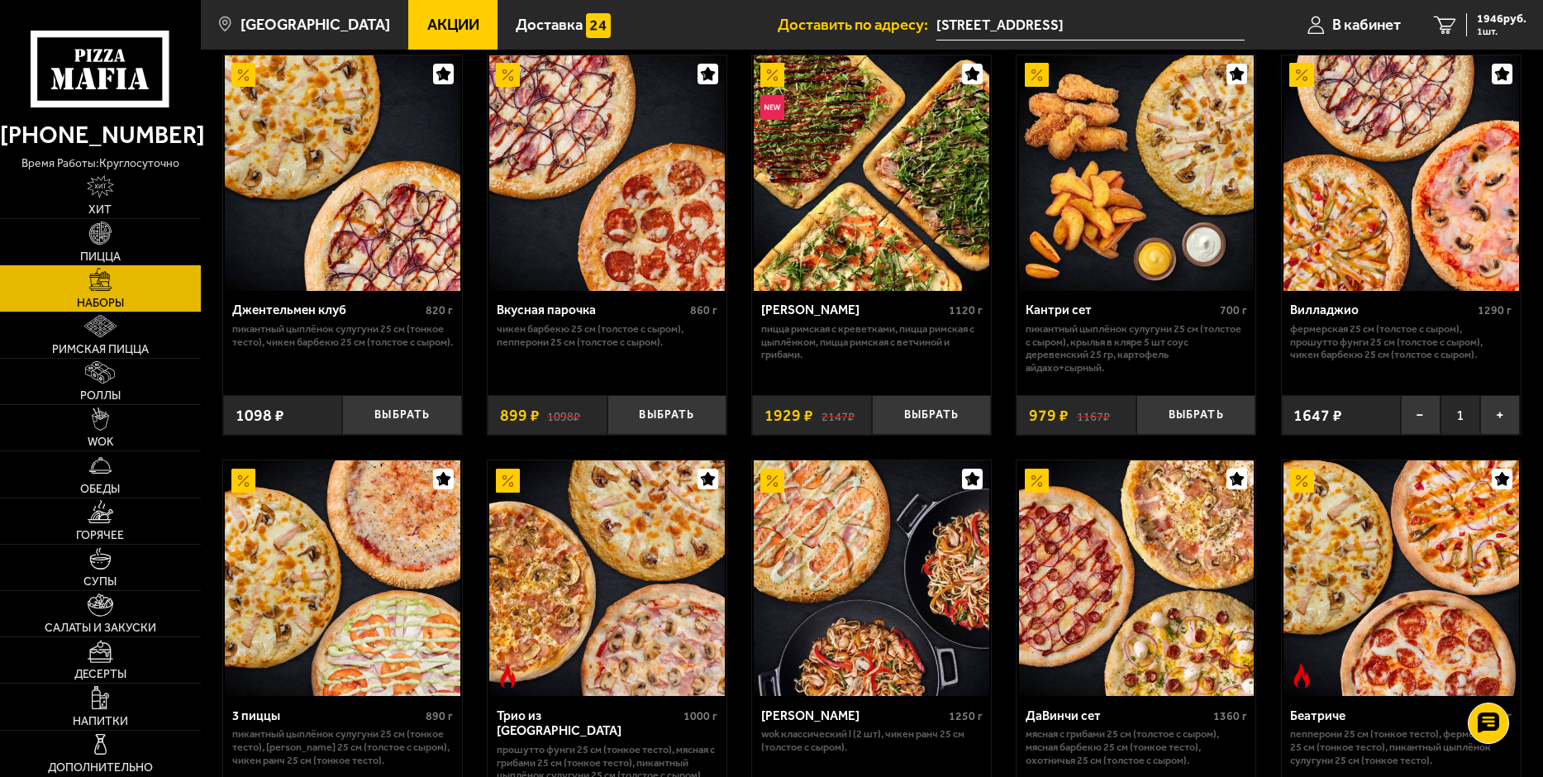
scroll to position [248, 0]
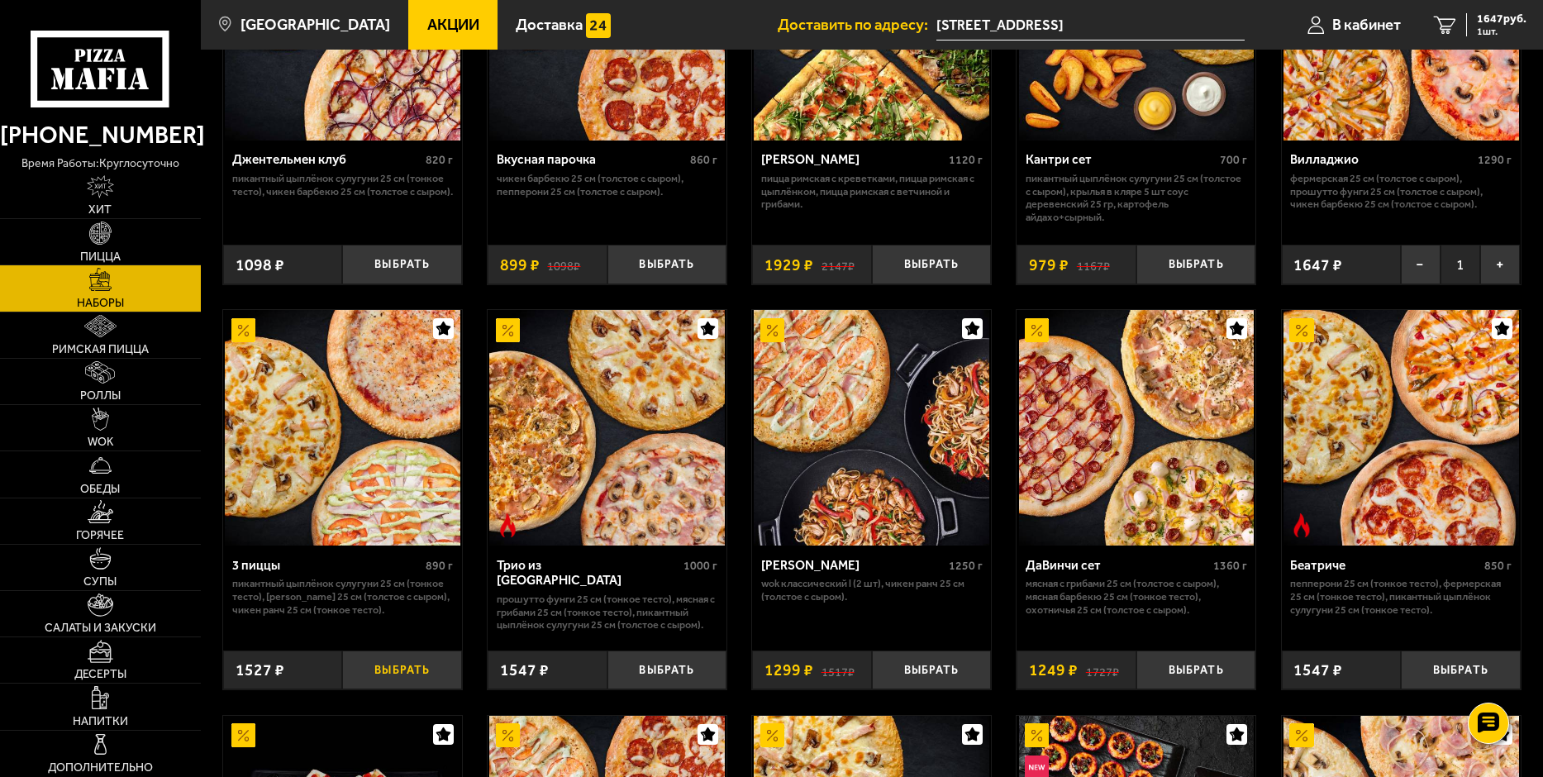
click at [426, 664] on button "Выбрать" at bounding box center [402, 670] width 120 height 40
click at [667, 673] on button "Выбрать" at bounding box center [667, 670] width 120 height 40
click at [1204, 668] on button "Выбрать" at bounding box center [1196, 670] width 120 height 40
click at [1476, 671] on button "Выбрать" at bounding box center [1461, 670] width 120 height 40
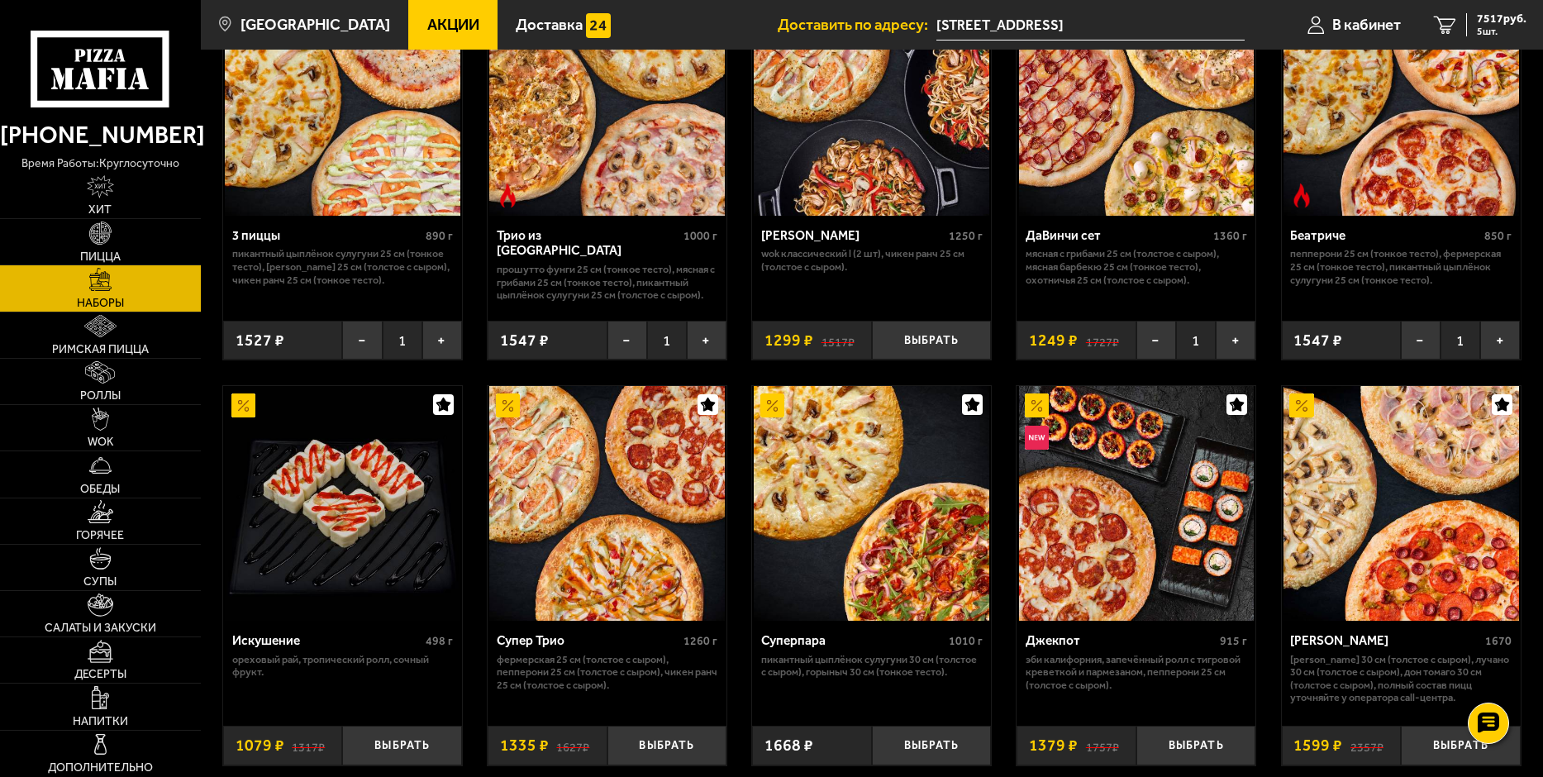
scroll to position [578, 0]
click at [682, 749] on button "Выбрать" at bounding box center [667, 745] width 120 height 40
click at [1449, 747] on button "Выбрать" at bounding box center [1461, 745] width 120 height 40
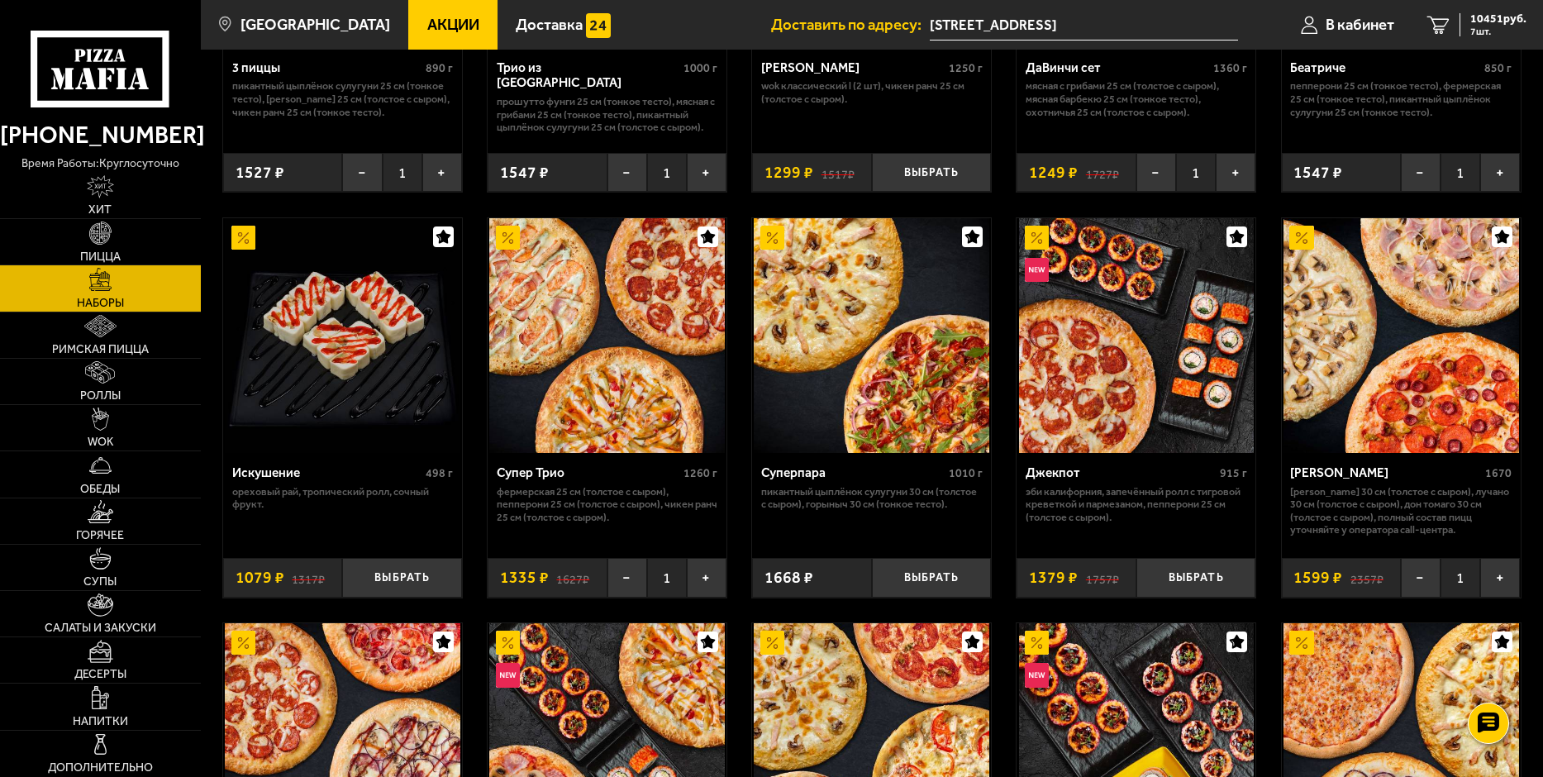
scroll to position [744, 0]
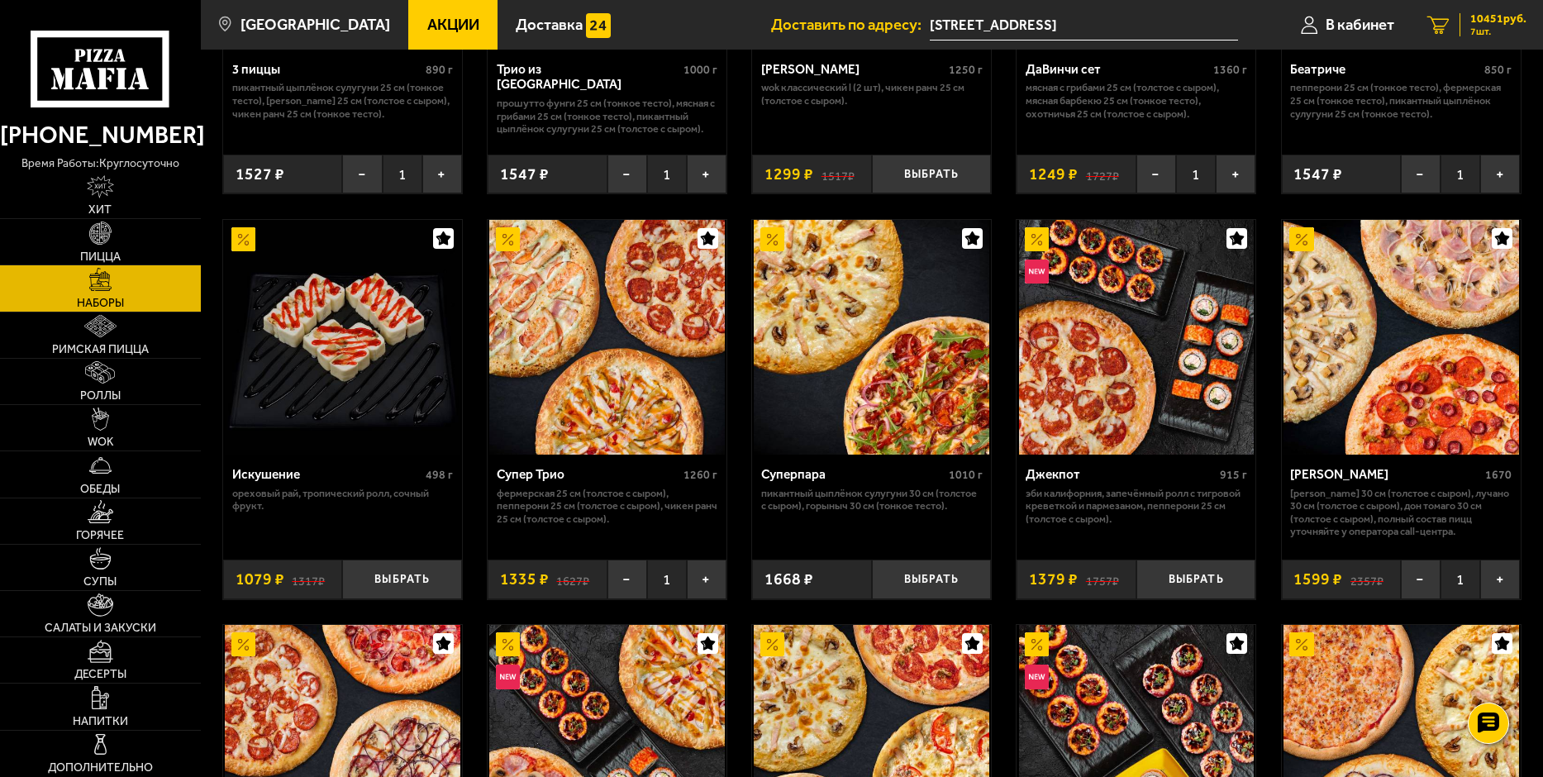
click at [1472, 23] on span "10451 руб." at bounding box center [1498, 19] width 56 height 12
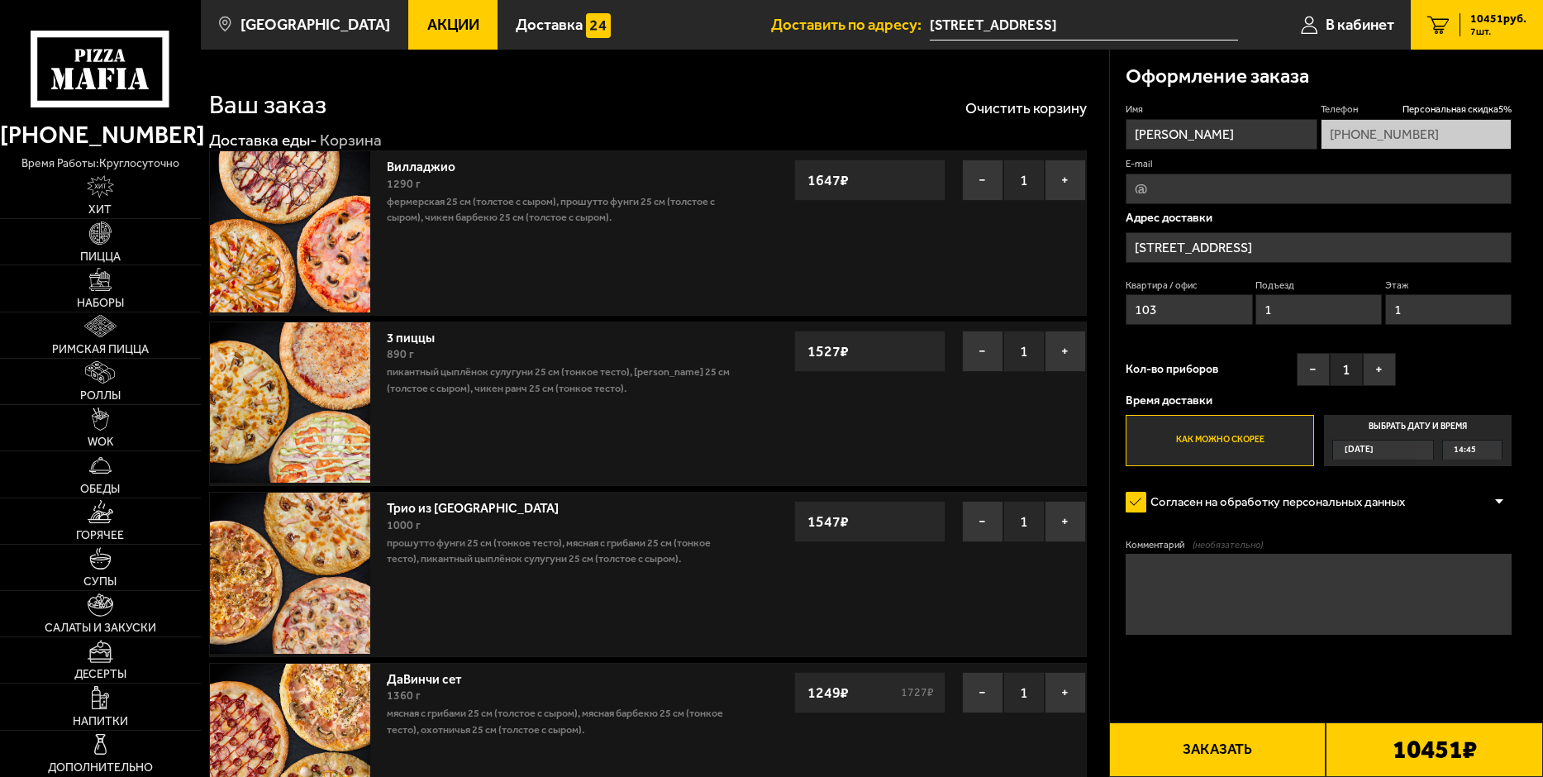
click at [402, 168] on link "Вилладжио" at bounding box center [429, 164] width 84 height 21
click at [991, 182] on button "−" at bounding box center [982, 179] width 41 height 41
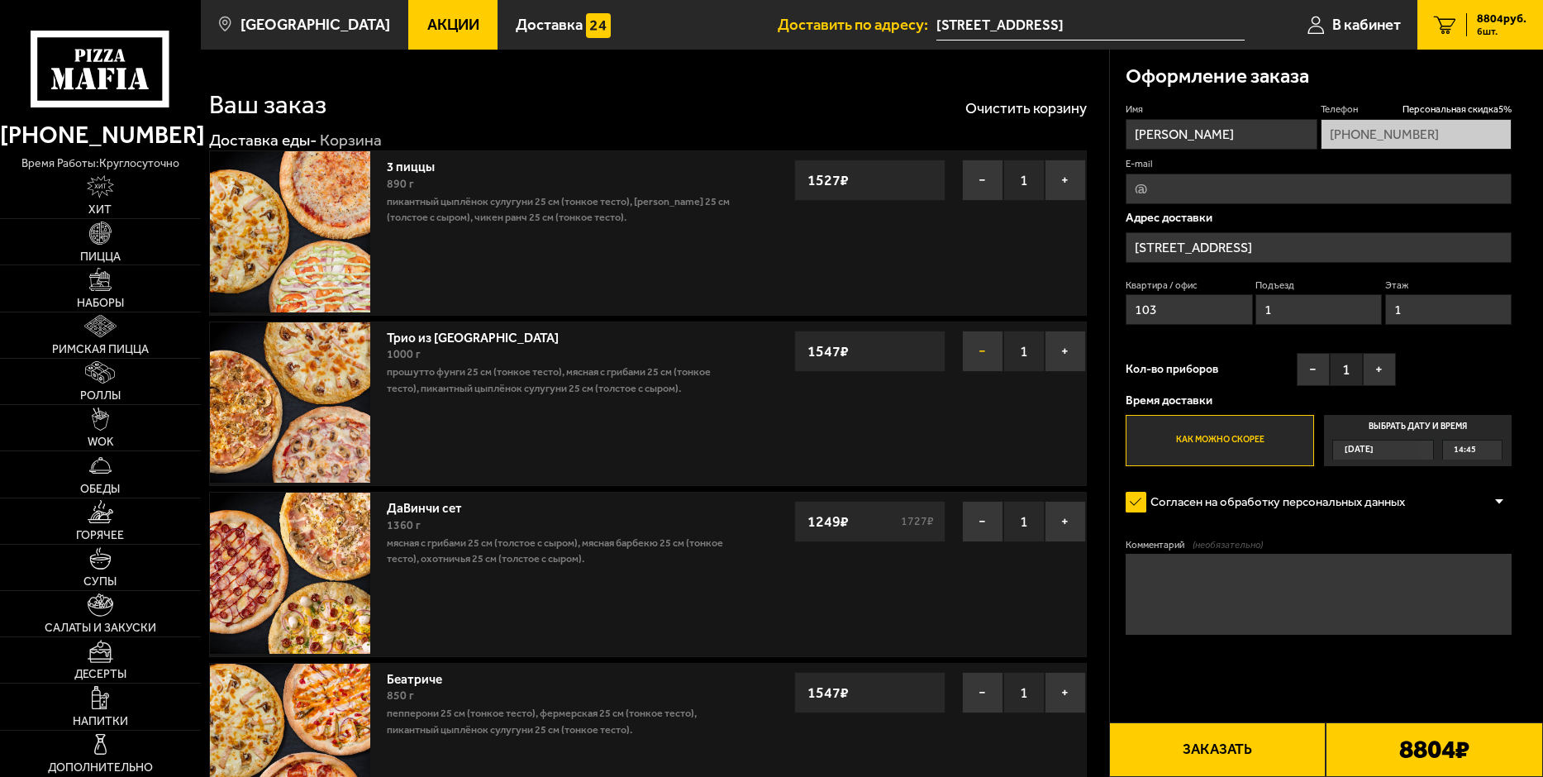
click at [983, 350] on button "−" at bounding box center [982, 351] width 41 height 41
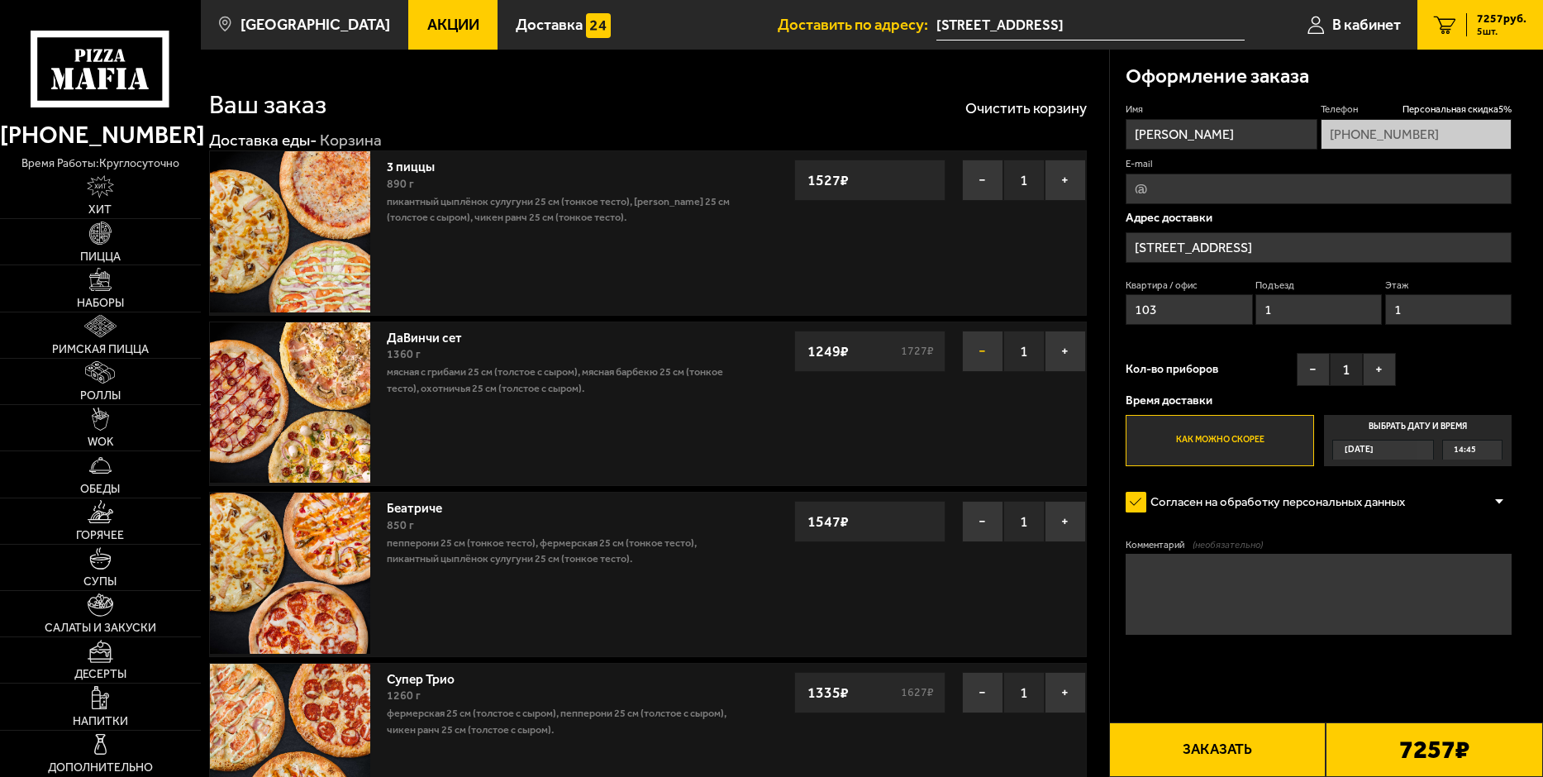
click at [973, 358] on button "−" at bounding box center [982, 351] width 41 height 41
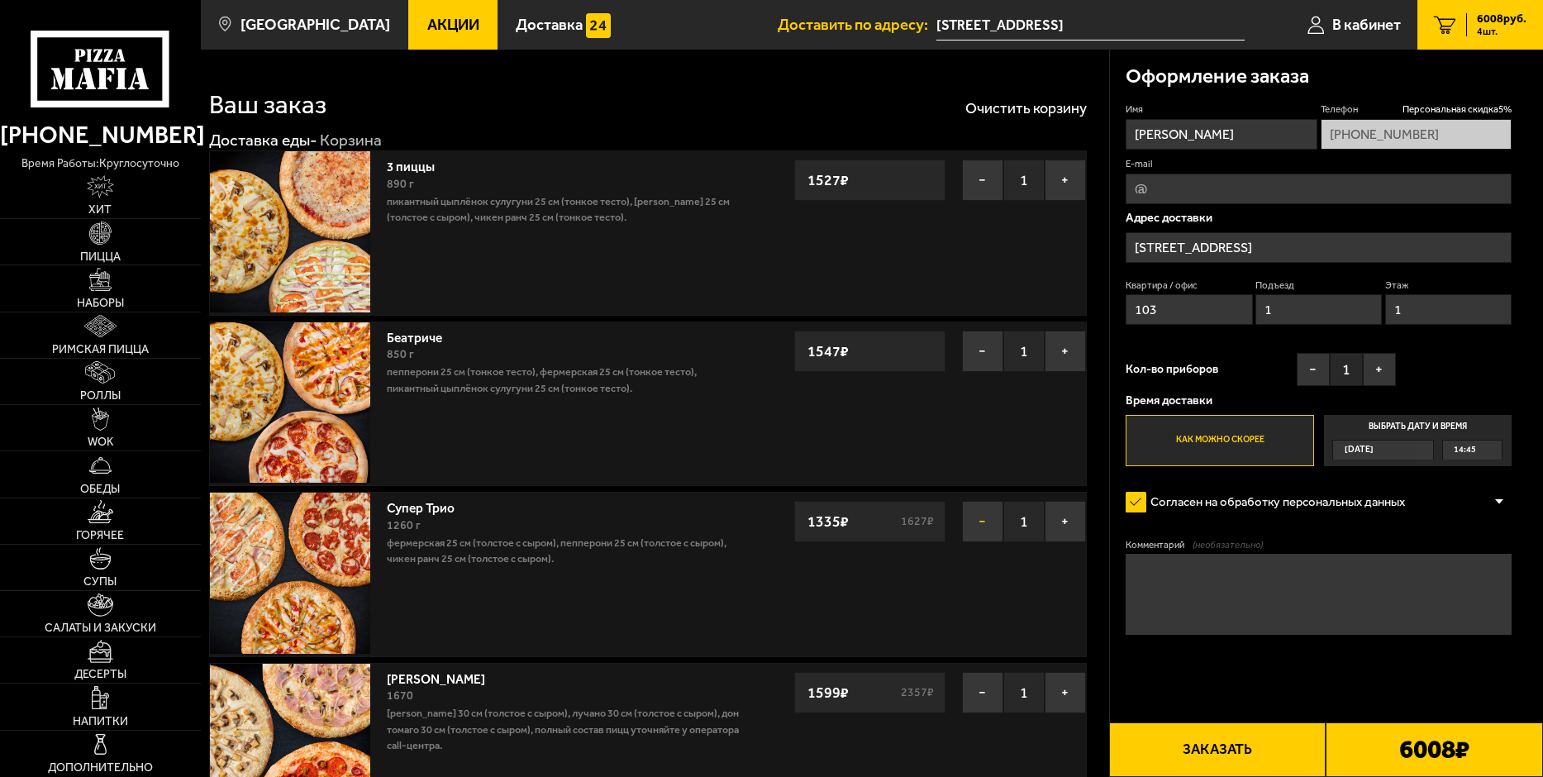
click at [980, 516] on button "−" at bounding box center [982, 521] width 41 height 41
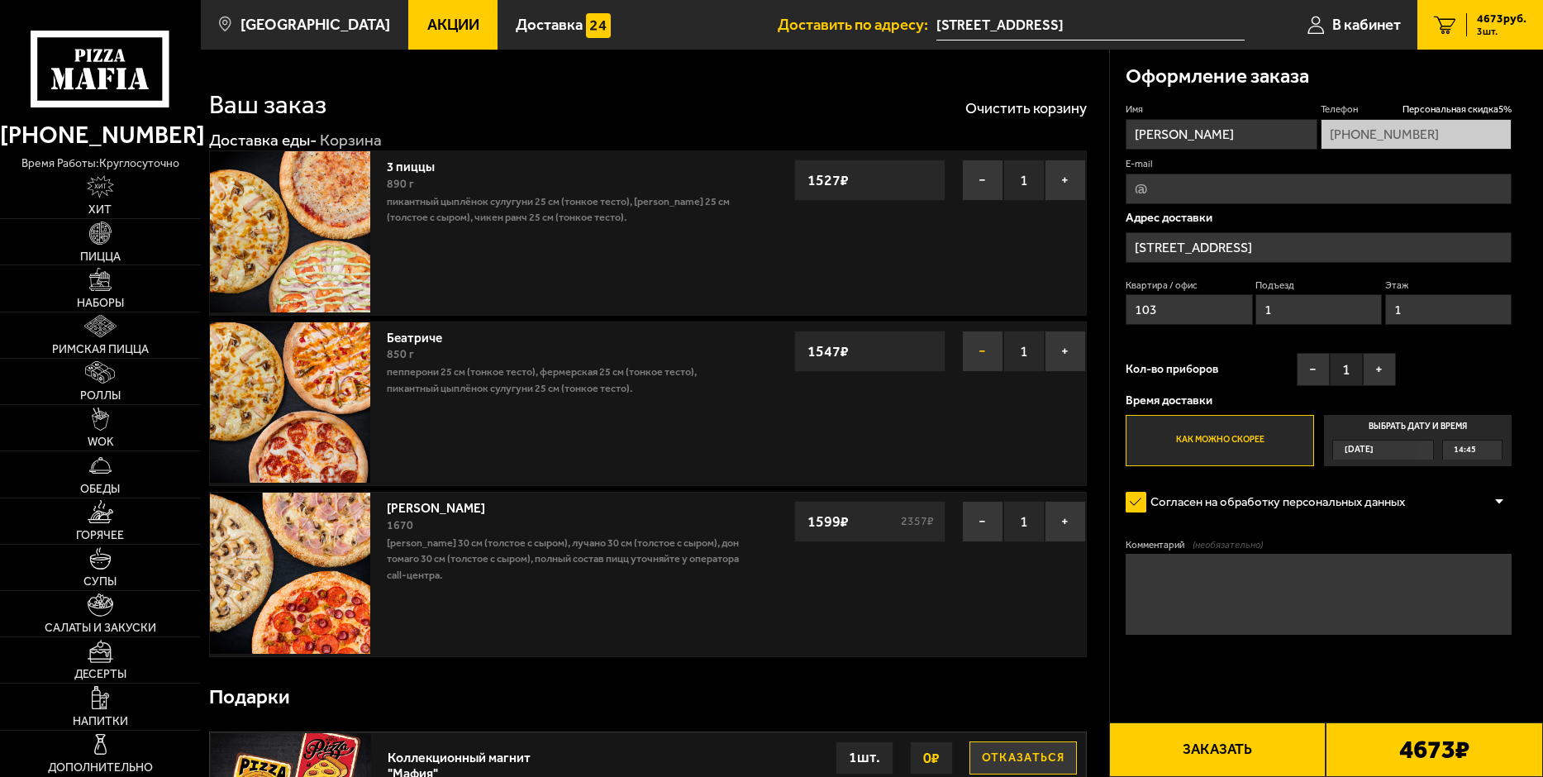
click at [977, 349] on button "−" at bounding box center [982, 351] width 41 height 41
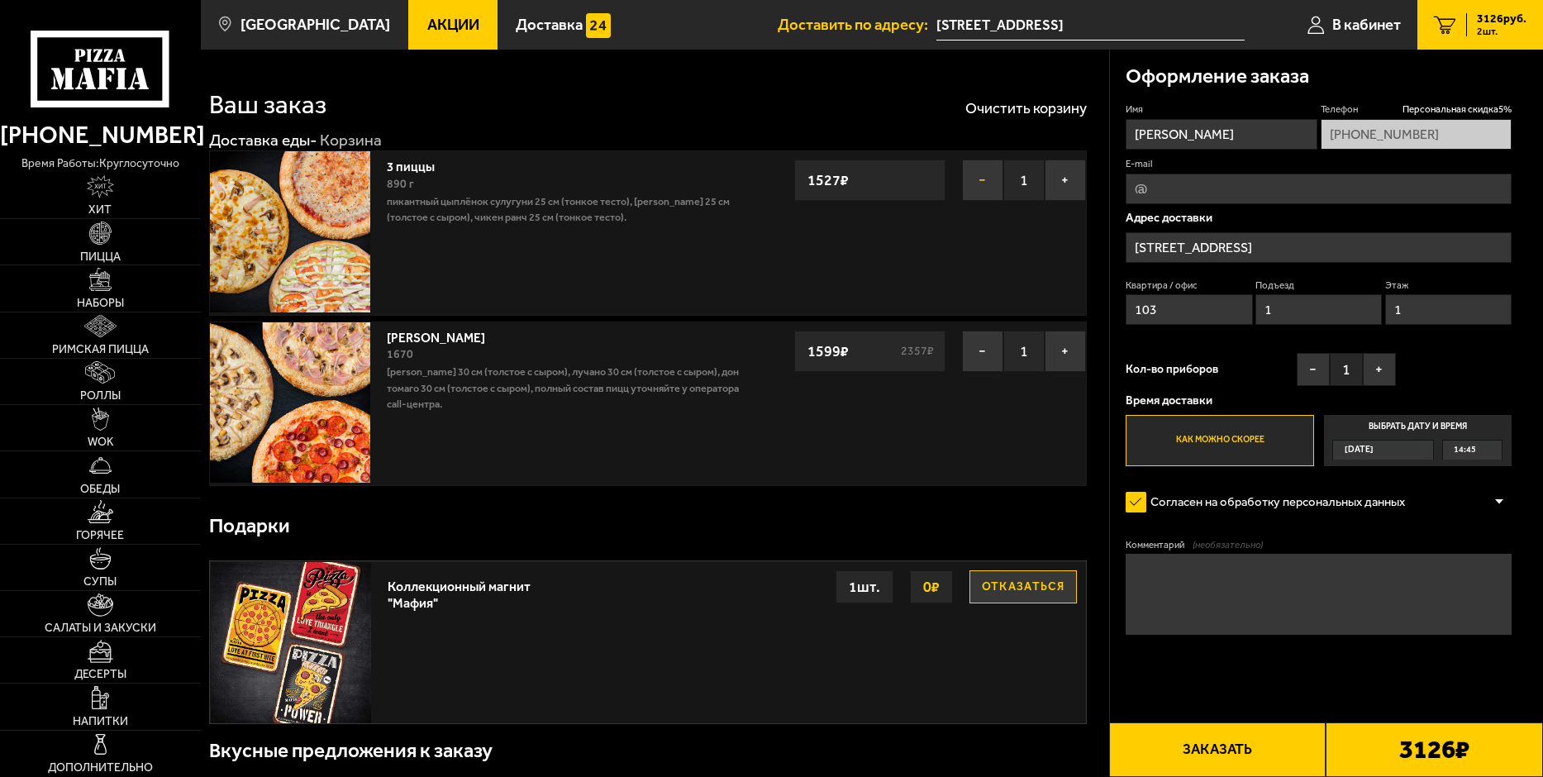
click at [977, 184] on button "−" at bounding box center [982, 179] width 41 height 41
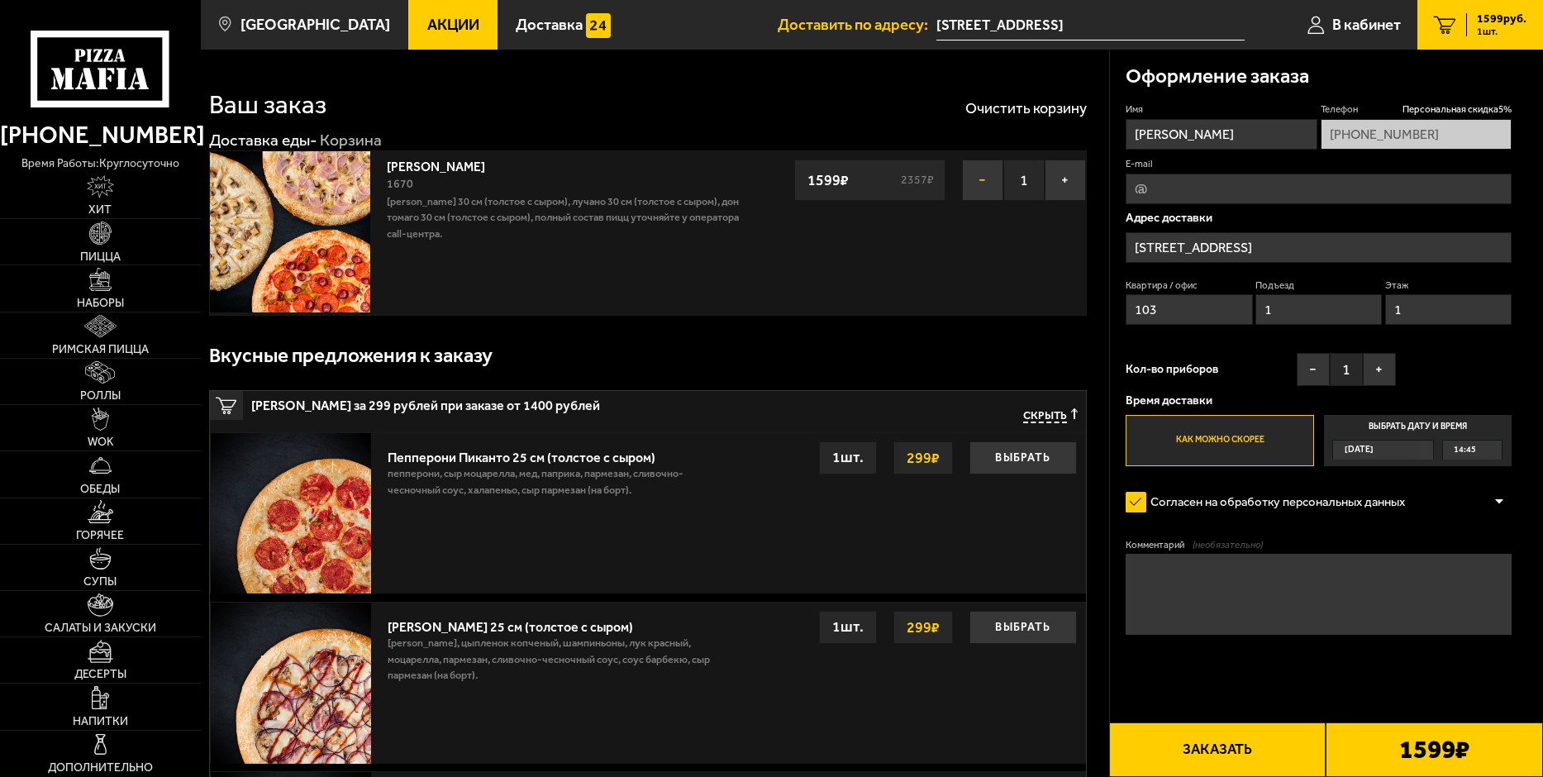
click at [984, 185] on button "−" at bounding box center [982, 179] width 41 height 41
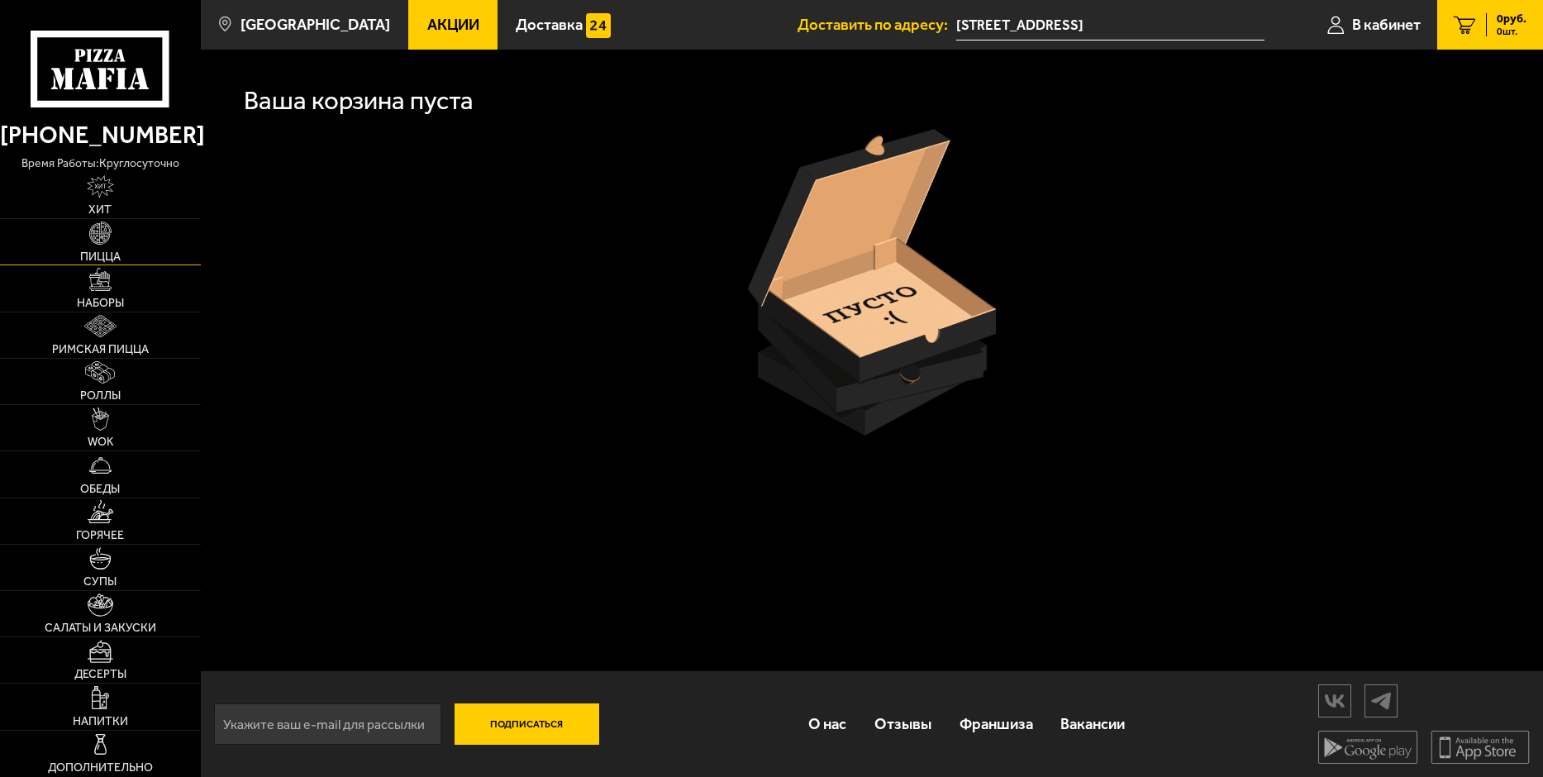
click at [107, 235] on img at bounding box center [100, 232] width 23 height 23
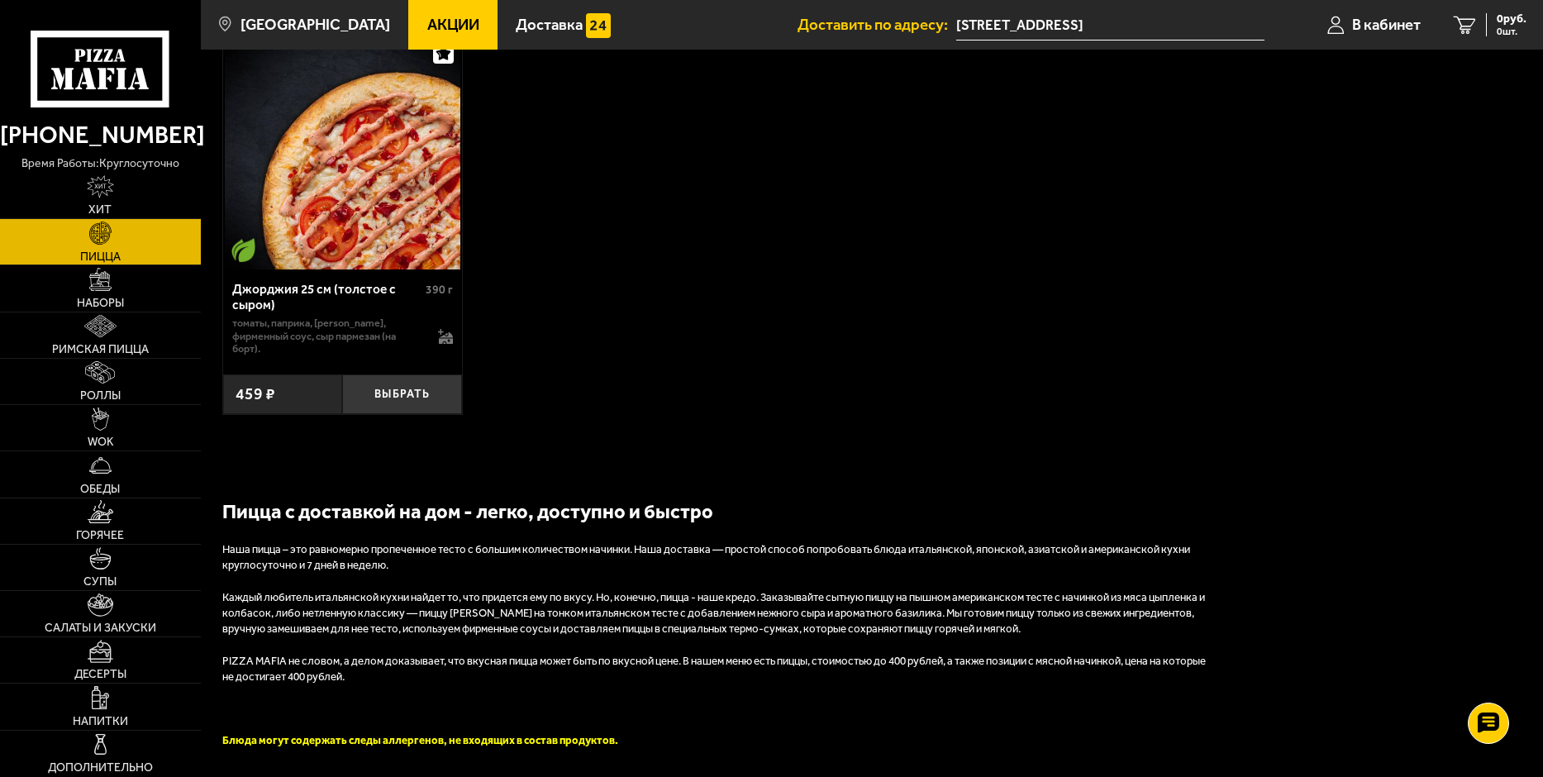
scroll to position [3550, 0]
